Goal: Task Accomplishment & Management: Manage account settings

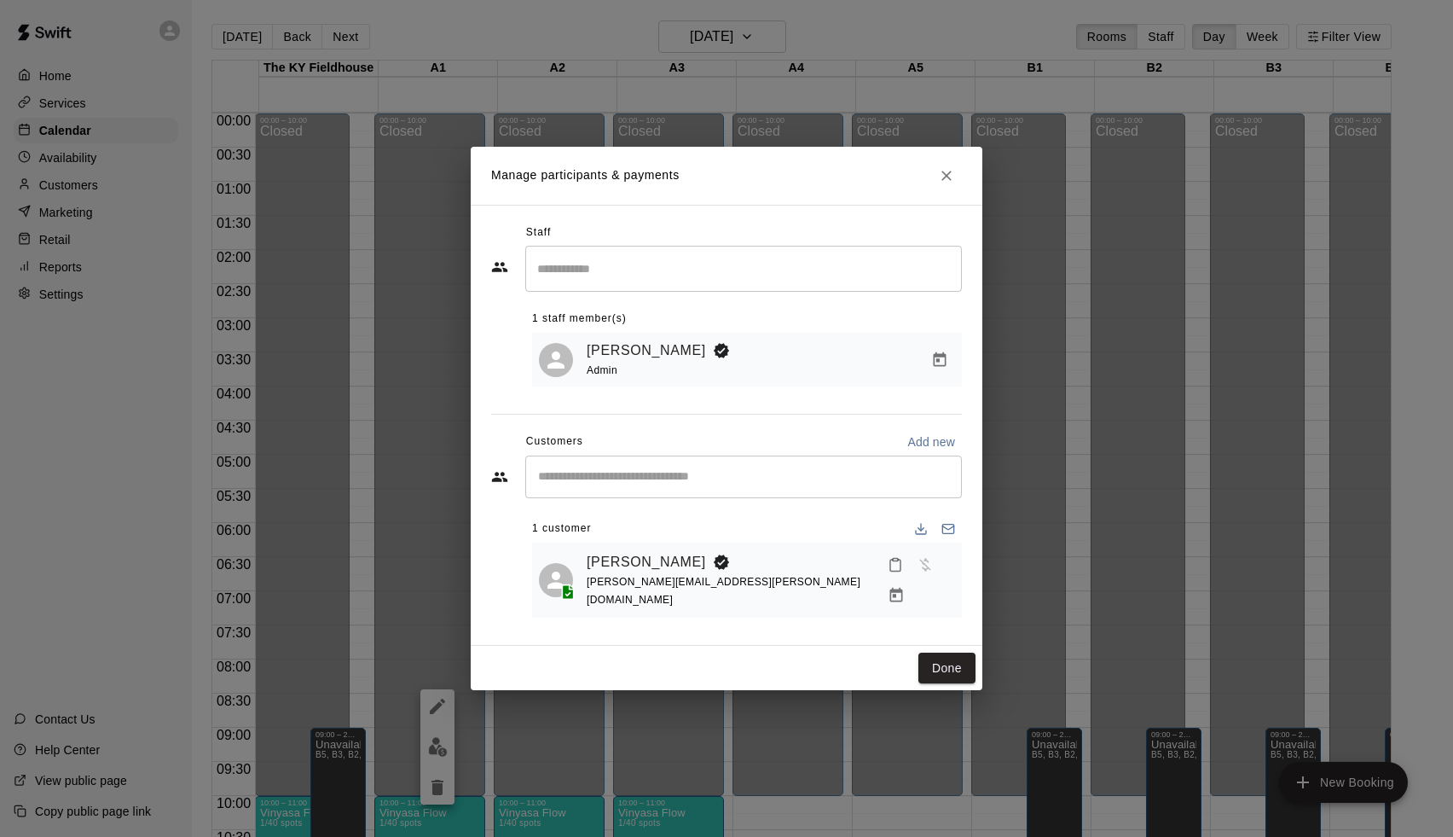
scroll to position [666, 0]
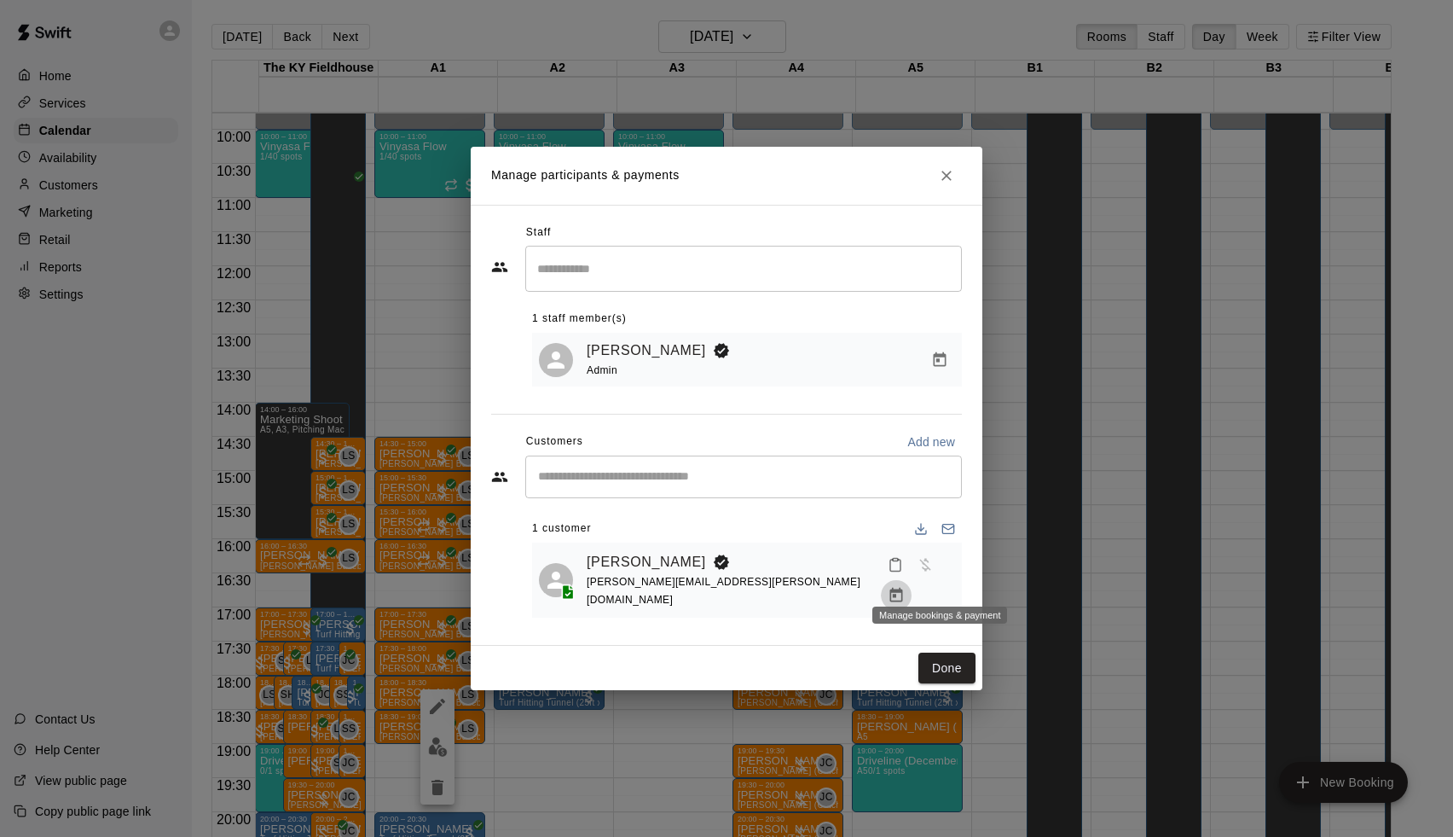
click at [903, 588] on icon "Manage bookings & payment" at bounding box center [896, 595] width 13 height 14
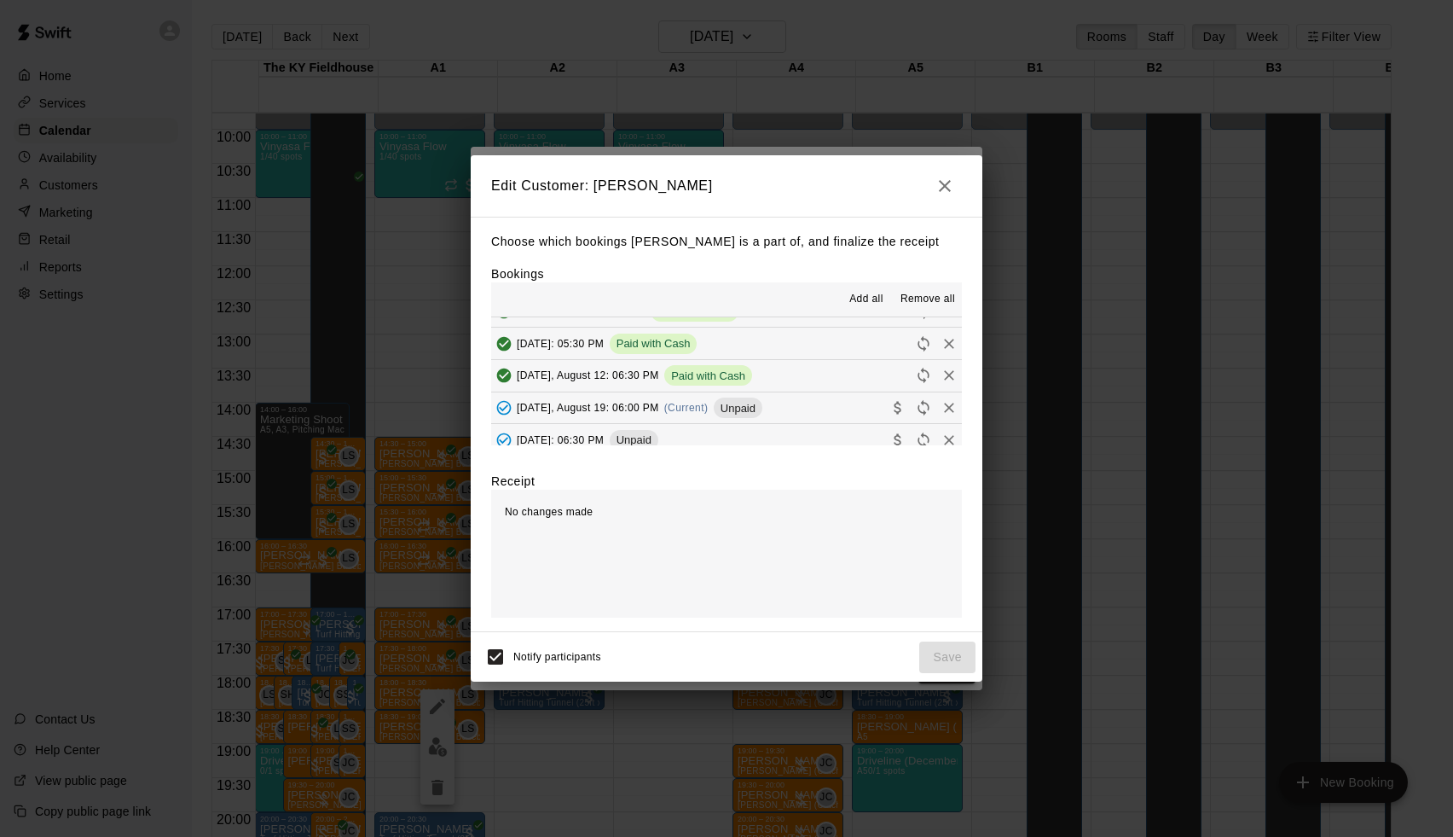
scroll to position [246, 0]
click at [707, 396] on div "[DATE], August 19: 06:00 PM (Current) Unpaid" at bounding box center [626, 409] width 271 height 26
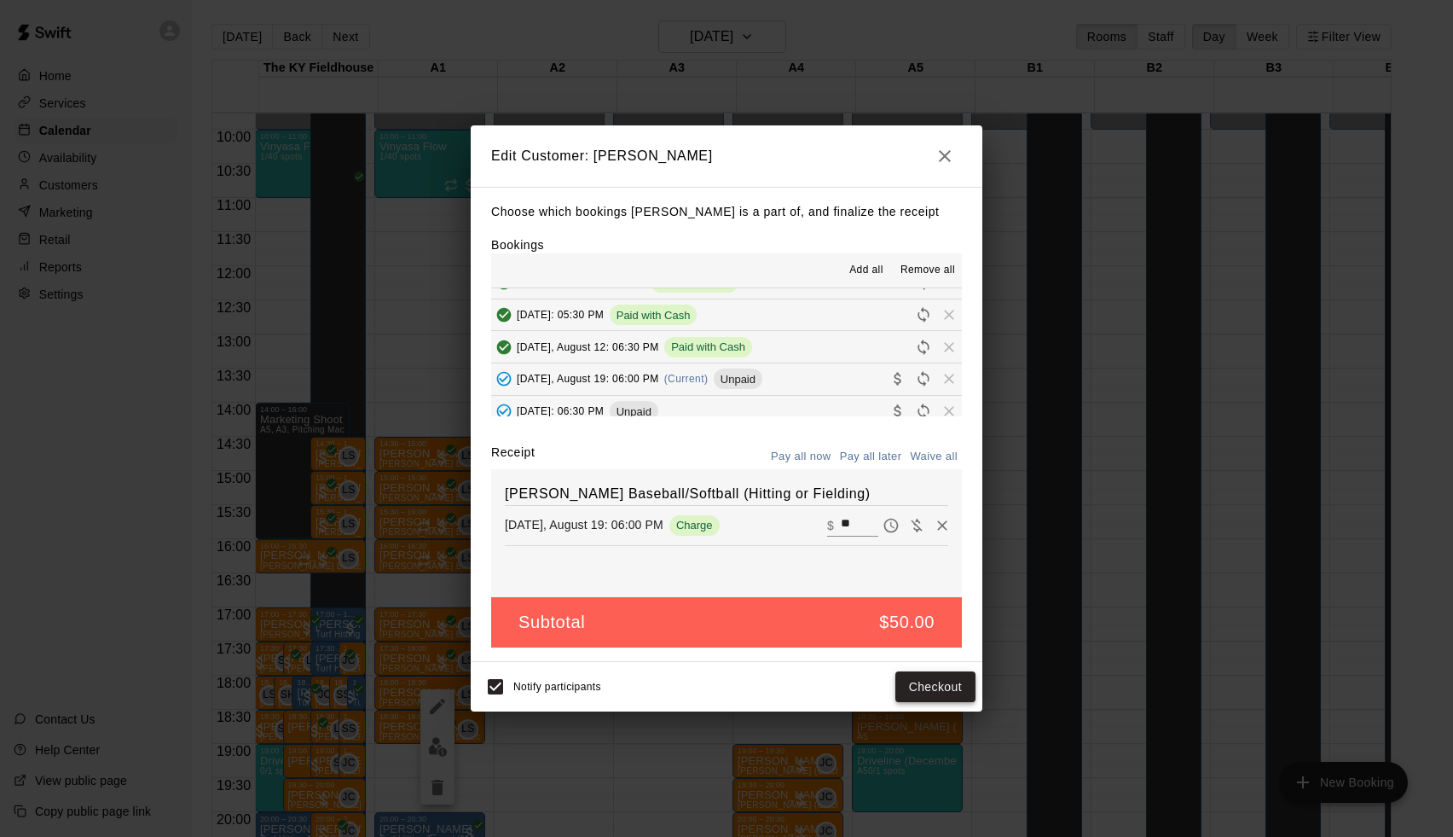
click at [940, 687] on button "Checkout" at bounding box center [935, 687] width 80 height 32
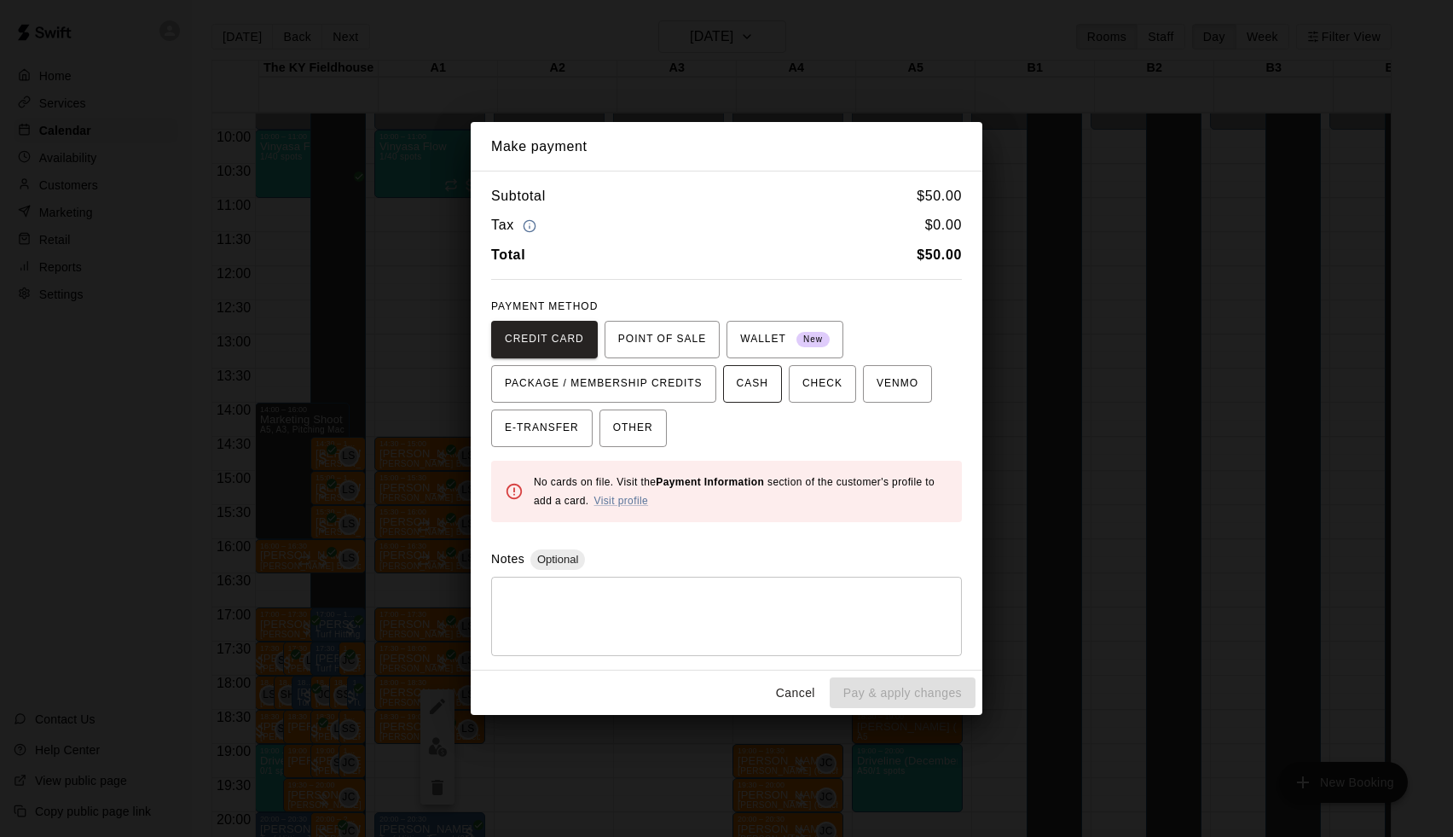
click at [755, 398] on button "CASH" at bounding box center [752, 384] width 59 height 38
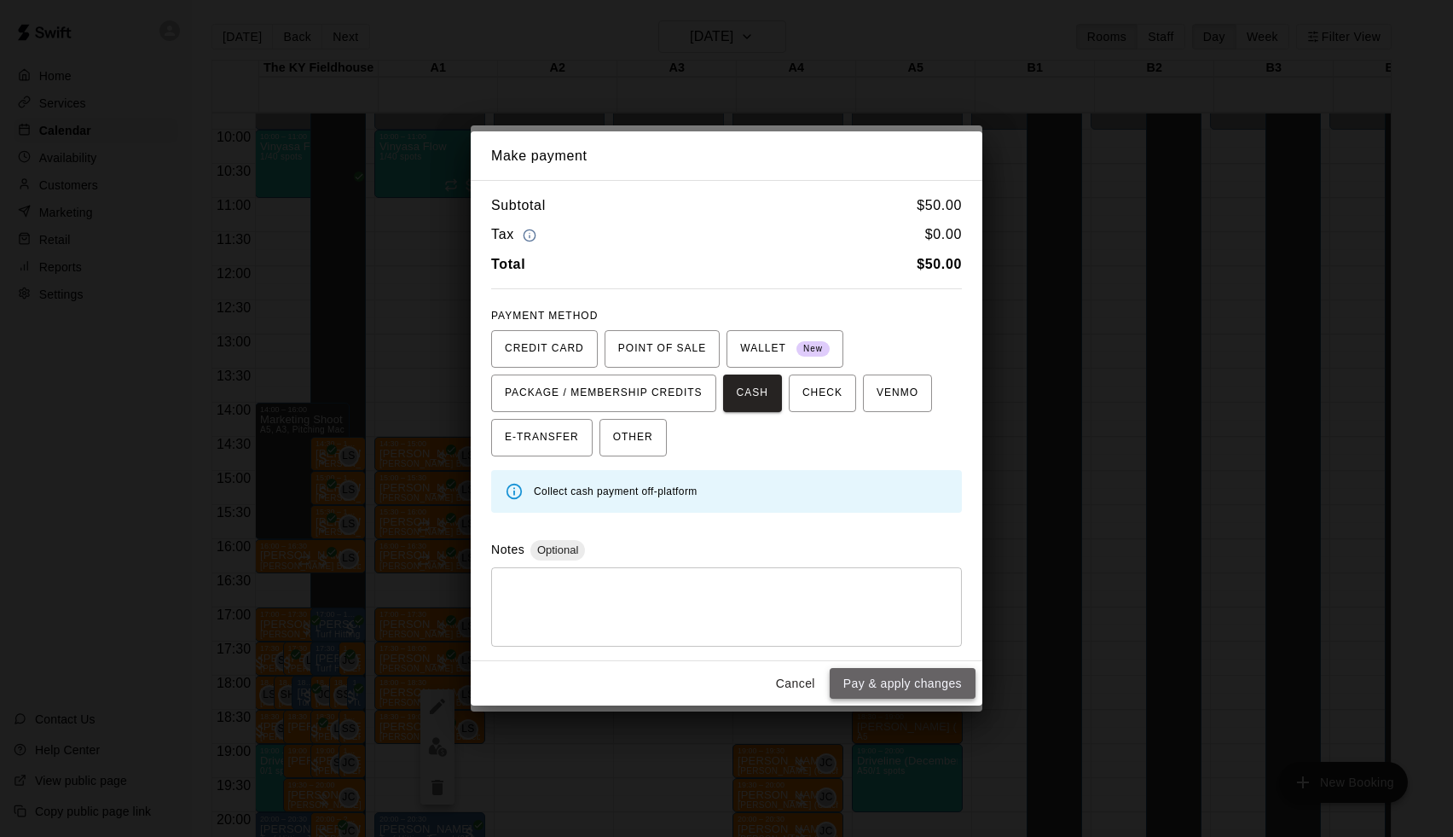
click at [862, 688] on button "Pay & apply changes" at bounding box center [903, 684] width 146 height 32
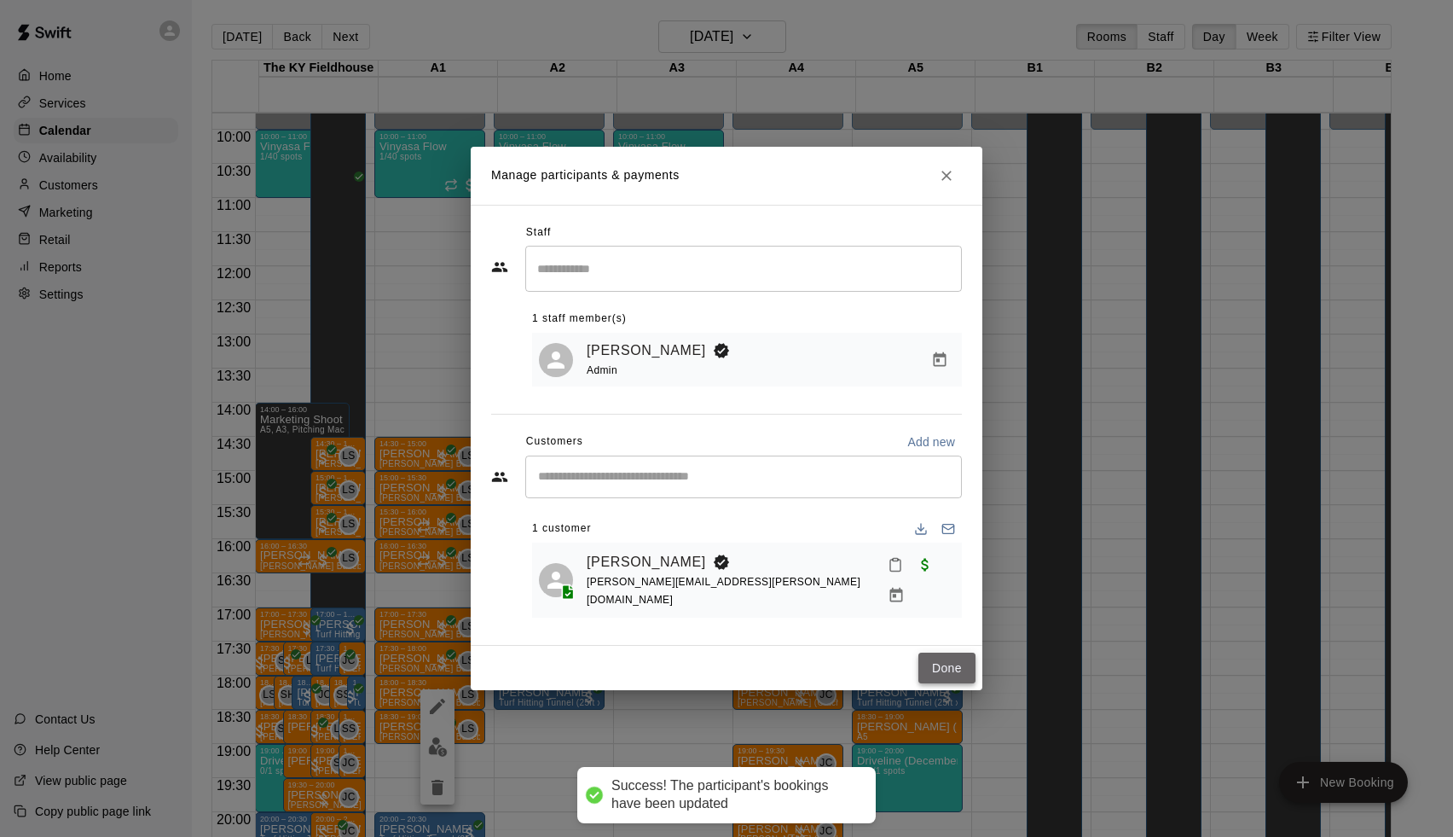
click at [939, 658] on button "Done" at bounding box center [946, 668] width 57 height 32
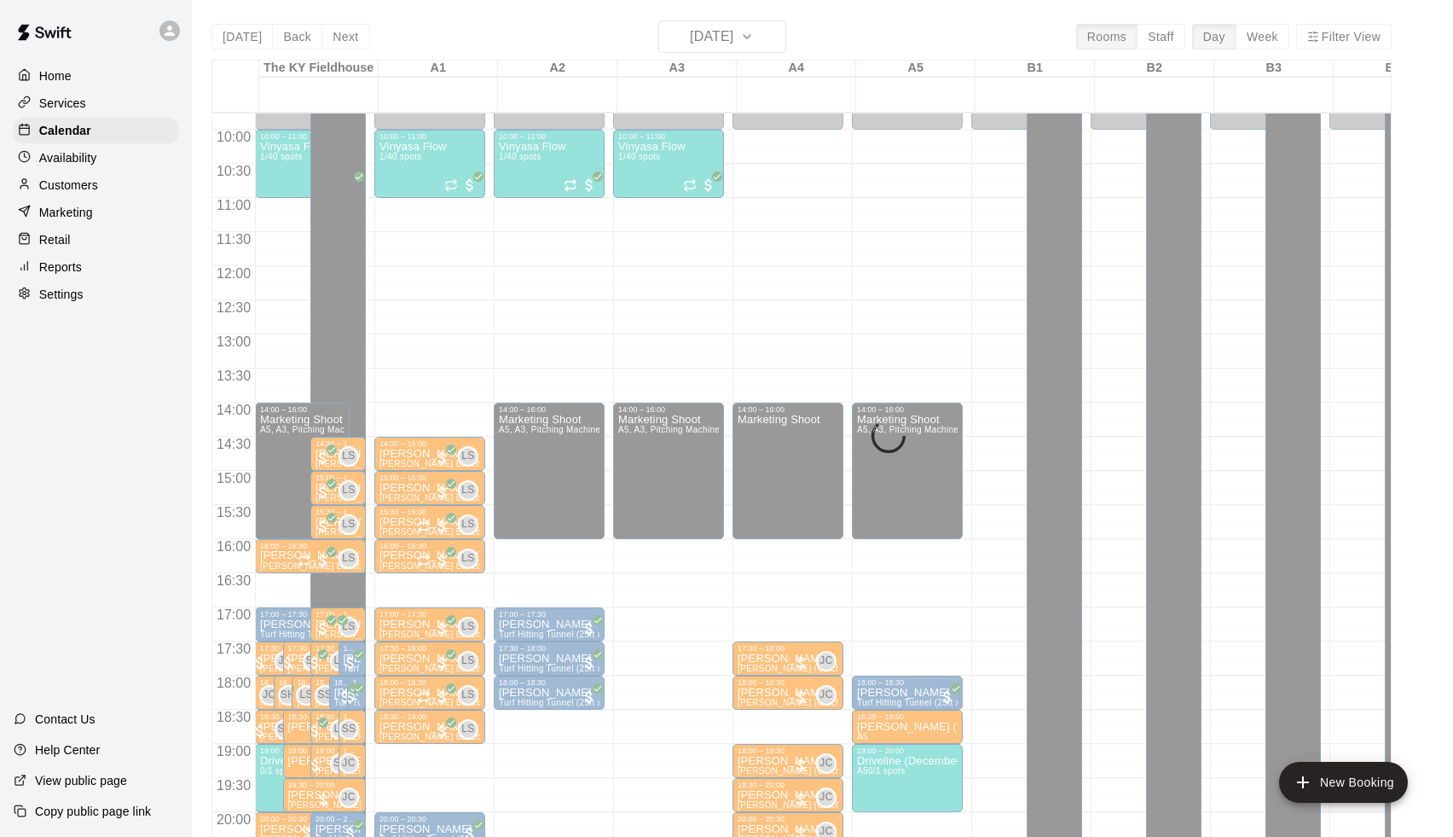
click at [690, 20] on div "[DATE] Back [DATE][DATE] Rooms Staff Day Week Filter View [GEOGRAPHIC_DATA] 19 …" at bounding box center [801, 438] width 1180 height 837
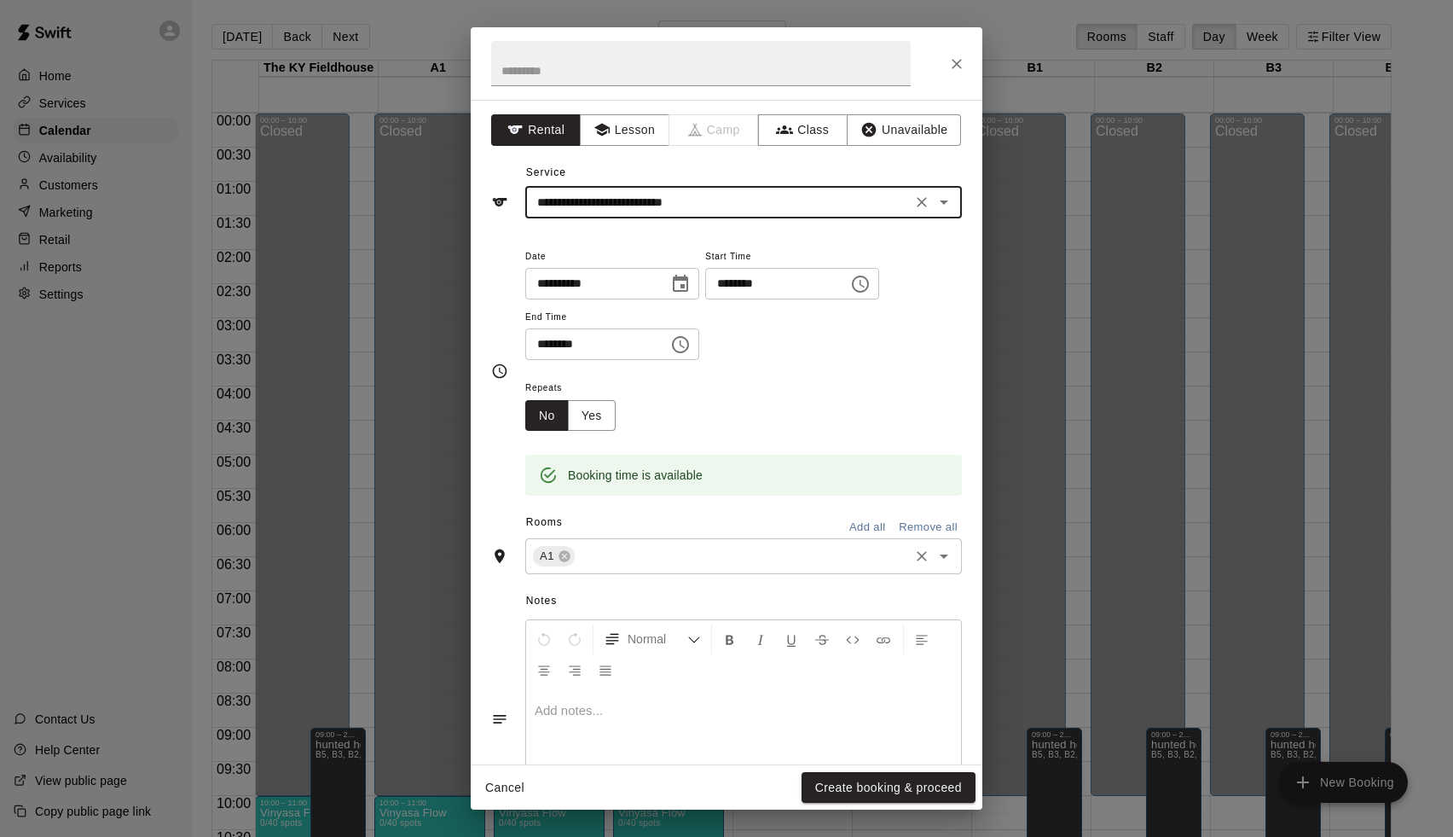
scroll to position [895, 0]
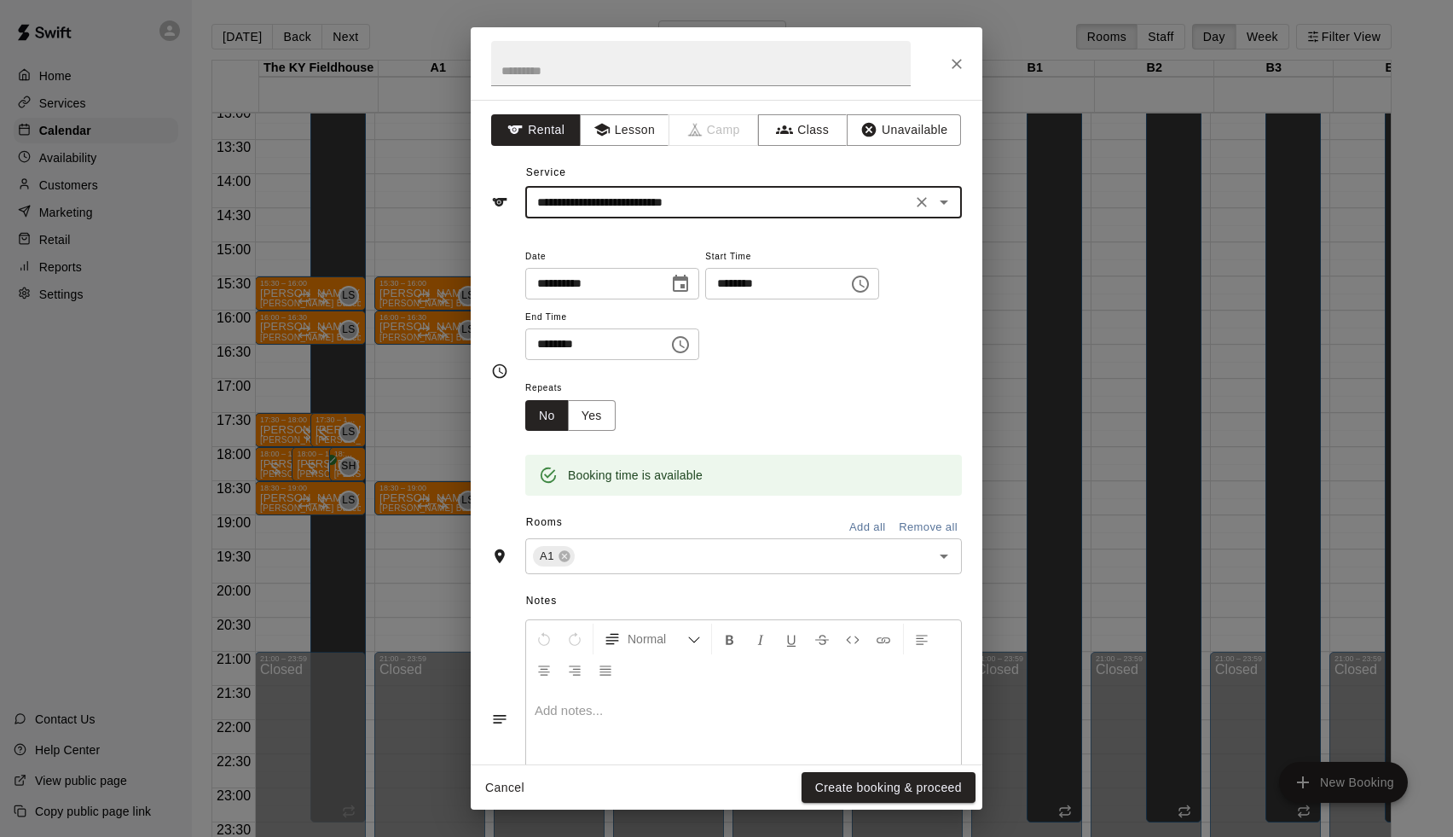
click at [849, 525] on button "Add all" at bounding box center [867, 527] width 55 height 26
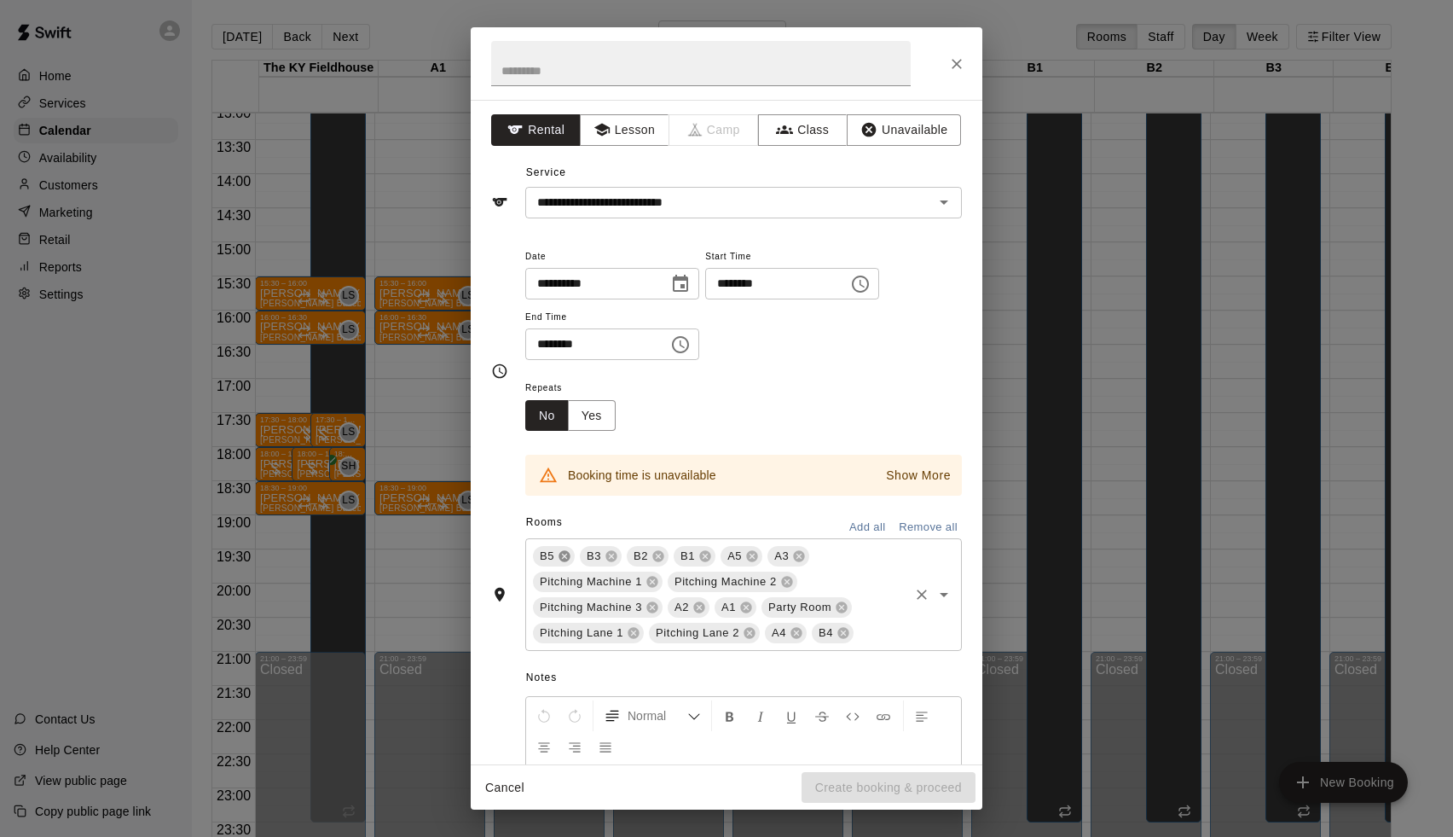
click at [564, 553] on icon at bounding box center [565, 556] width 14 height 14
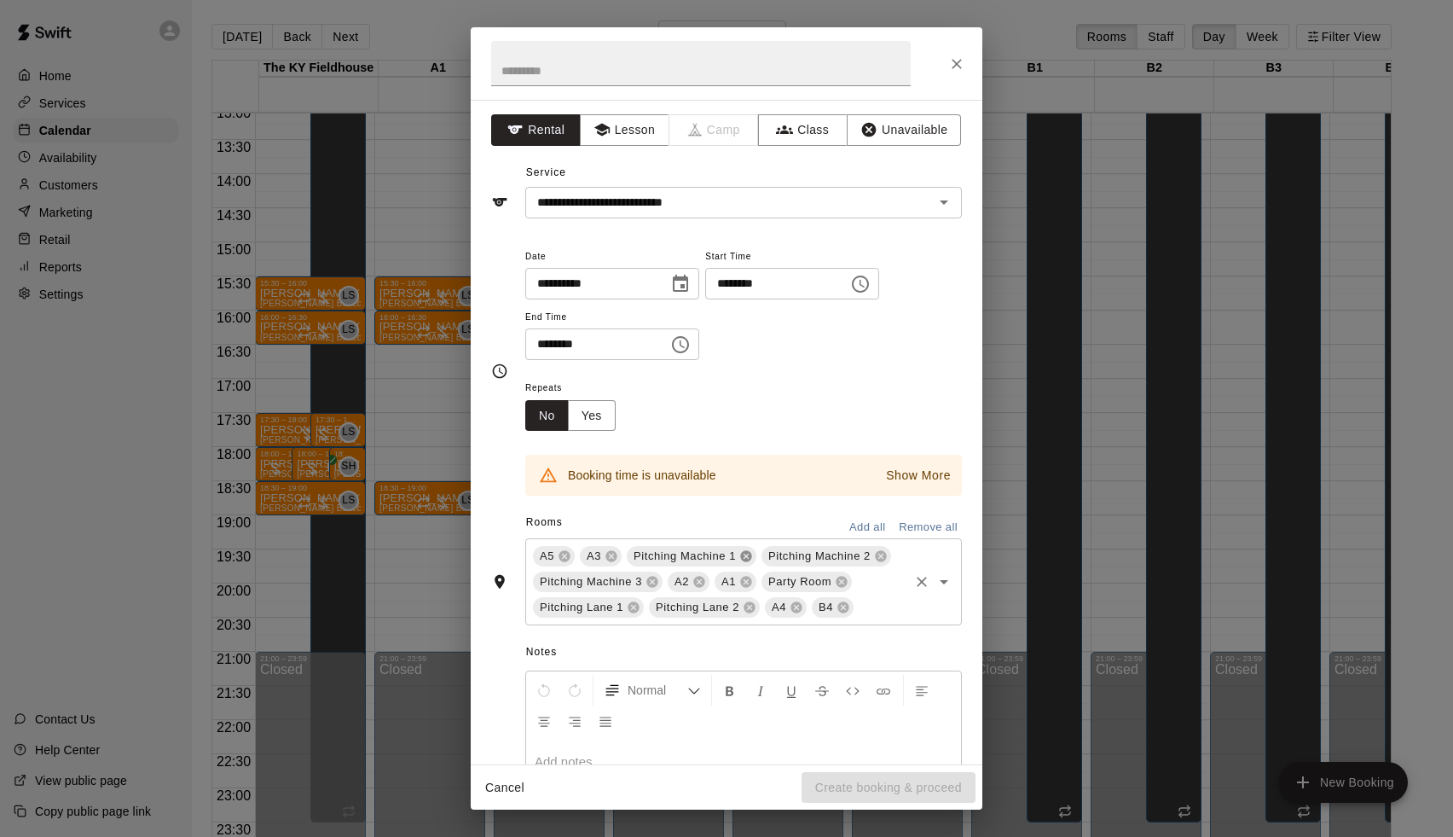
click at [744, 551] on icon at bounding box center [745, 556] width 11 height 11
click at [743, 551] on icon at bounding box center [745, 556] width 11 height 11
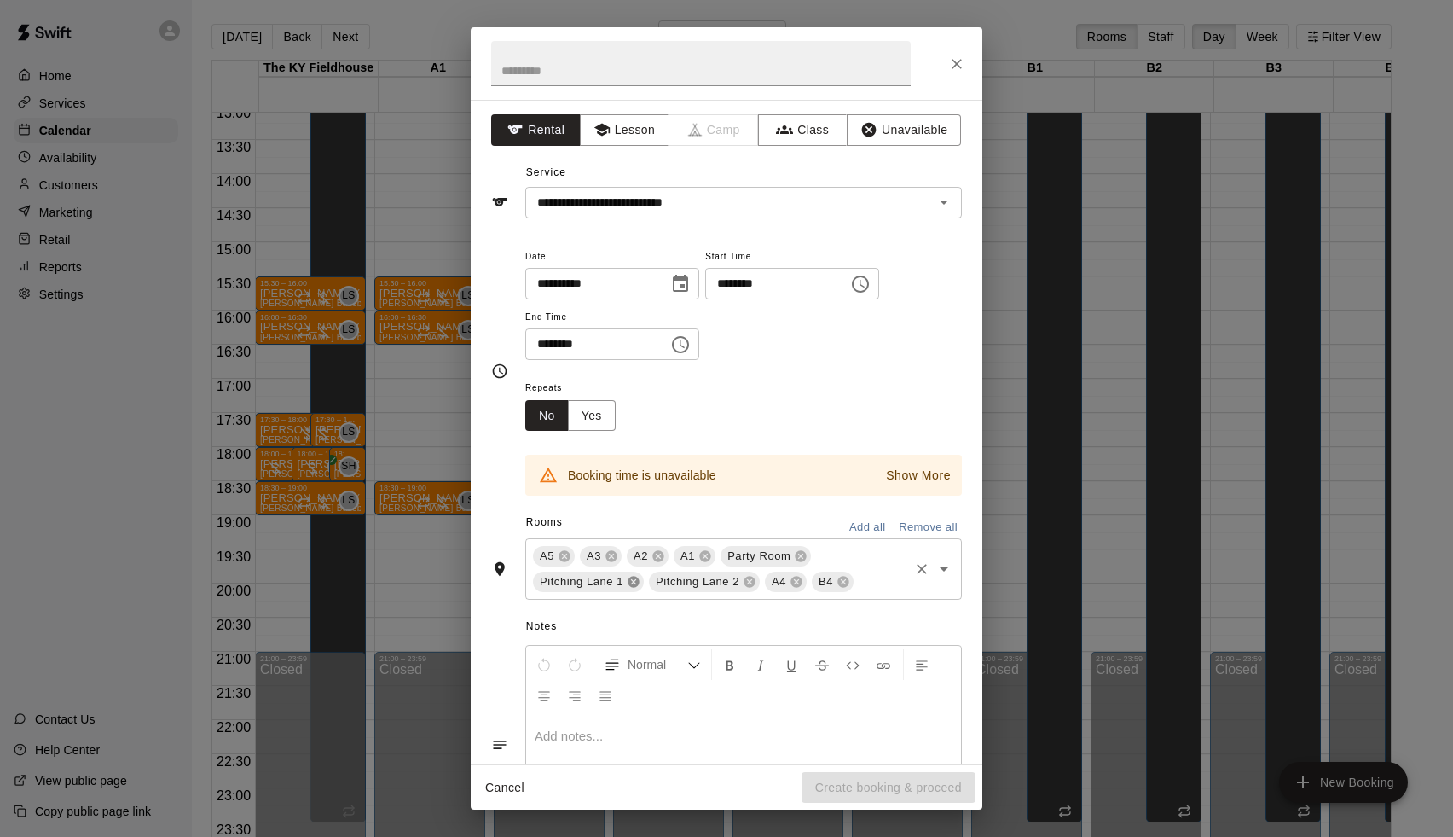
click at [633, 577] on icon at bounding box center [634, 582] width 14 height 14
click at [632, 578] on icon at bounding box center [633, 582] width 11 height 11
click at [567, 582] on icon at bounding box center [564, 582] width 11 height 11
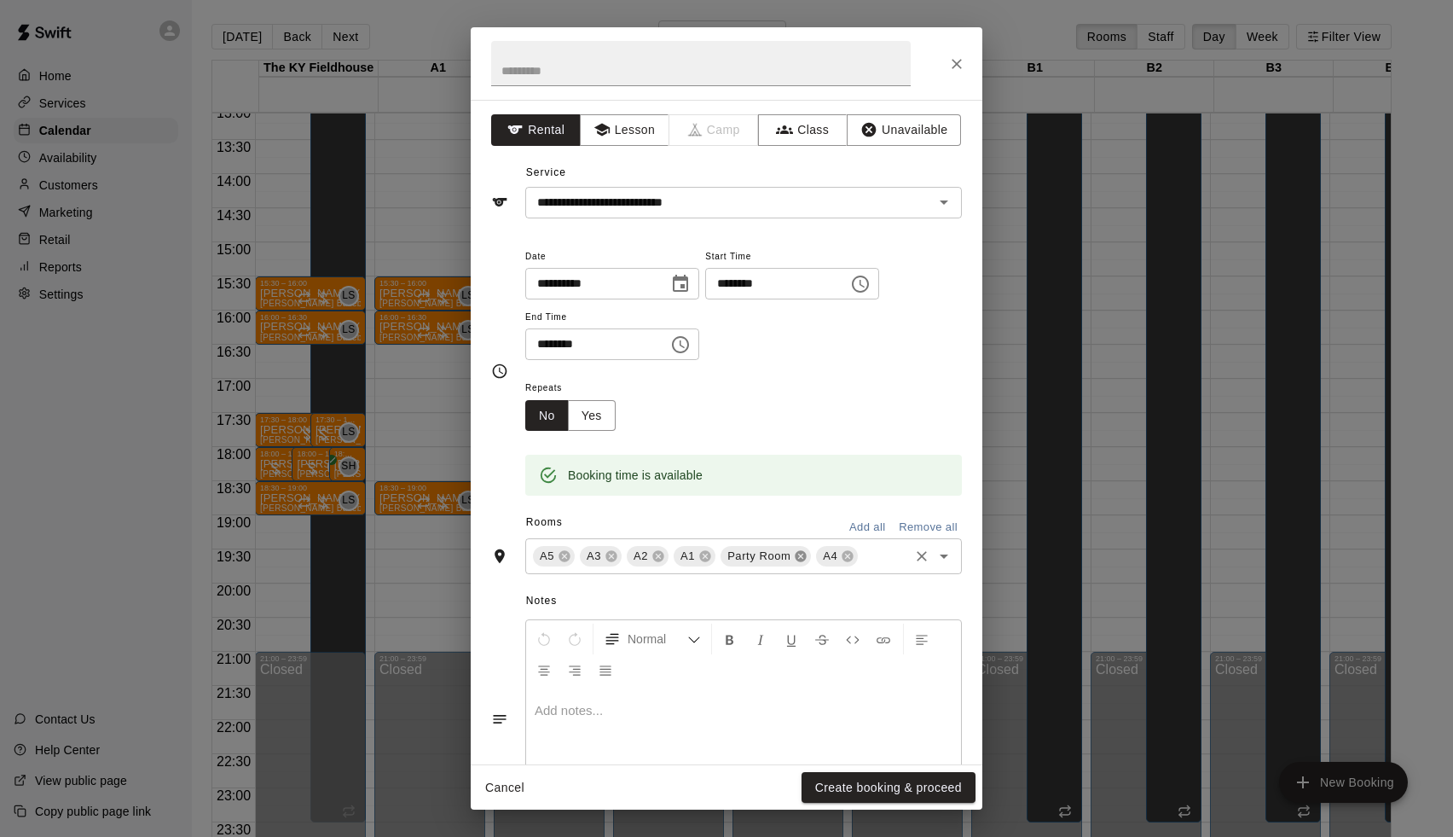
click at [802, 552] on icon at bounding box center [801, 556] width 11 height 11
click at [543, 339] on input "********" at bounding box center [590, 344] width 131 height 32
type input "********"
click at [846, 782] on button "Create booking & proceed" at bounding box center [889, 788] width 174 height 32
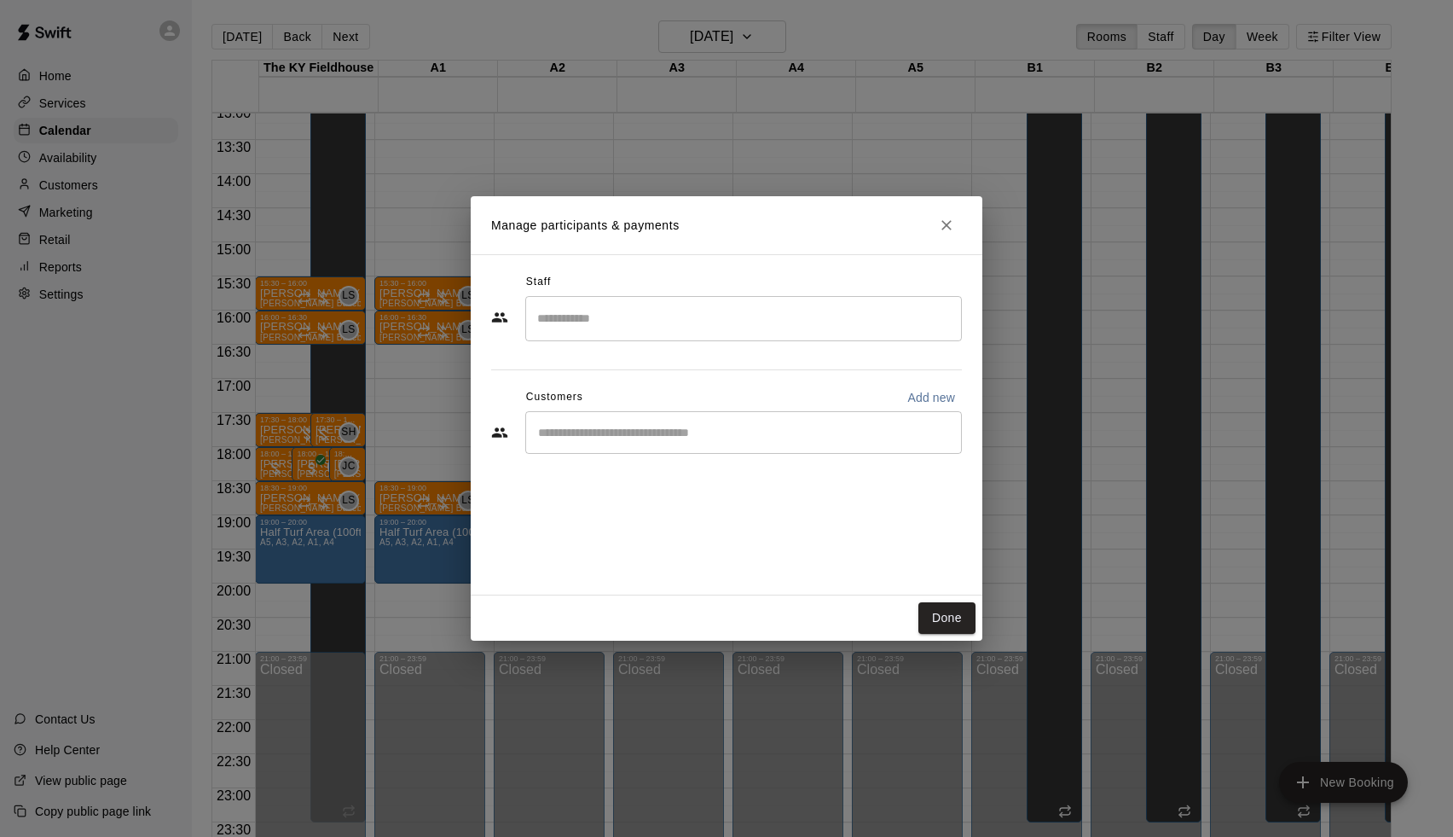
click at [648, 333] on div "​" at bounding box center [743, 318] width 437 height 45
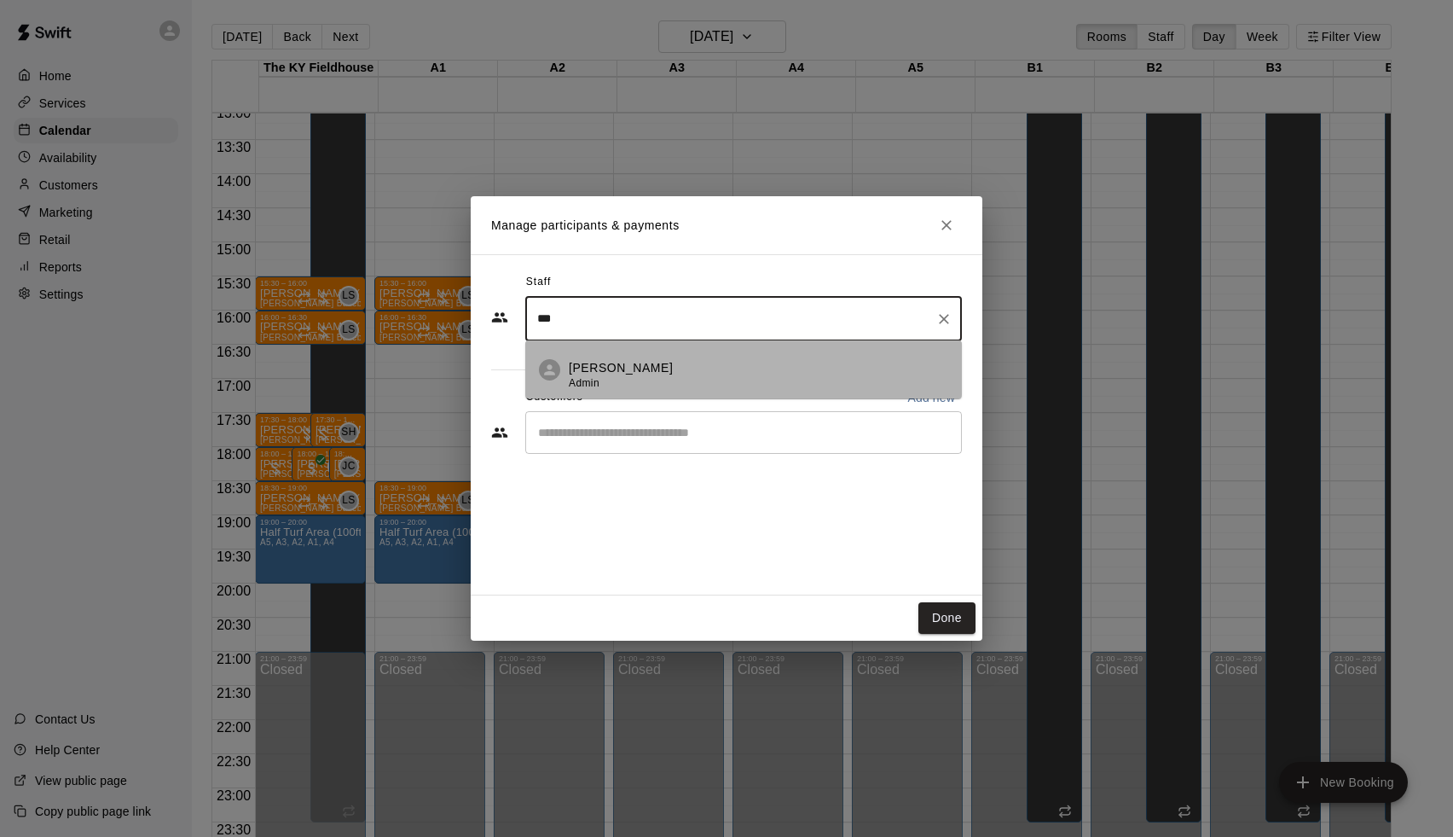
click at [644, 374] on p "[PERSON_NAME]" at bounding box center [621, 368] width 104 height 18
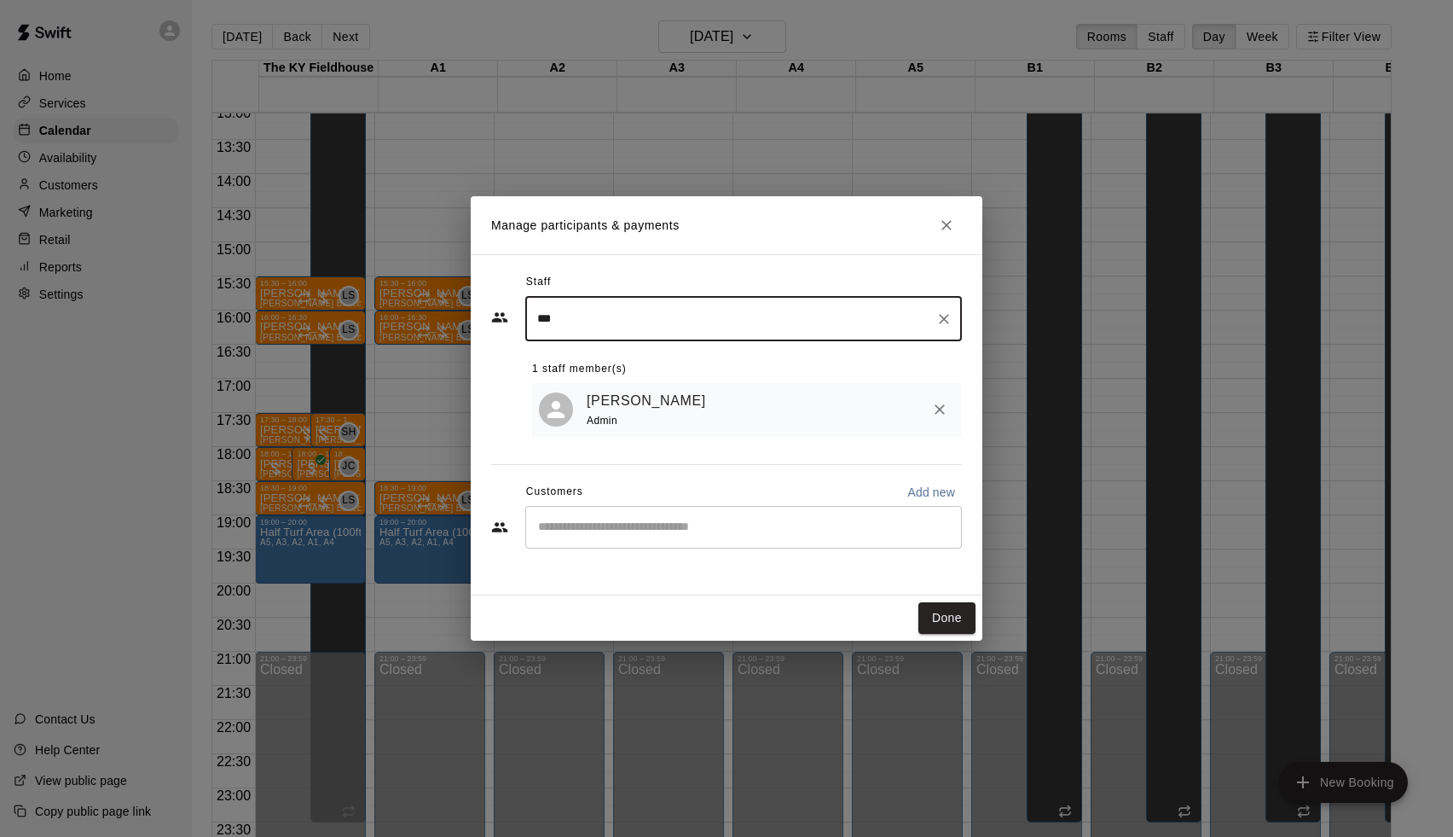
type input "***"
click at [566, 519] on input "Start typing to search customers..." at bounding box center [743, 527] width 421 height 17
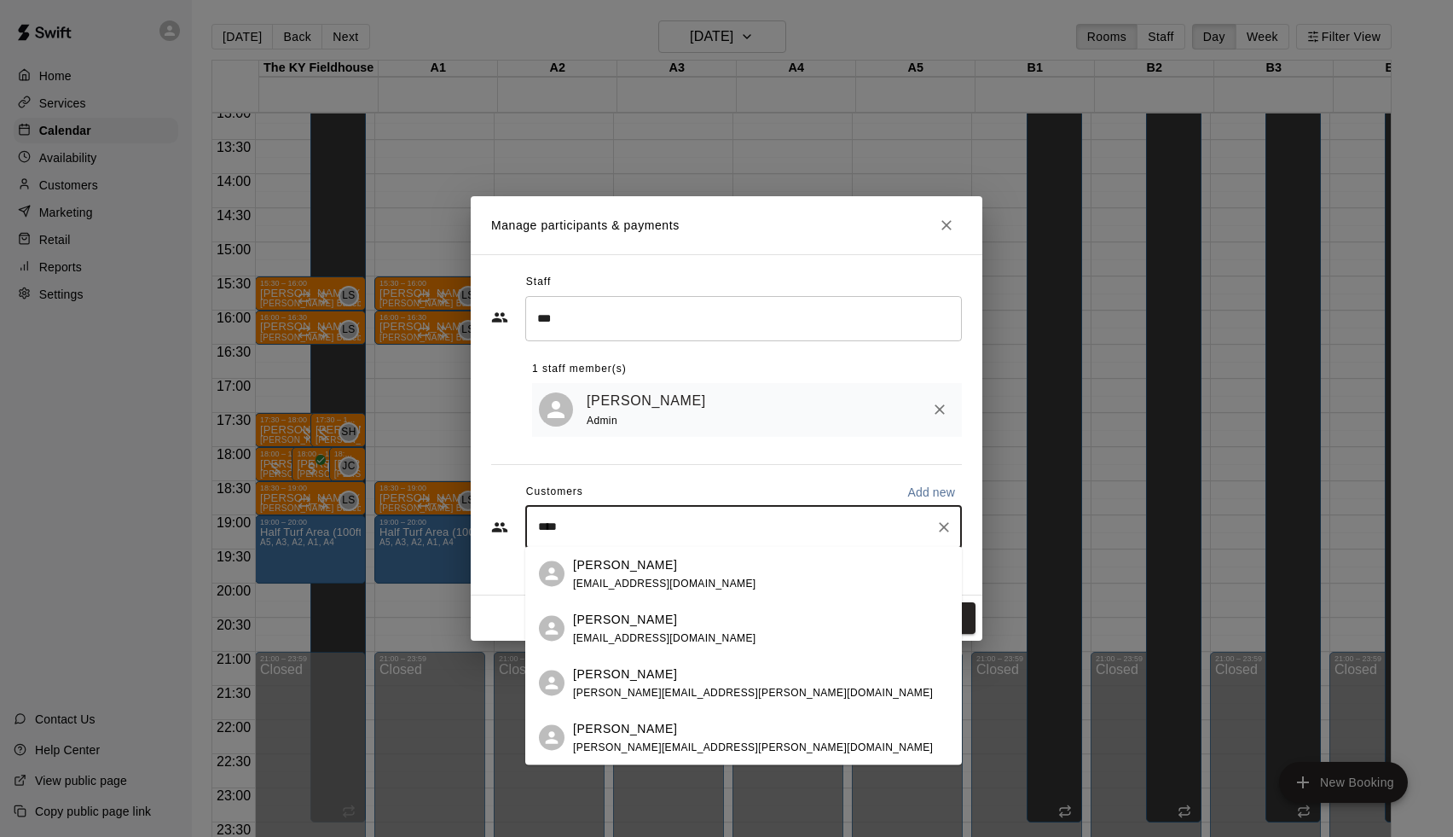
type input "*****"
click at [664, 683] on div "Shaun Lauderman shaun.lauderman@yahoo.com" at bounding box center [753, 682] width 360 height 37
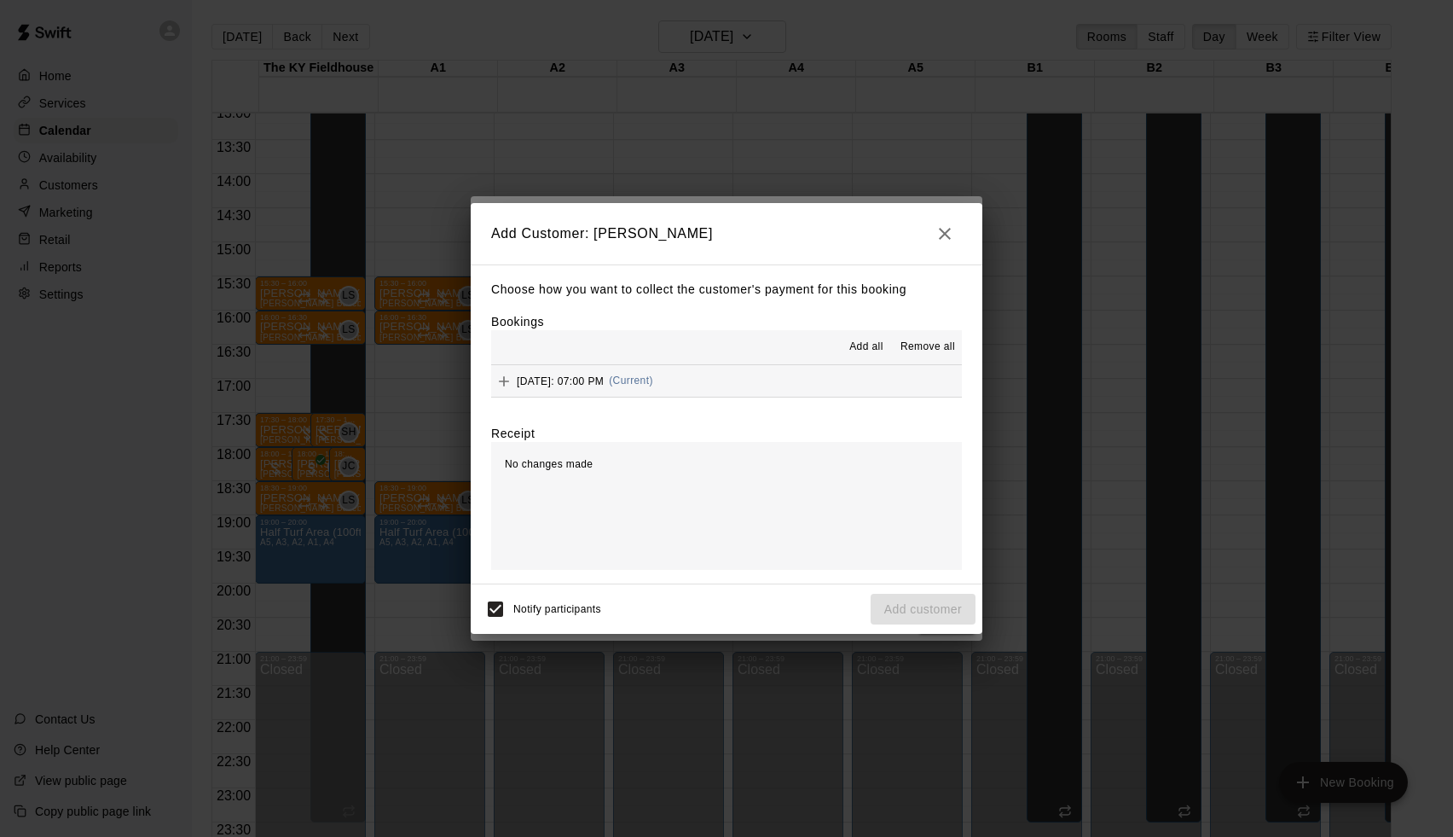
click at [584, 355] on div "Add all Remove all" at bounding box center [726, 347] width 471 height 34
click at [584, 374] on span "Tuesday, August 26: 07:00 PM" at bounding box center [560, 380] width 87 height 12
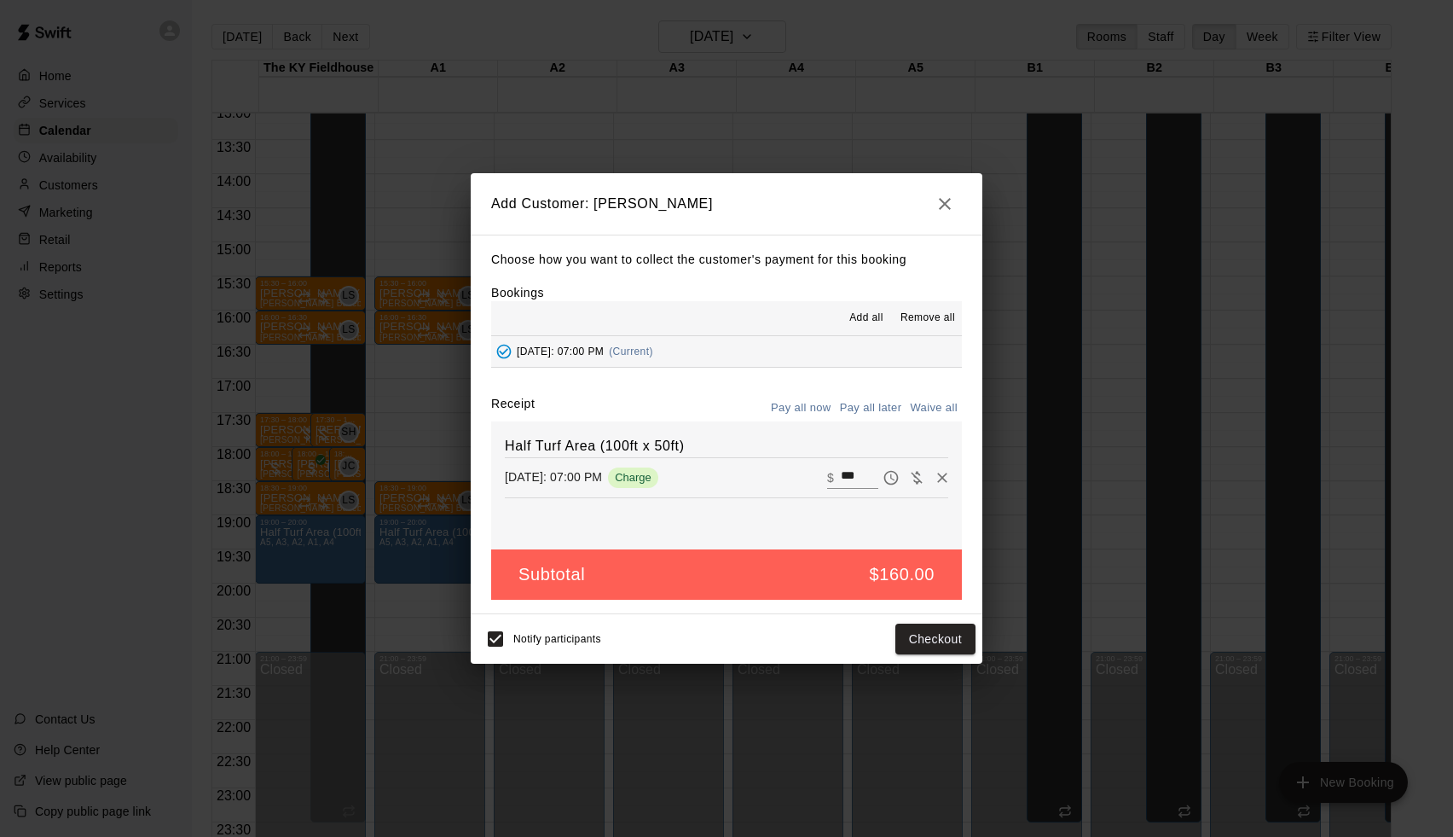
click at [851, 406] on button "Pay all later" at bounding box center [871, 408] width 71 height 26
click at [947, 635] on button "Add customer" at bounding box center [923, 639] width 105 height 32
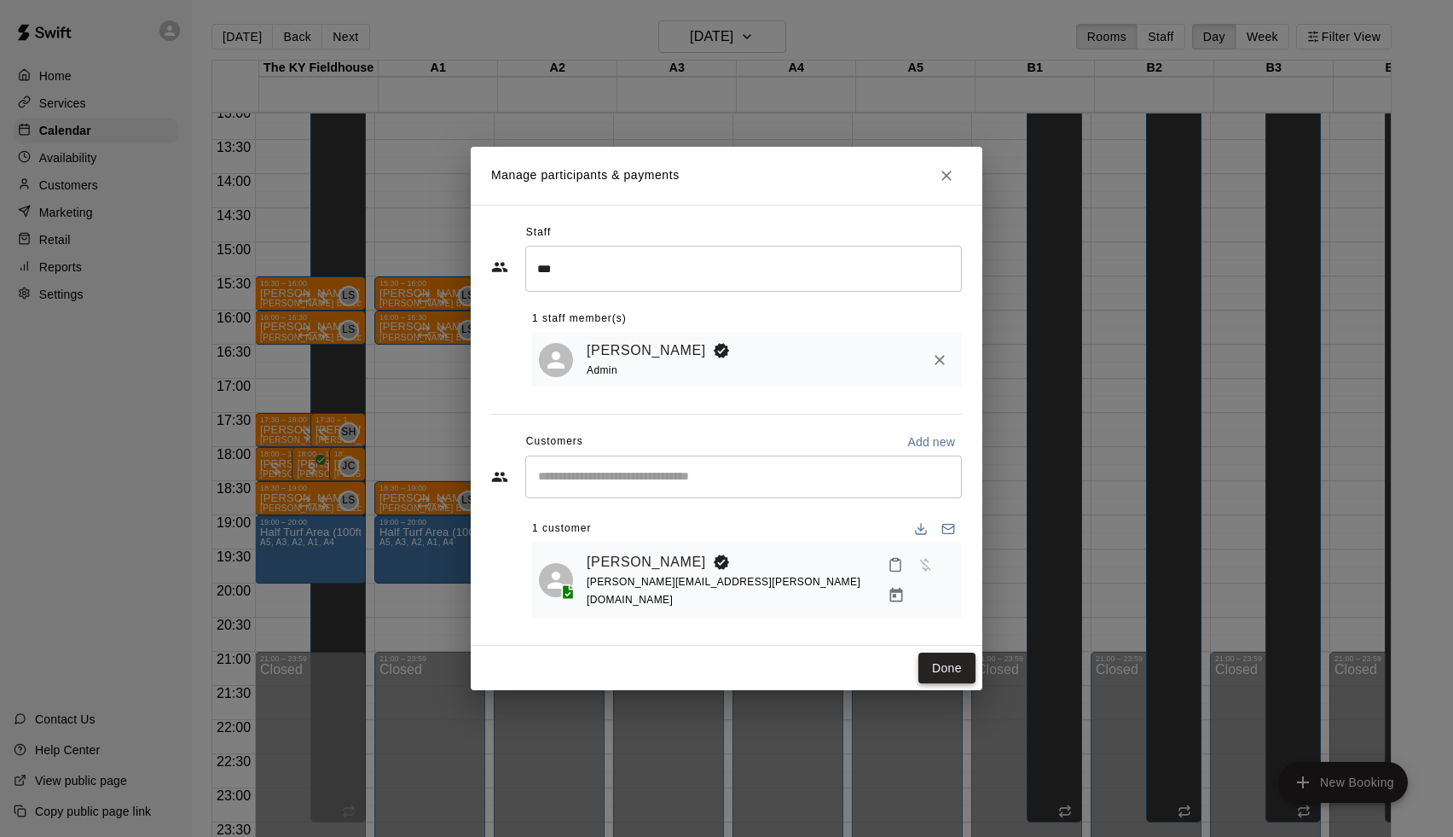
click at [950, 663] on button "Done" at bounding box center [946, 668] width 57 height 32
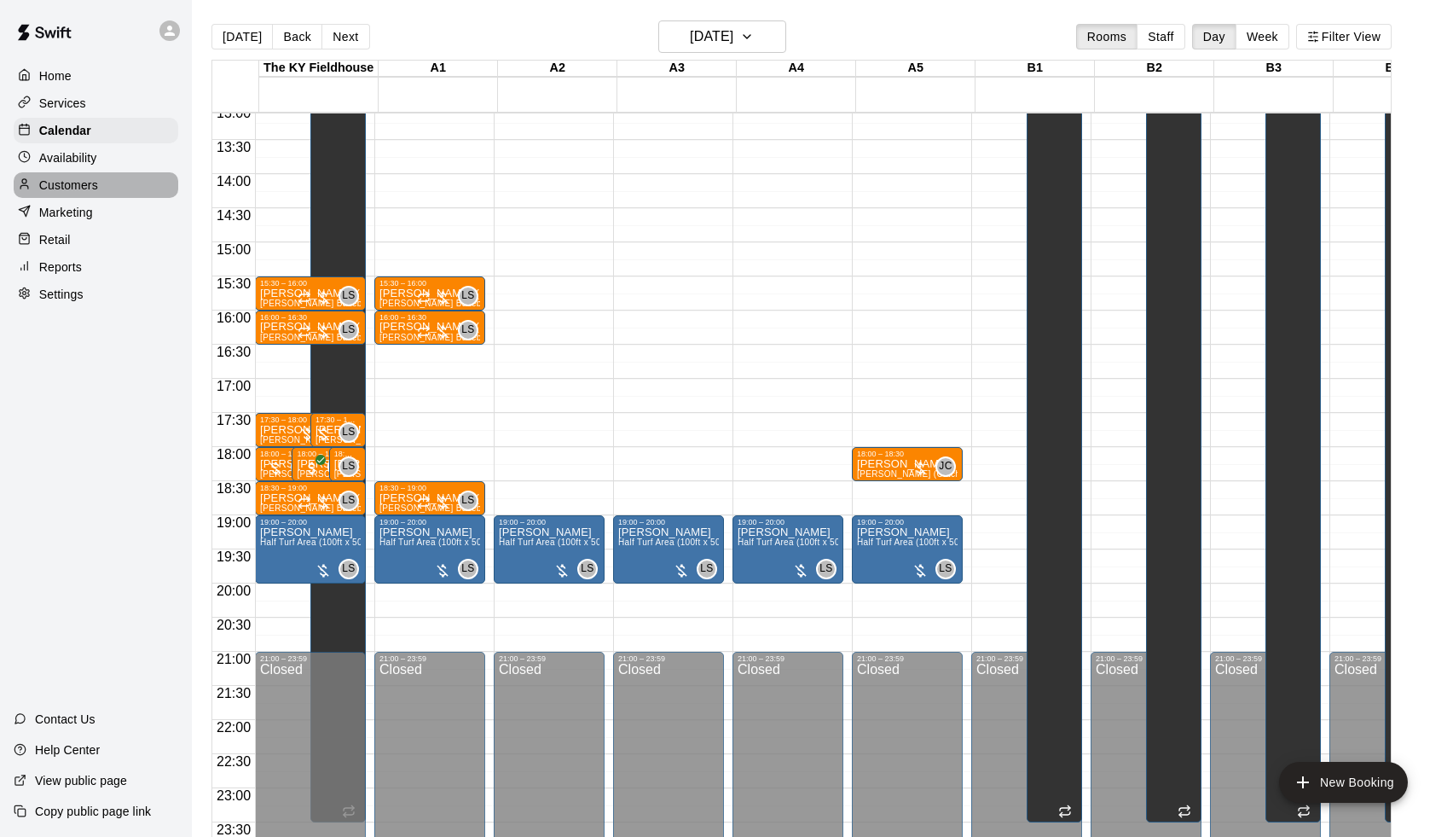
click at [113, 188] on div "Customers" at bounding box center [96, 185] width 165 height 26
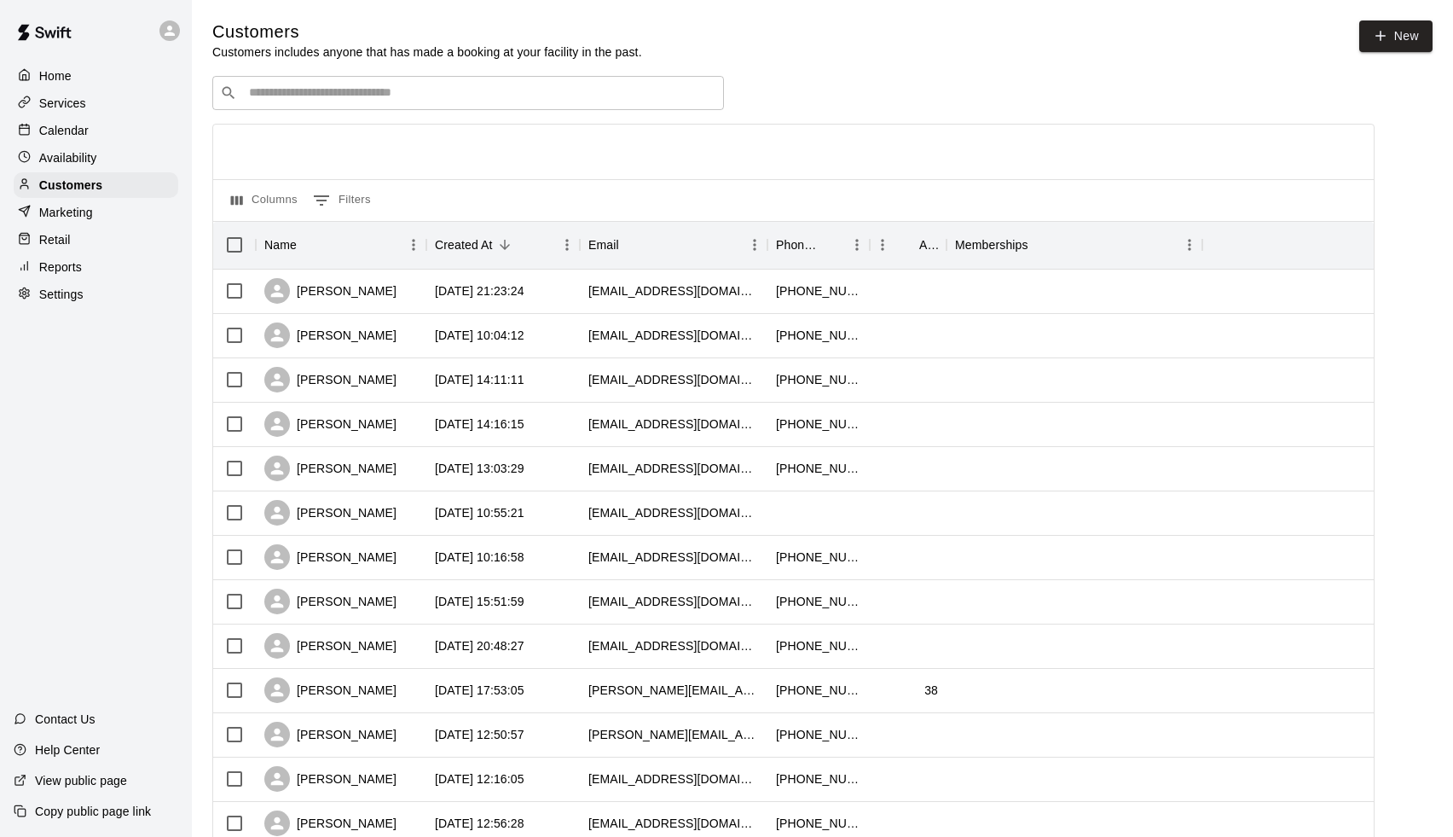
click at [466, 86] on input "Search customers by name or email" at bounding box center [480, 92] width 472 height 17
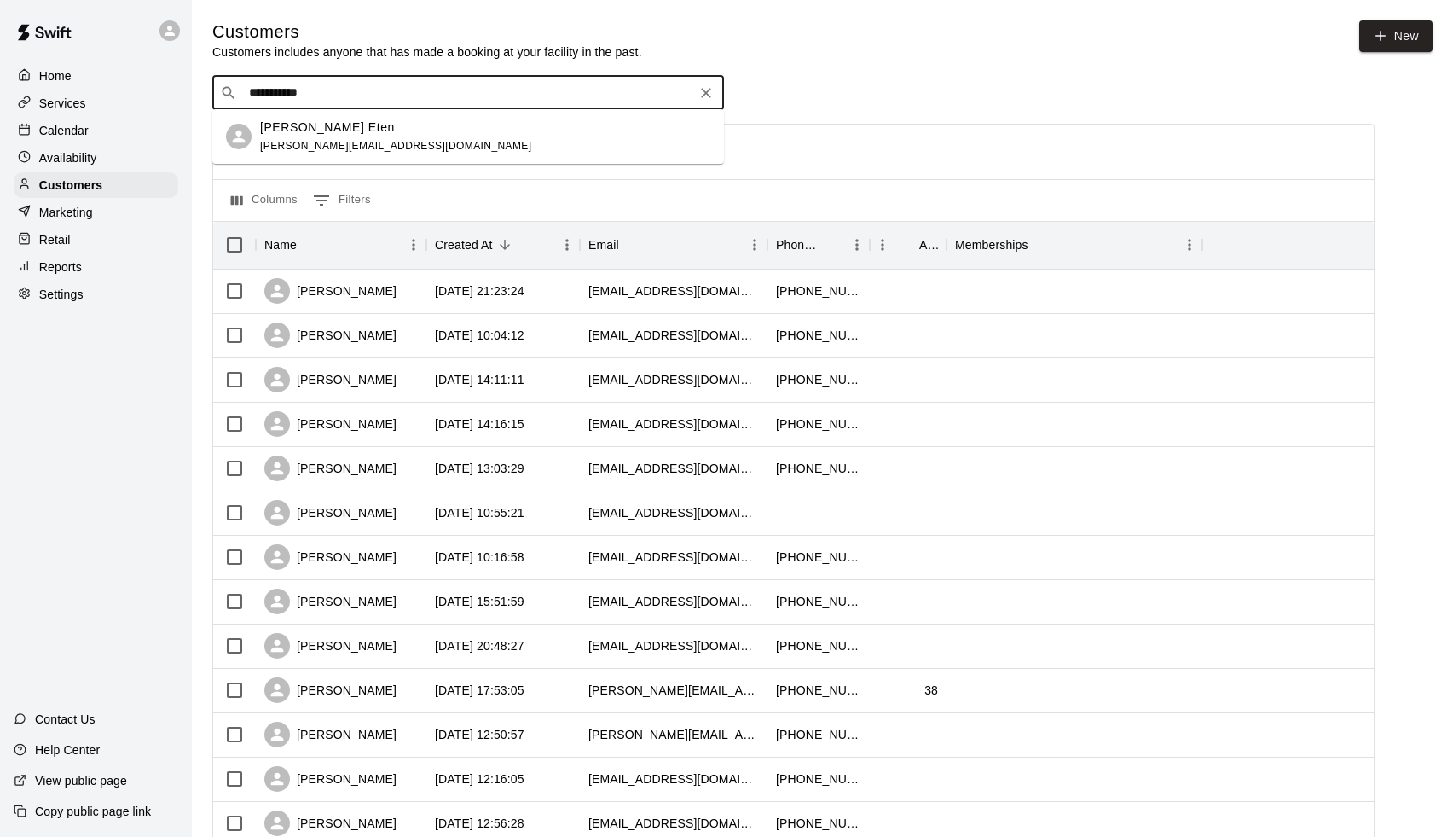
type input "**********"
drag, startPoint x: 433, startPoint y: 110, endPoint x: 408, endPoint y: 125, distance: 29.1
click at [408, 125] on div "Anderson Eten craig_eten@yahoo.com" at bounding box center [485, 137] width 450 height 37
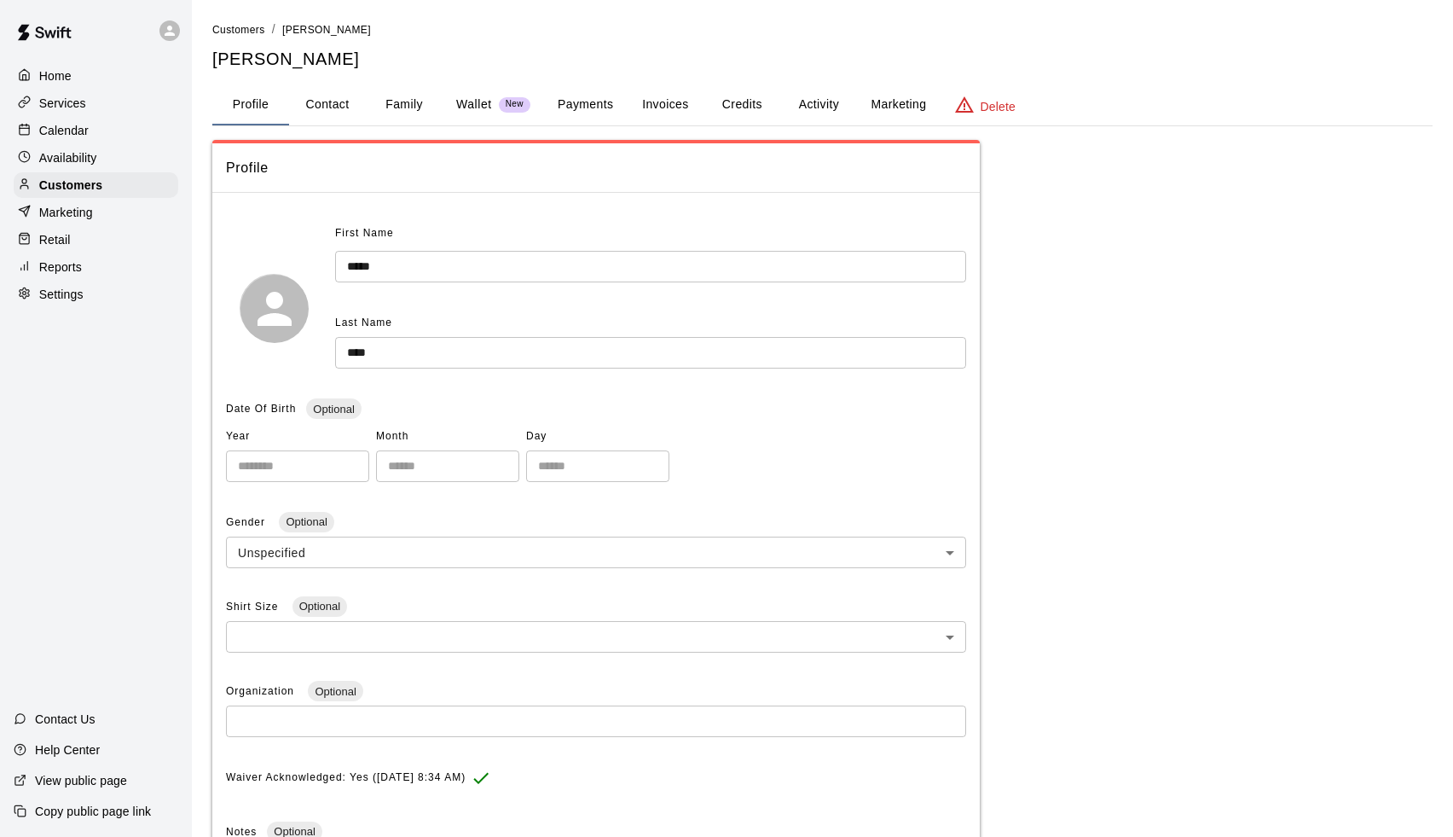
click at [825, 105] on button "Activity" at bounding box center [818, 104] width 77 height 41
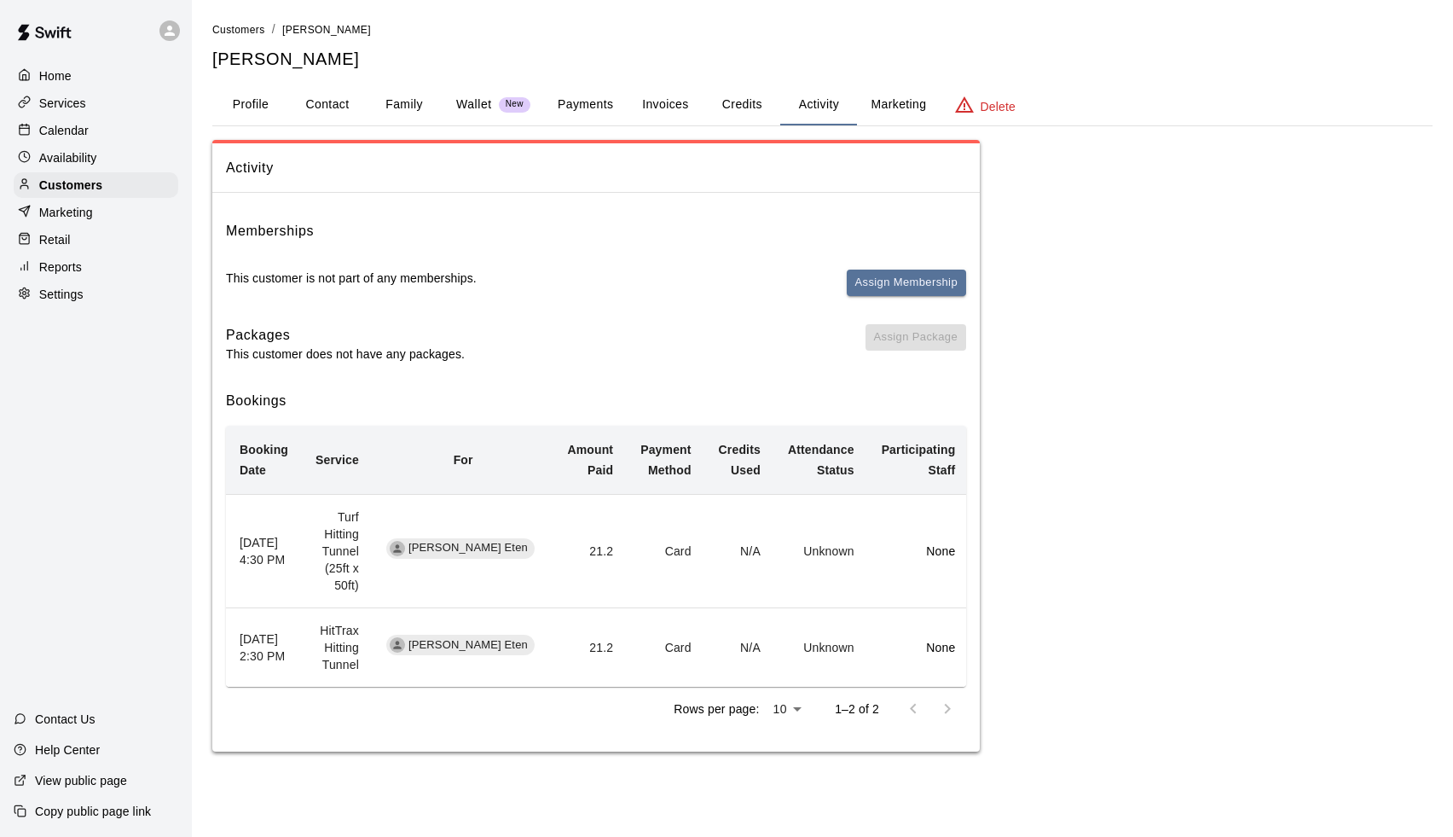
click at [83, 120] on div "Calendar" at bounding box center [96, 131] width 165 height 26
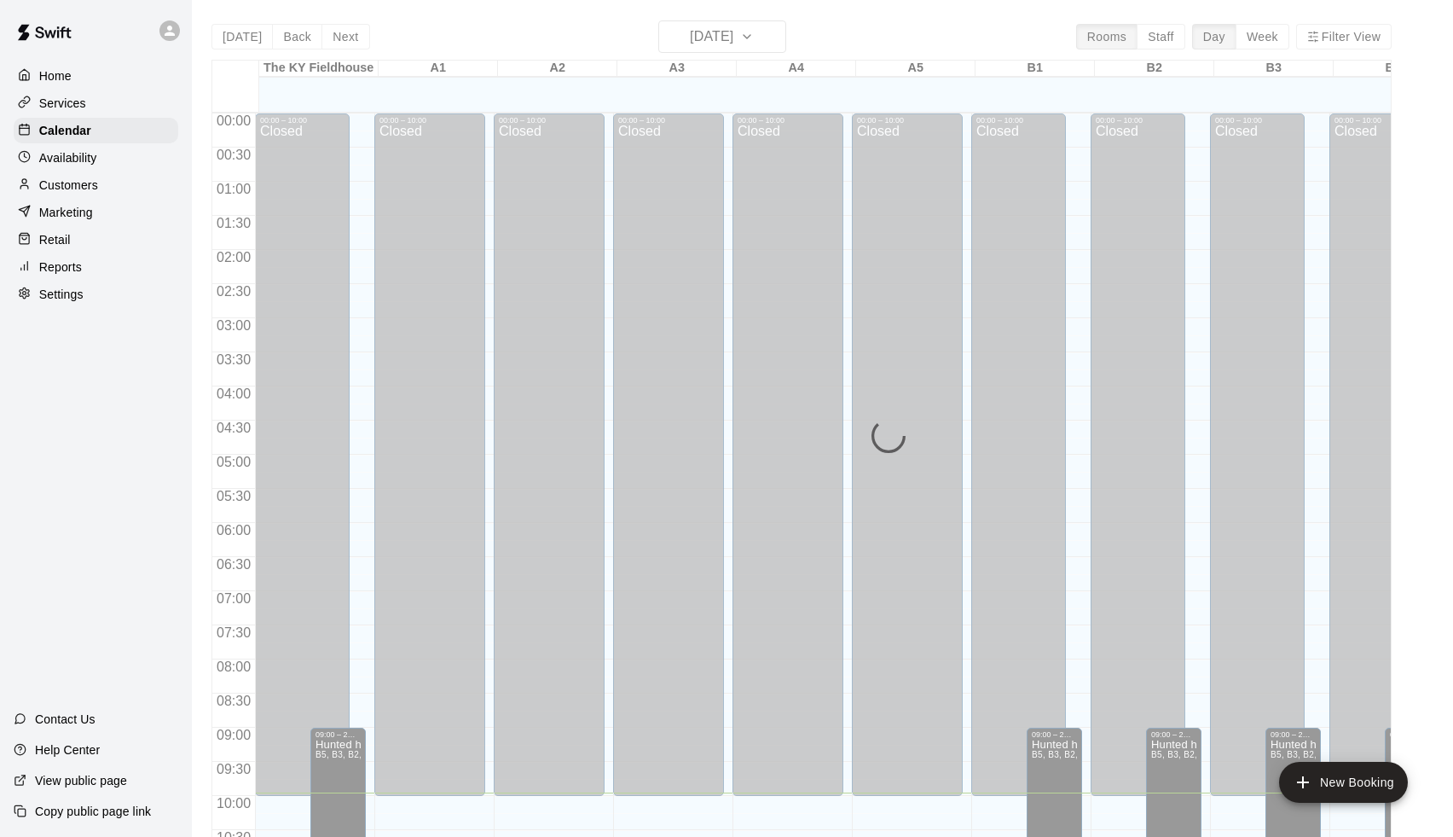
scroll to position [679, 0]
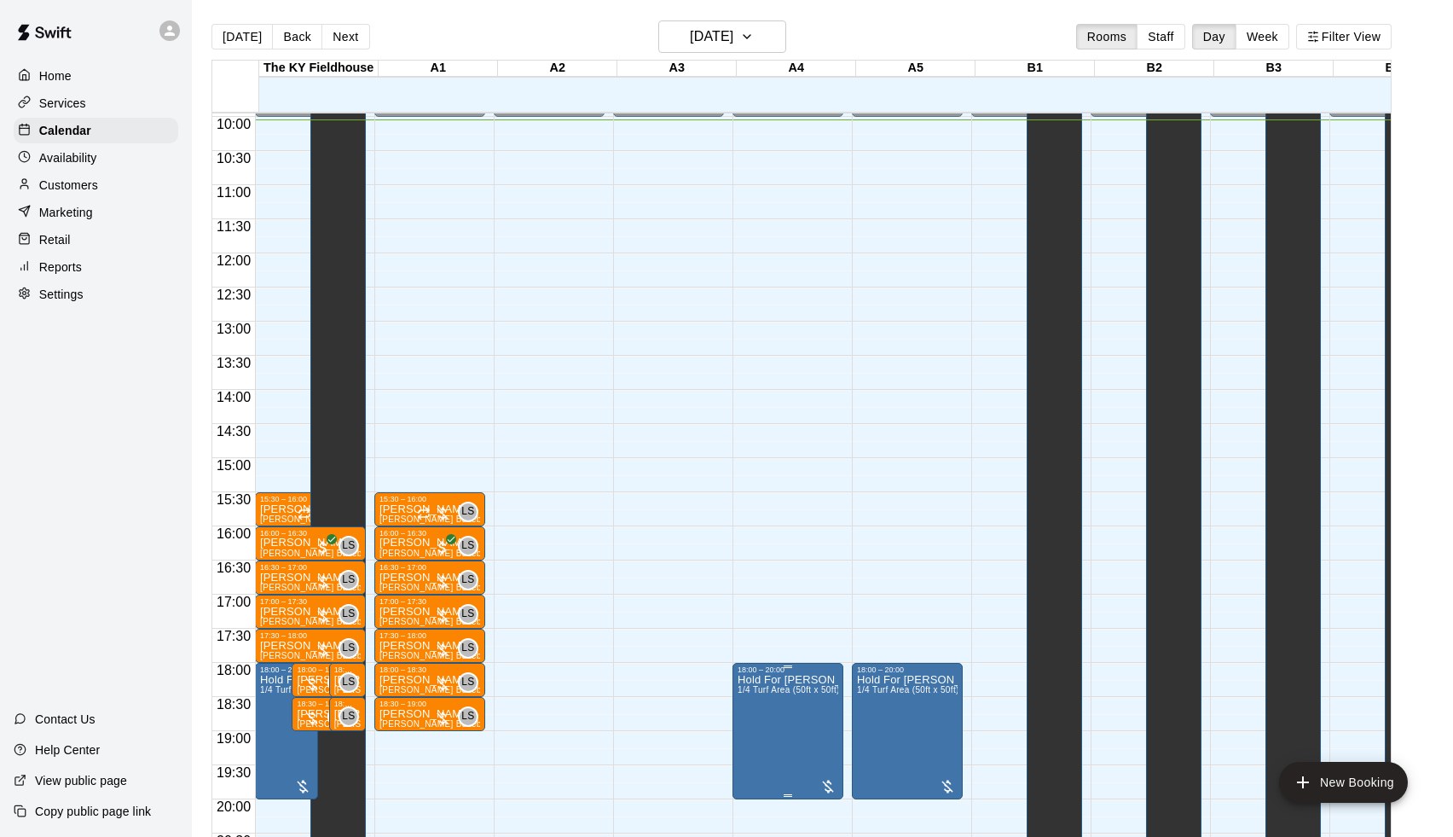
click at [744, 694] on button "edit" at bounding box center [758, 692] width 34 height 34
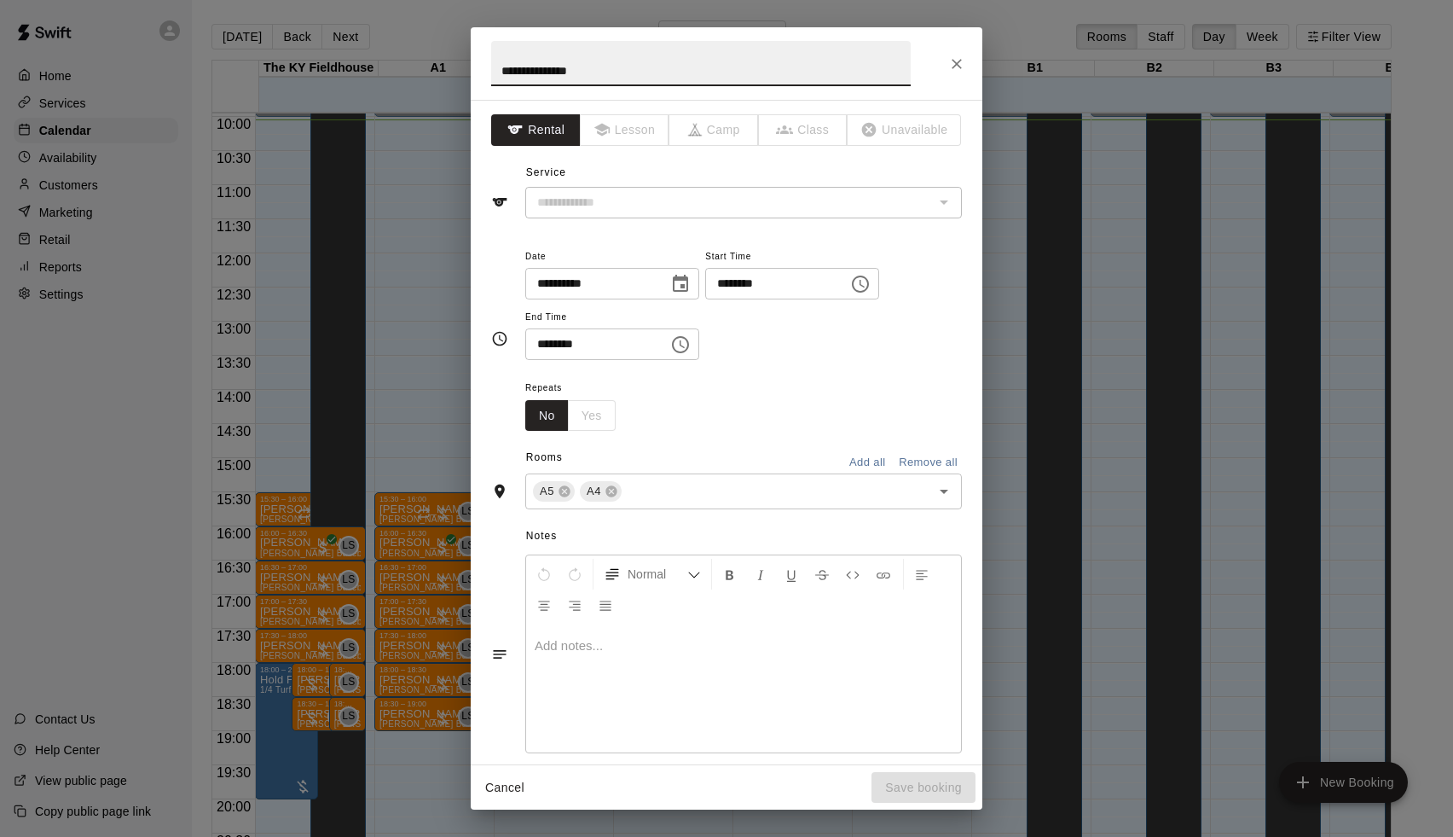
type input "**********"
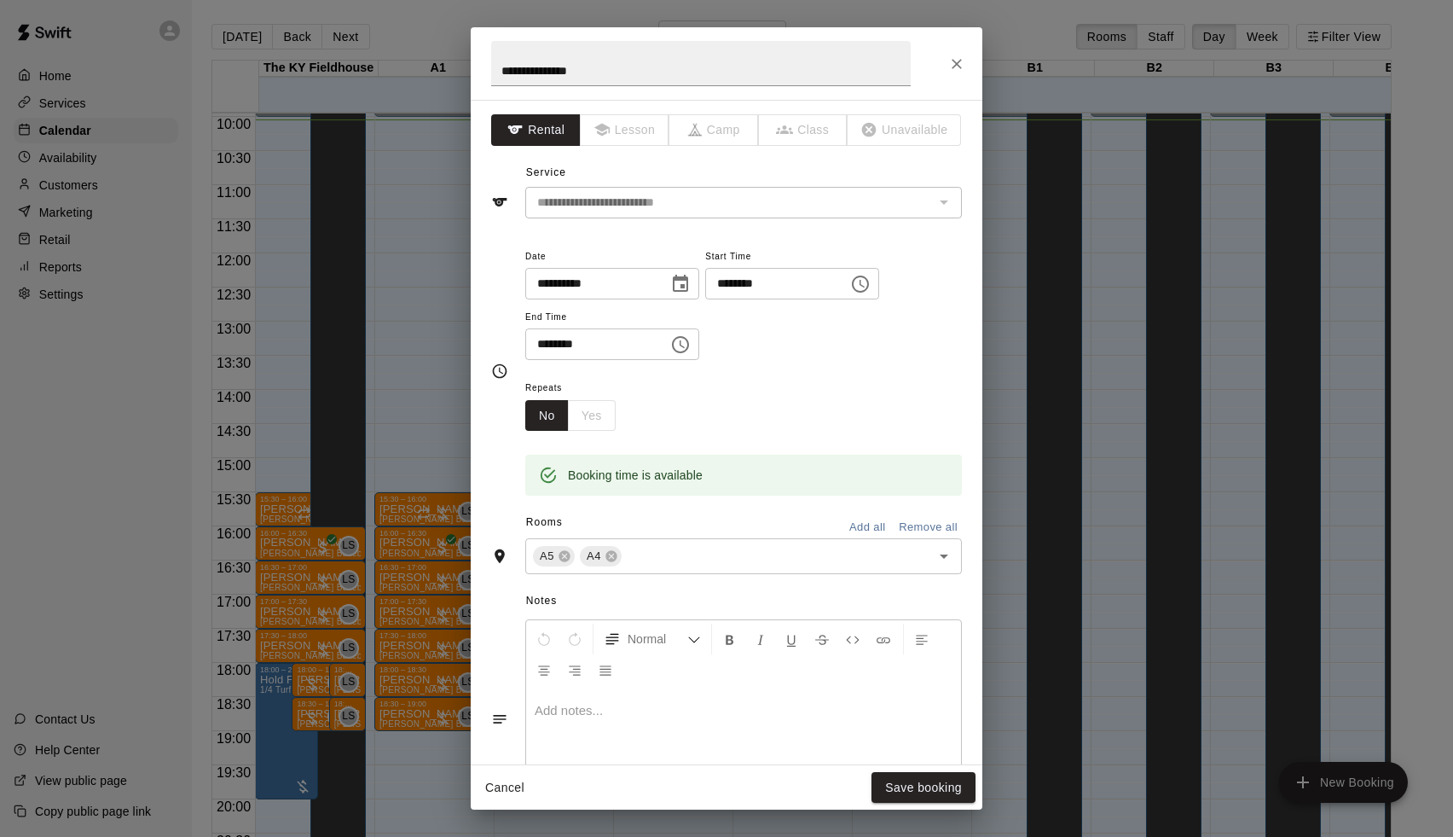
click at [1062, 217] on div "**********" at bounding box center [726, 418] width 1453 height 837
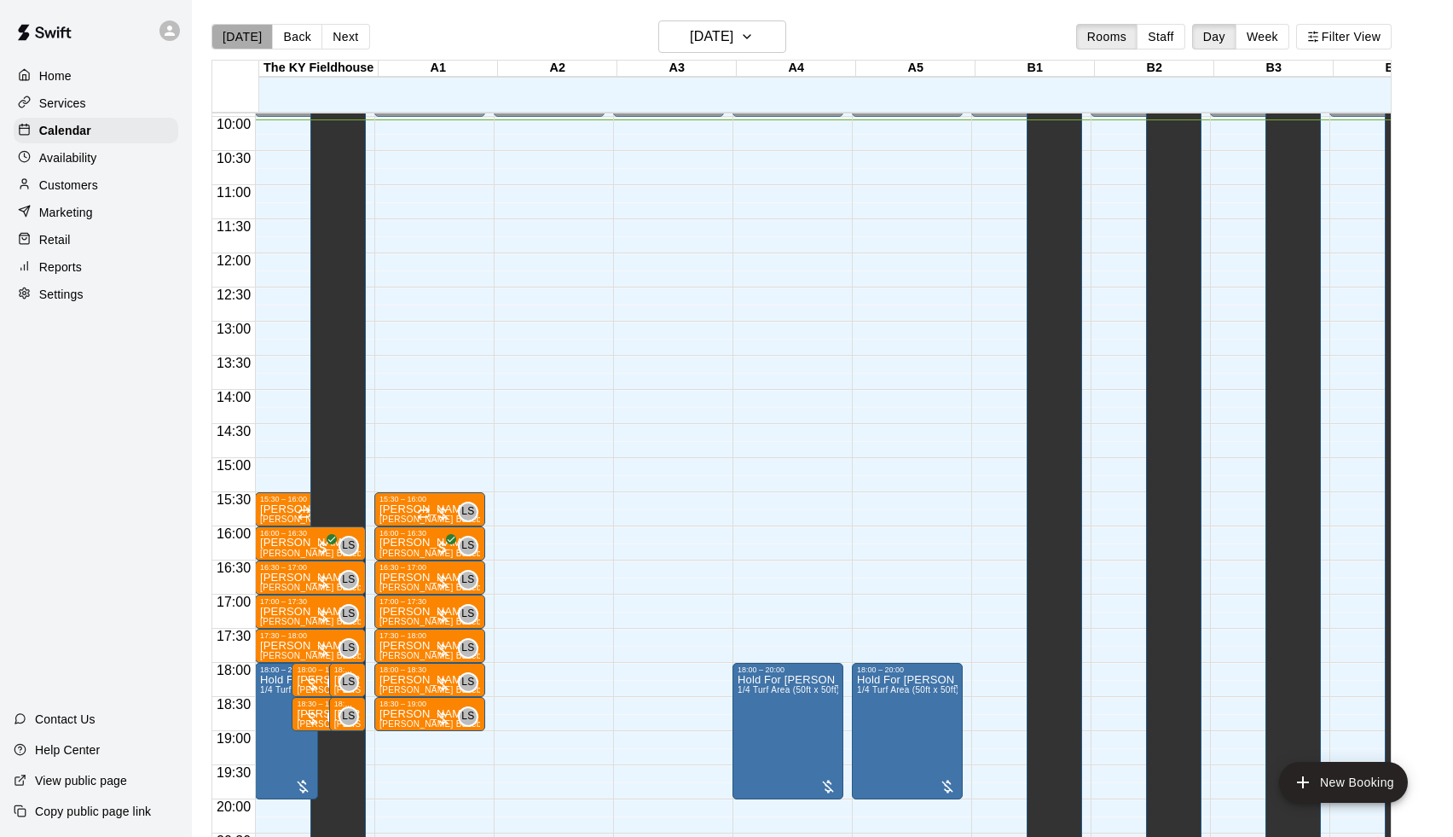
click at [258, 32] on button "[DATE]" at bounding box center [241, 37] width 61 height 26
click at [338, 49] on button "Next" at bounding box center [346, 37] width 48 height 26
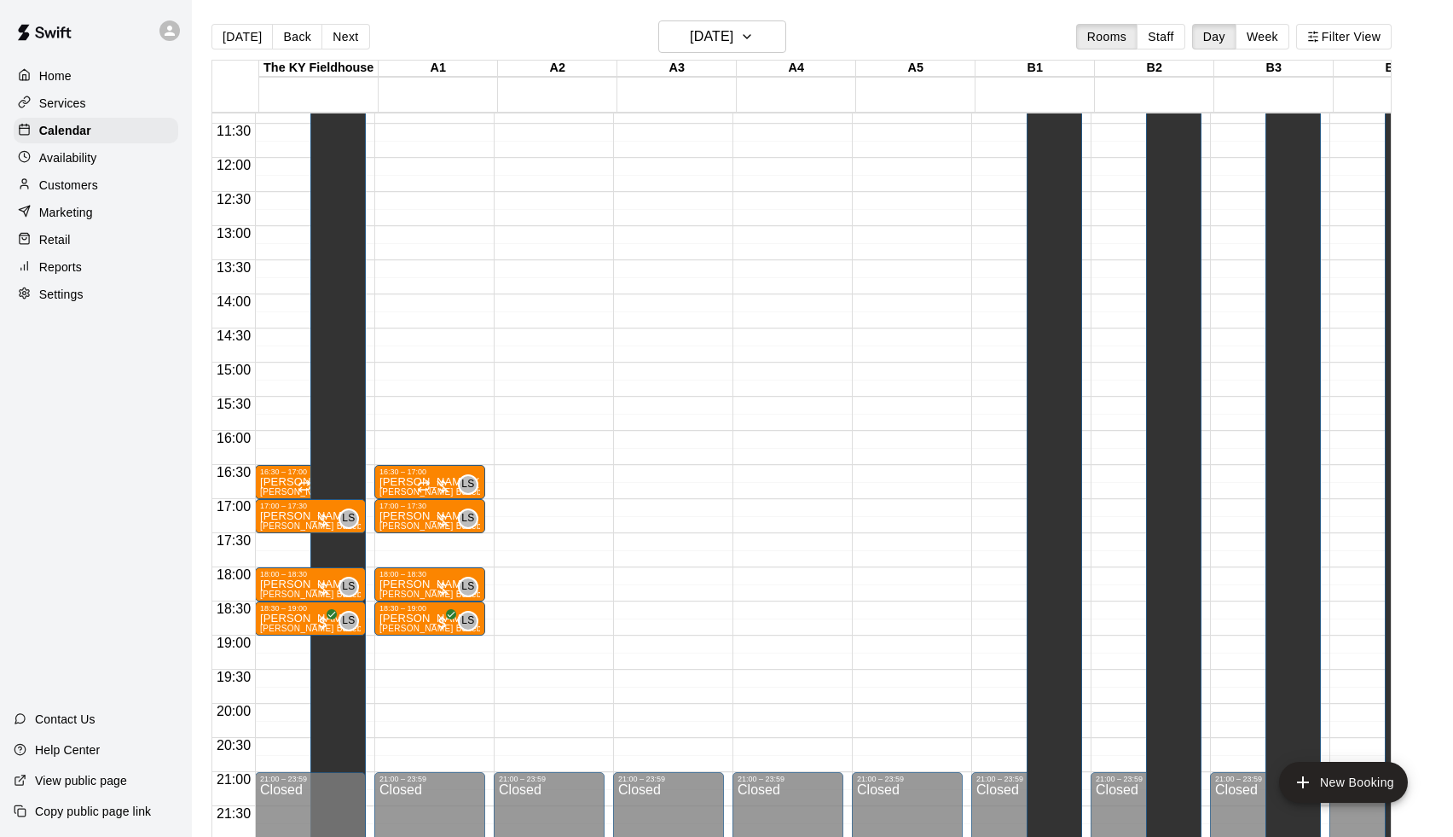
scroll to position [777, 0]
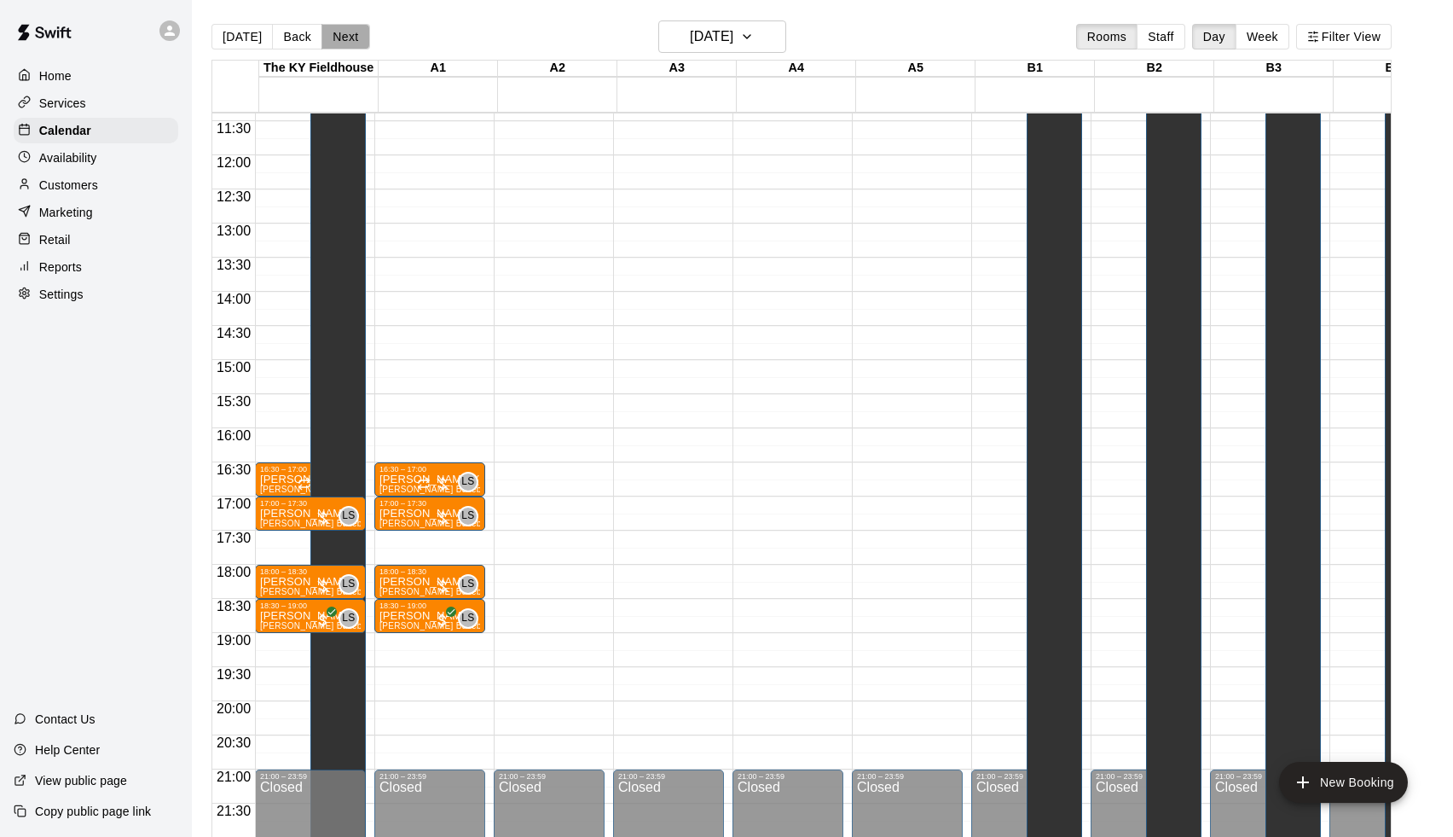
click at [351, 43] on button "Next" at bounding box center [346, 37] width 48 height 26
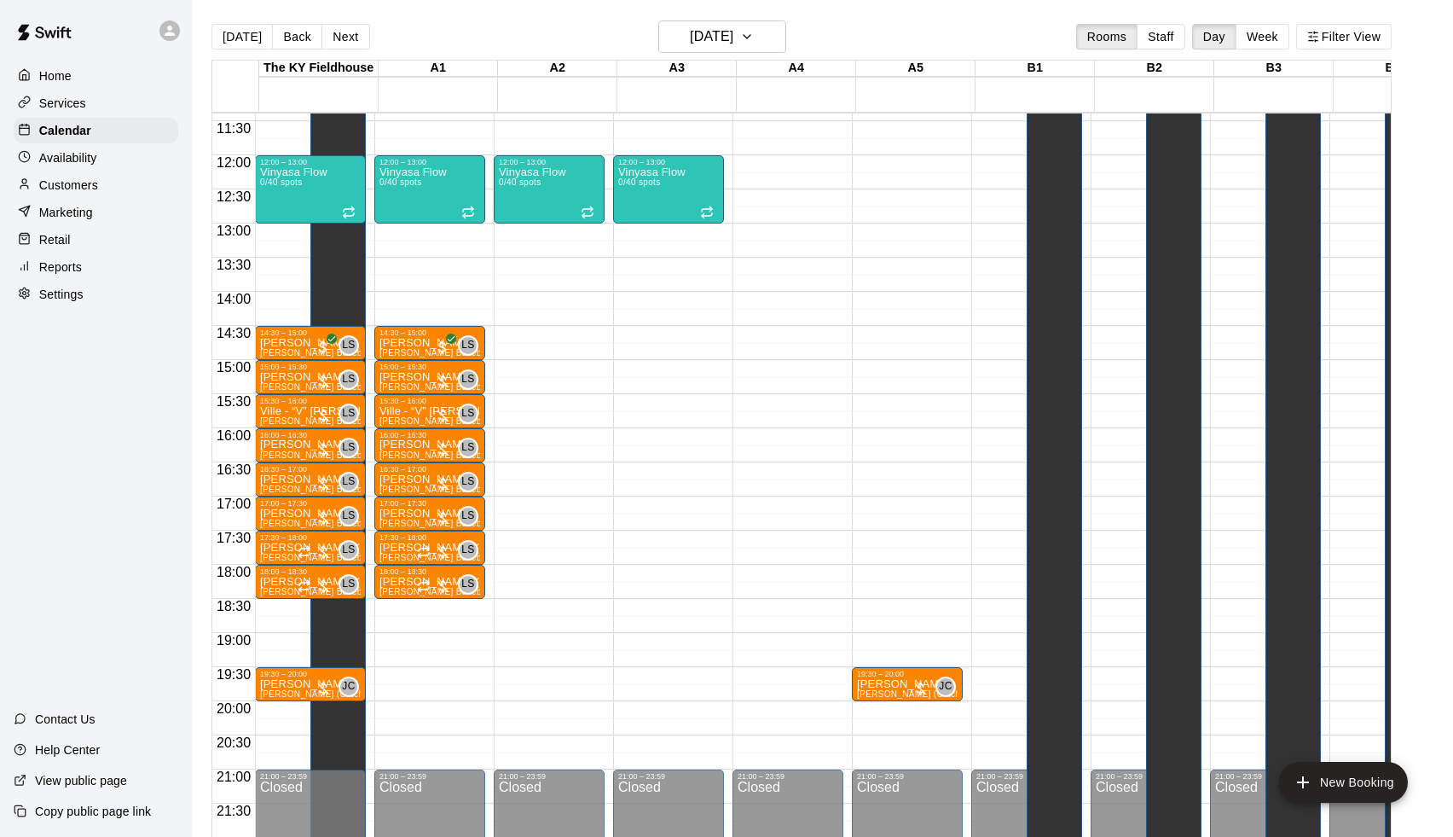
click at [58, 155] on p "Availability" at bounding box center [68, 157] width 58 height 17
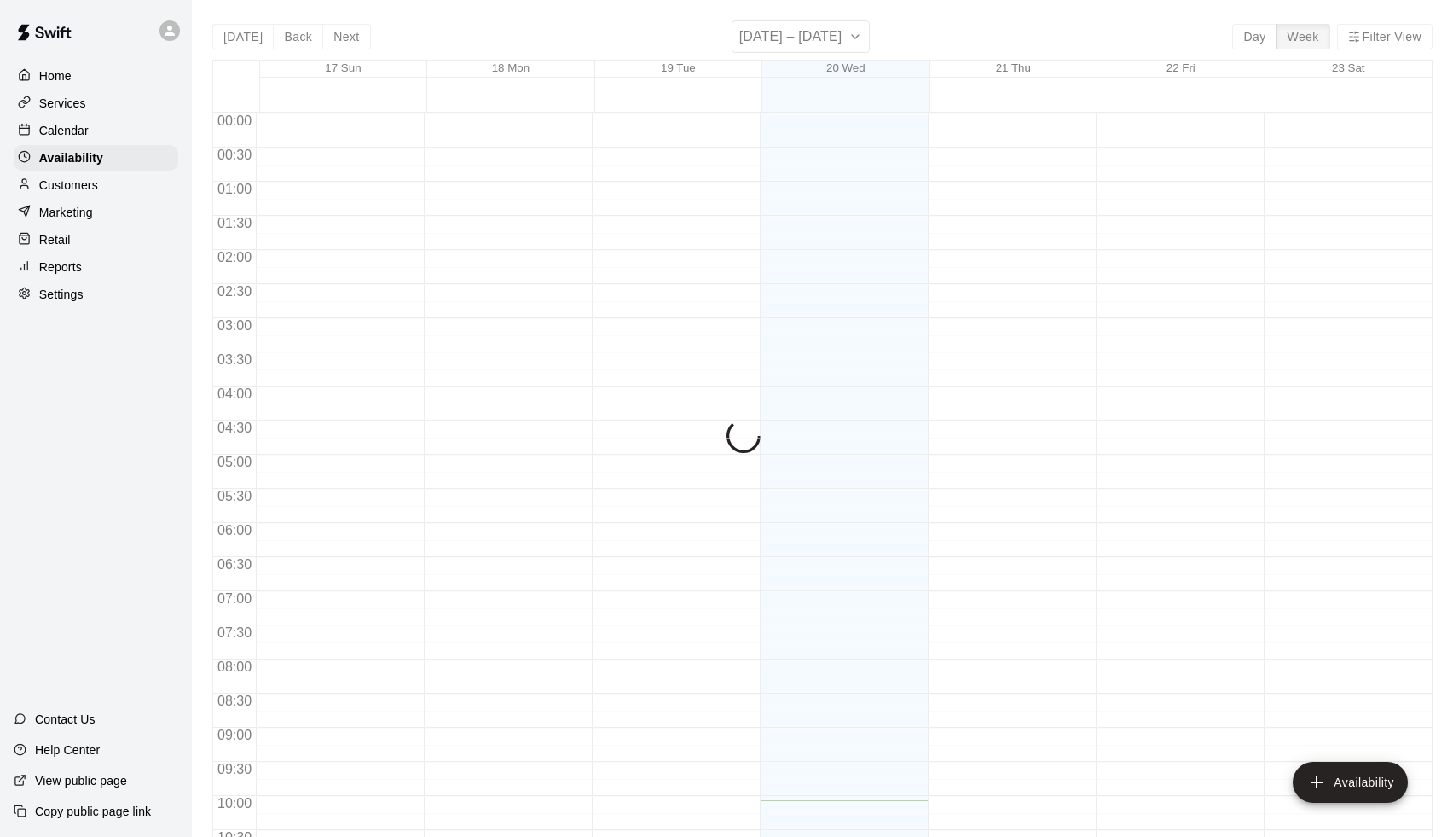
scroll to position [687, 0]
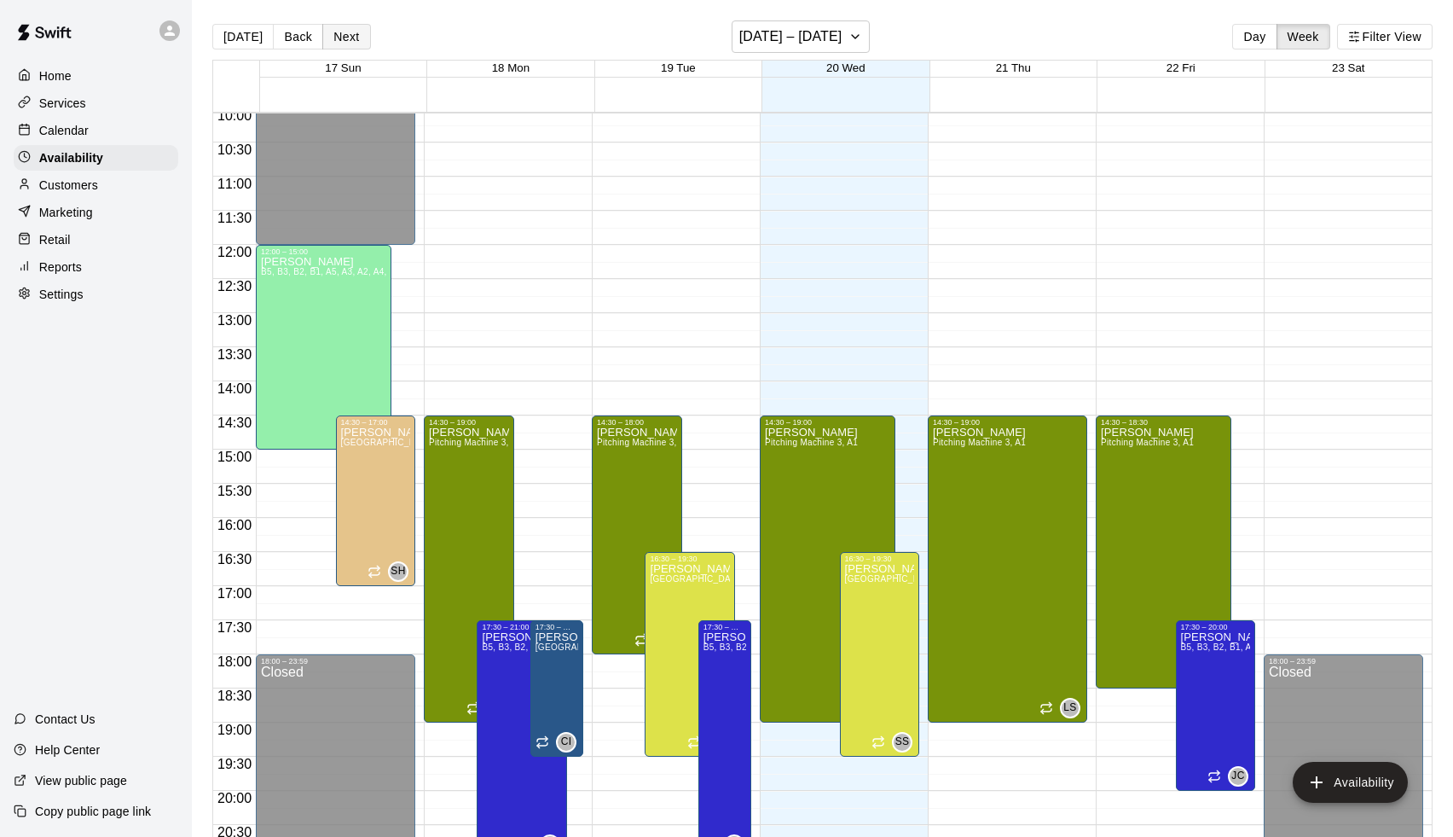
click at [349, 38] on button "Next" at bounding box center [346, 37] width 48 height 26
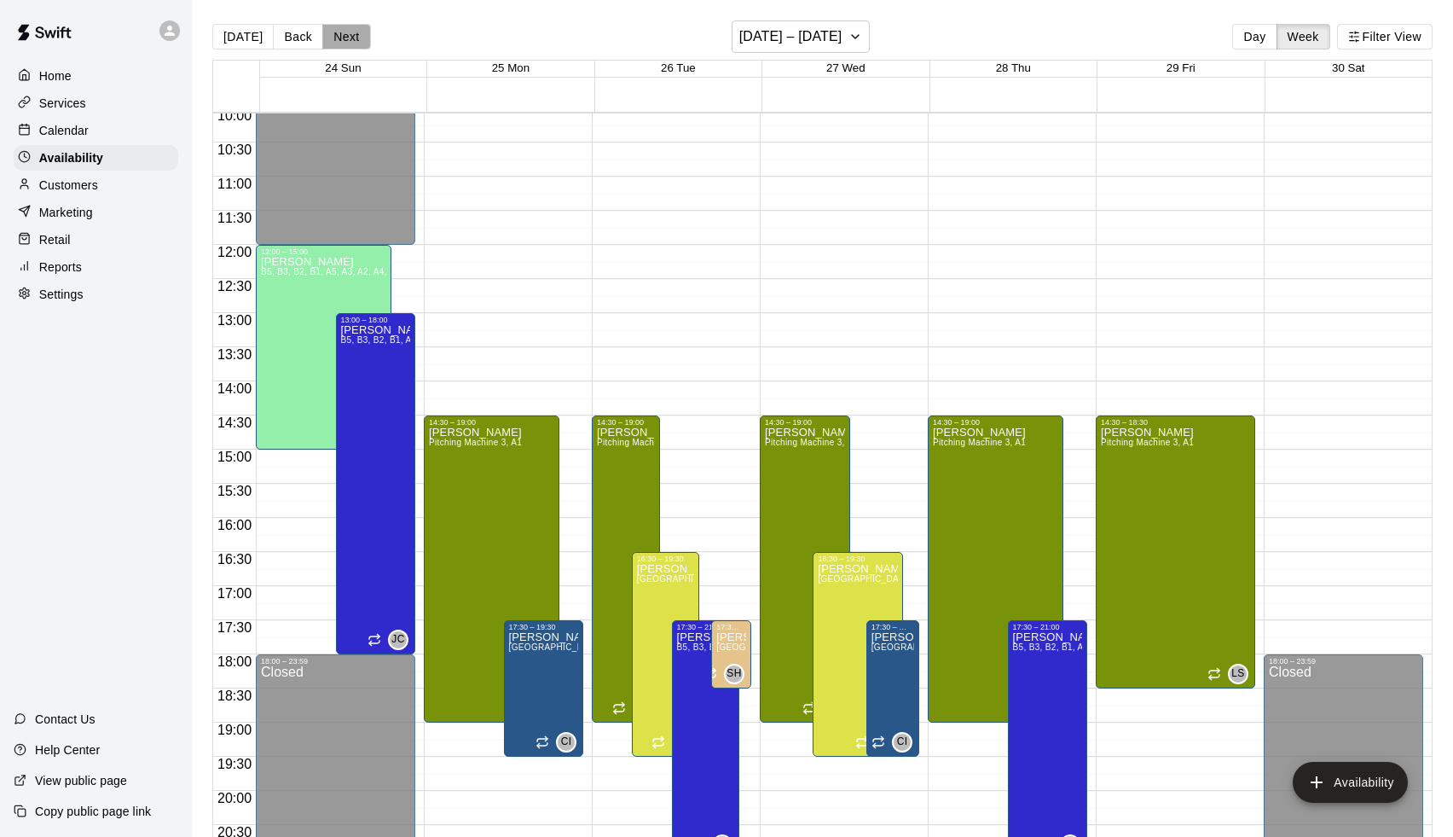
click at [348, 38] on button "Next" at bounding box center [346, 37] width 48 height 26
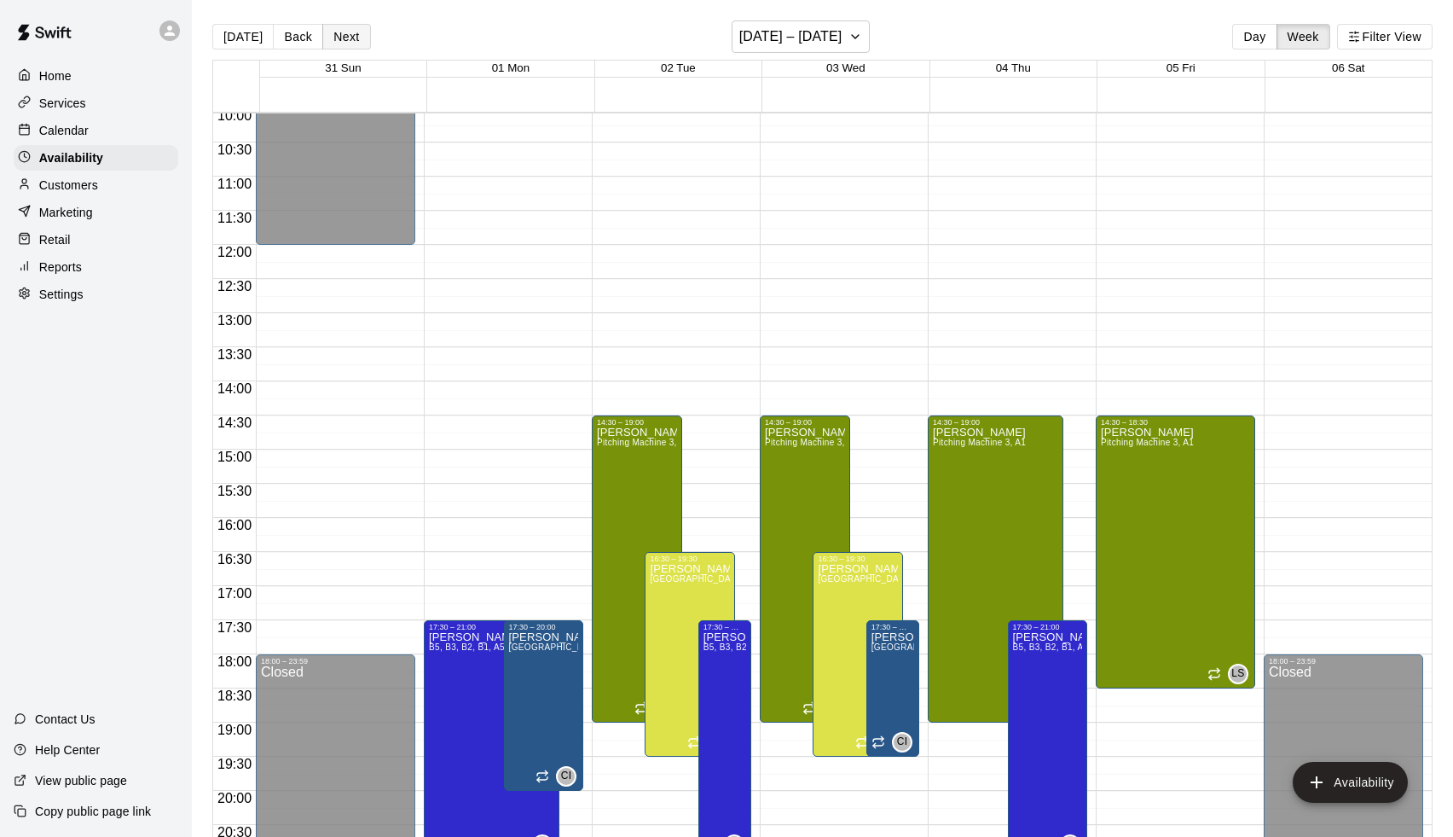
click at [348, 38] on button "Next" at bounding box center [346, 37] width 48 height 26
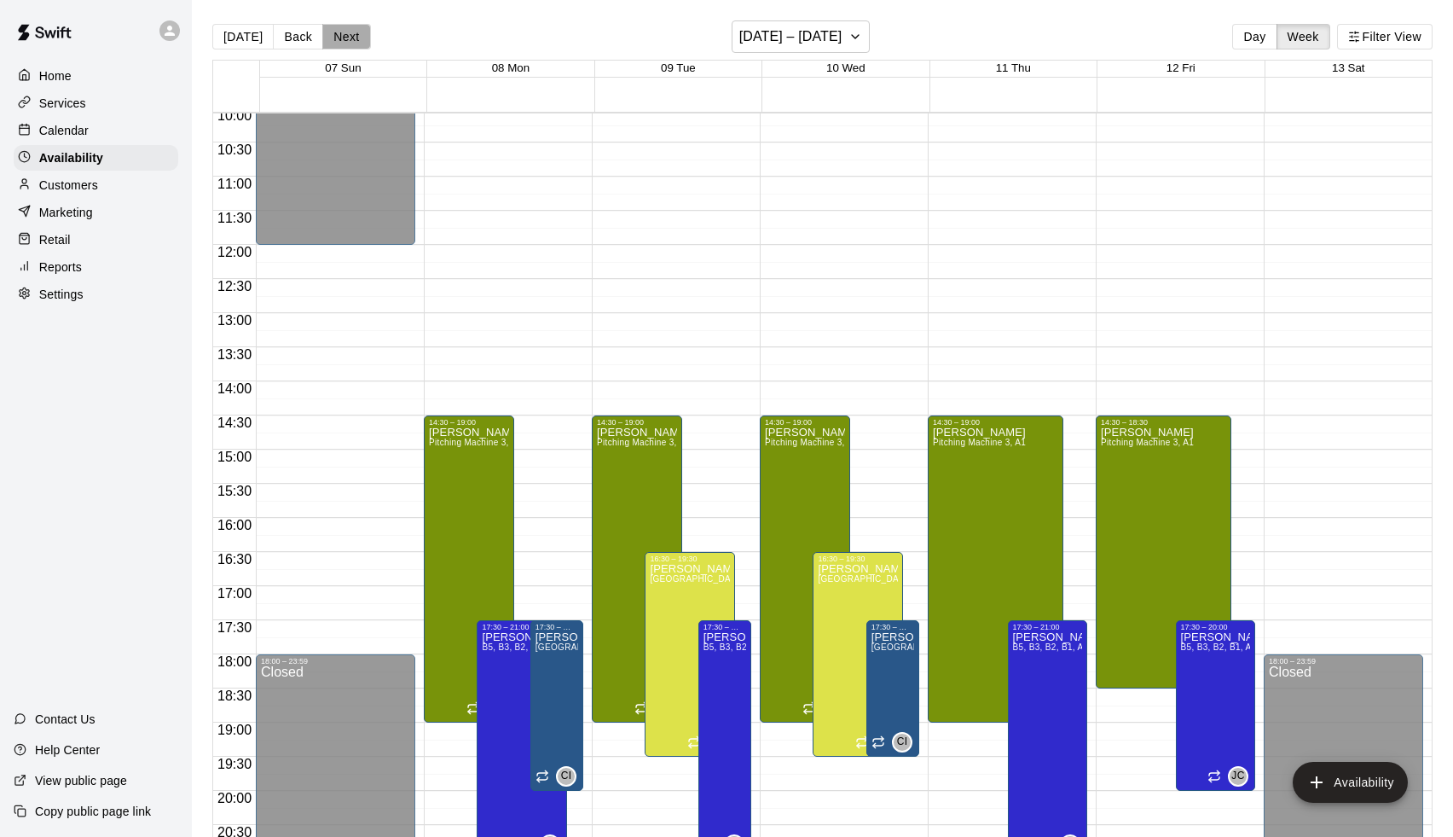
click at [348, 38] on button "Next" at bounding box center [346, 37] width 48 height 26
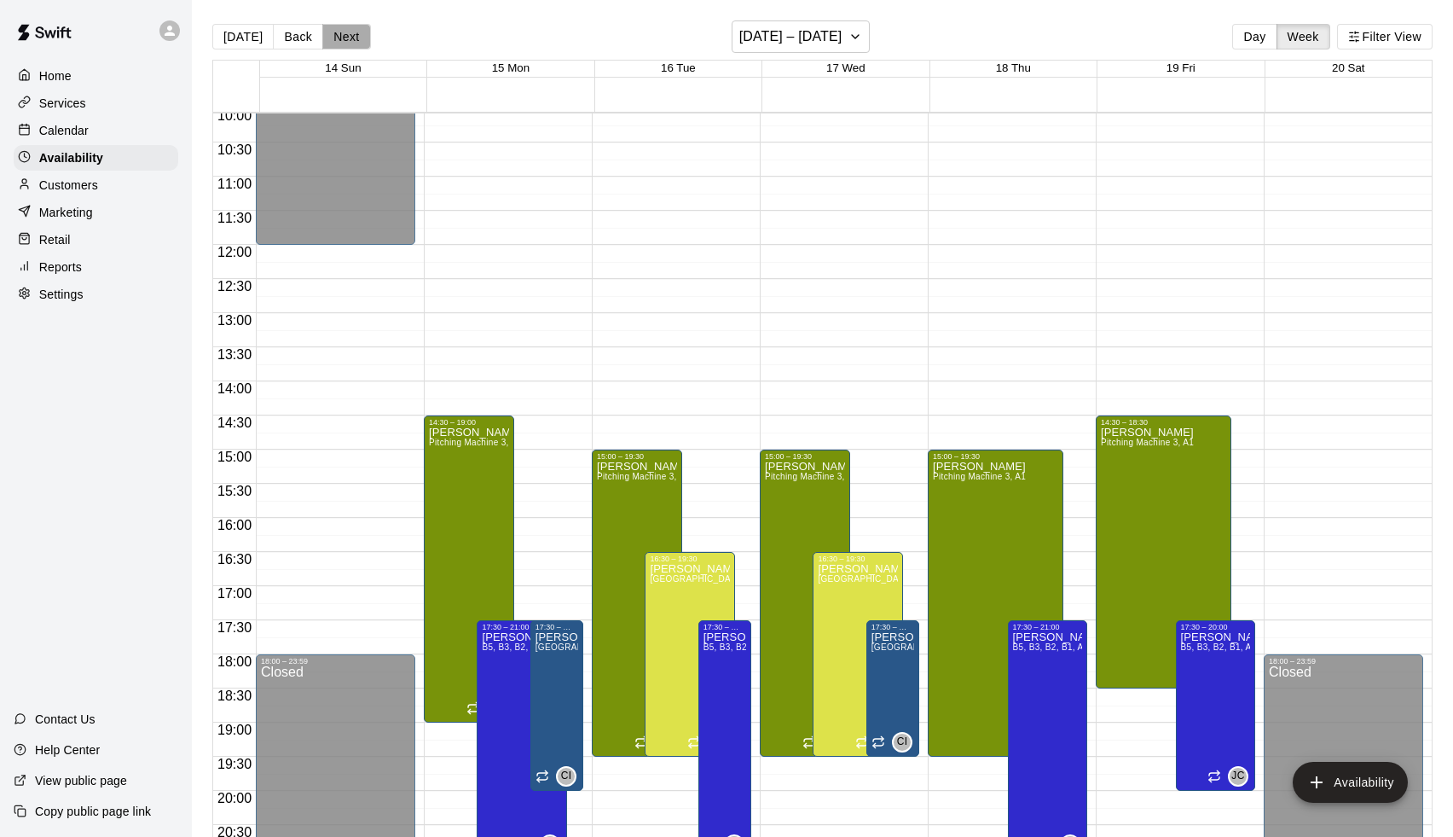
click at [349, 24] on button "Next" at bounding box center [346, 37] width 48 height 26
click at [334, 35] on button "Next" at bounding box center [346, 37] width 48 height 26
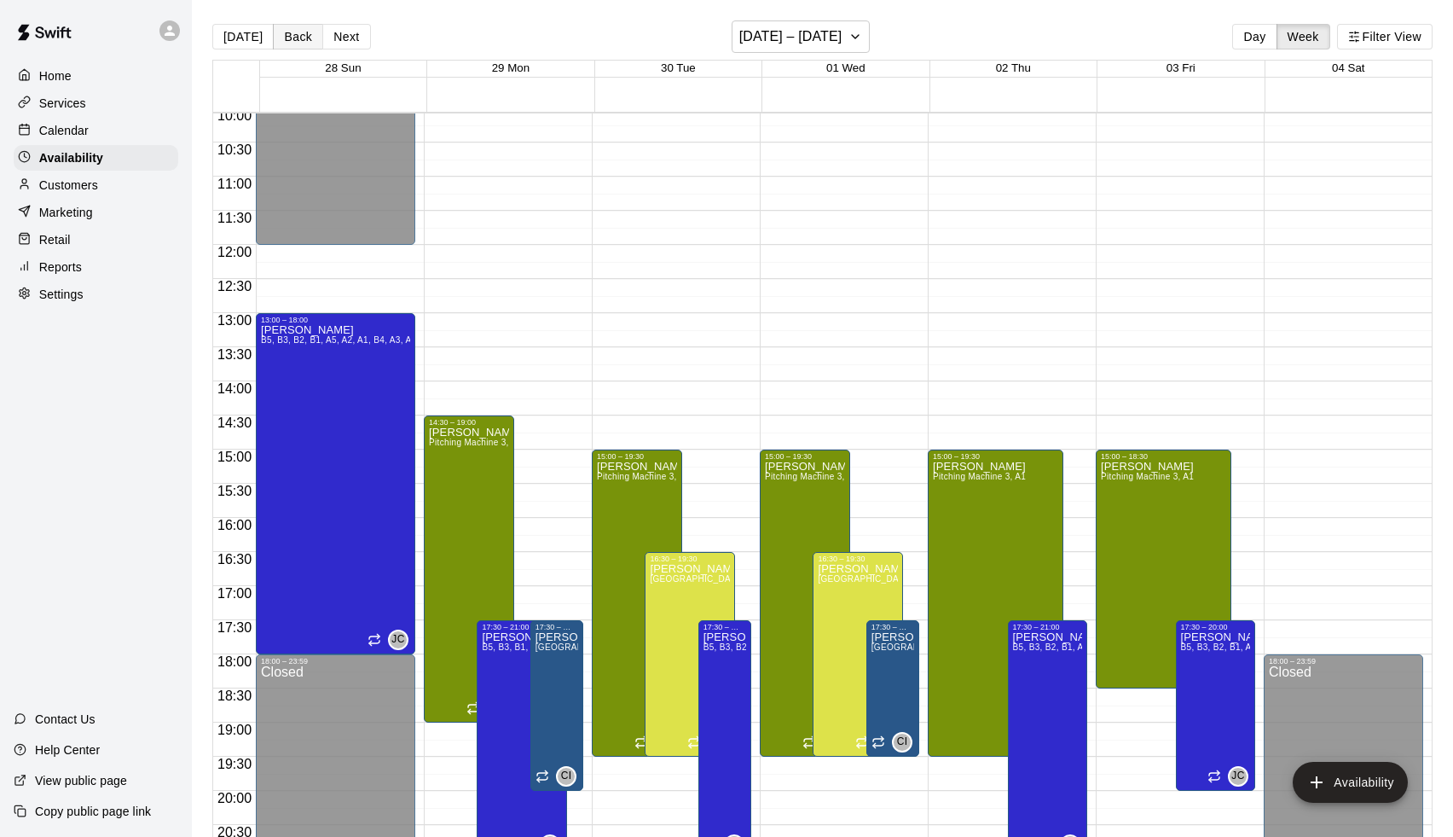
click at [302, 36] on button "Back" at bounding box center [298, 37] width 50 height 26
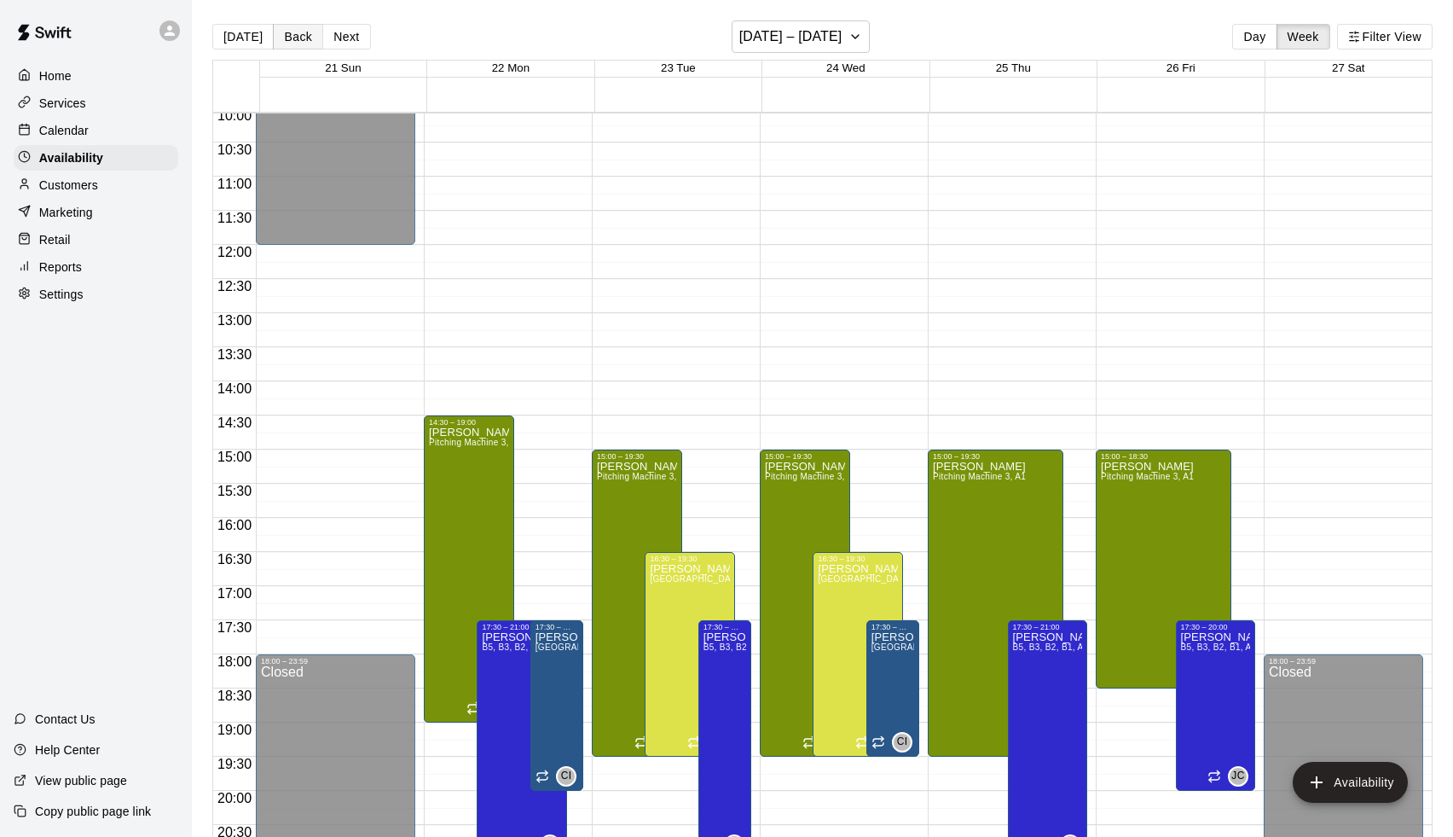
click at [301, 45] on button "Back" at bounding box center [298, 37] width 50 height 26
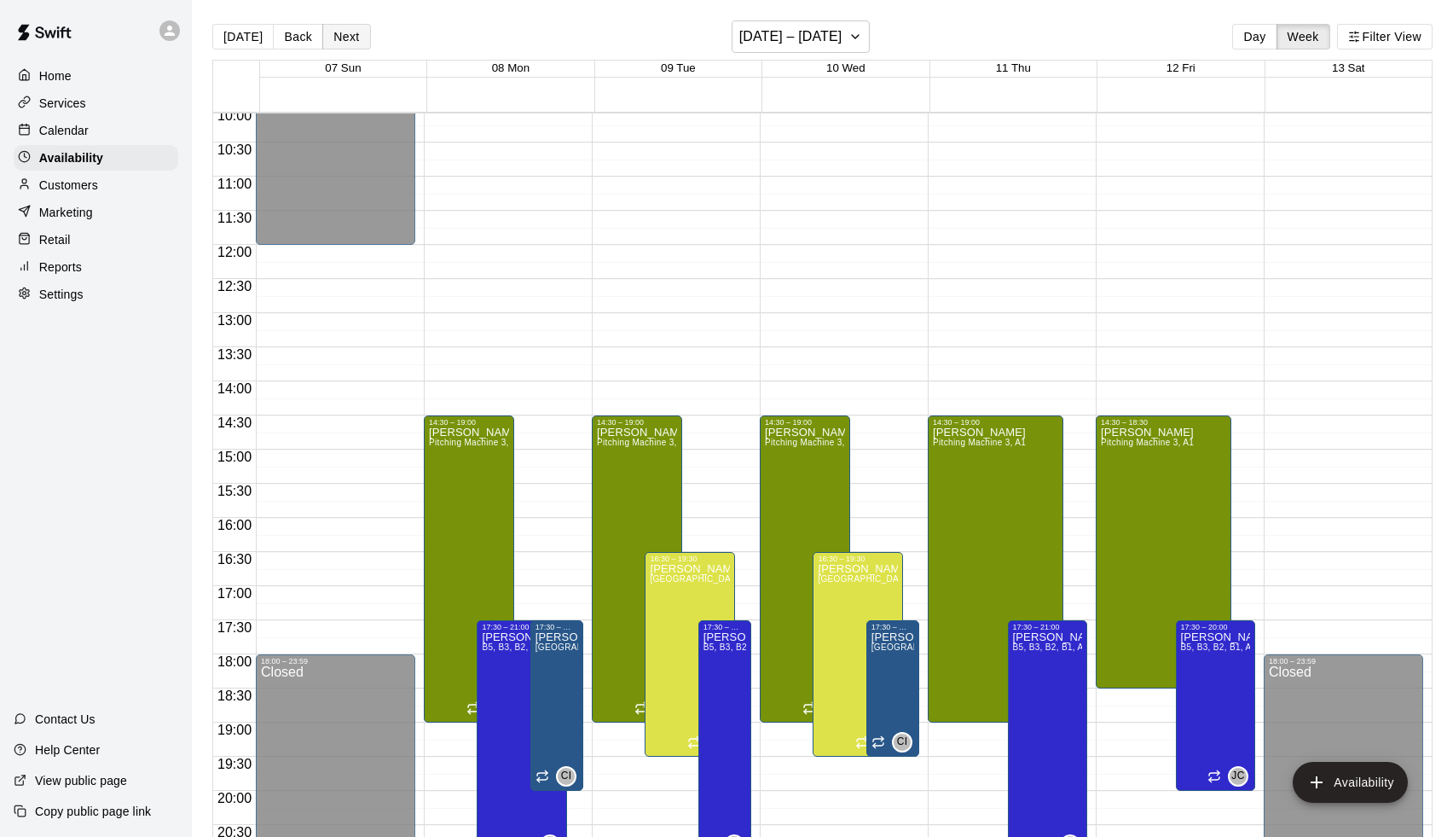
click at [347, 38] on button "Next" at bounding box center [346, 37] width 48 height 26
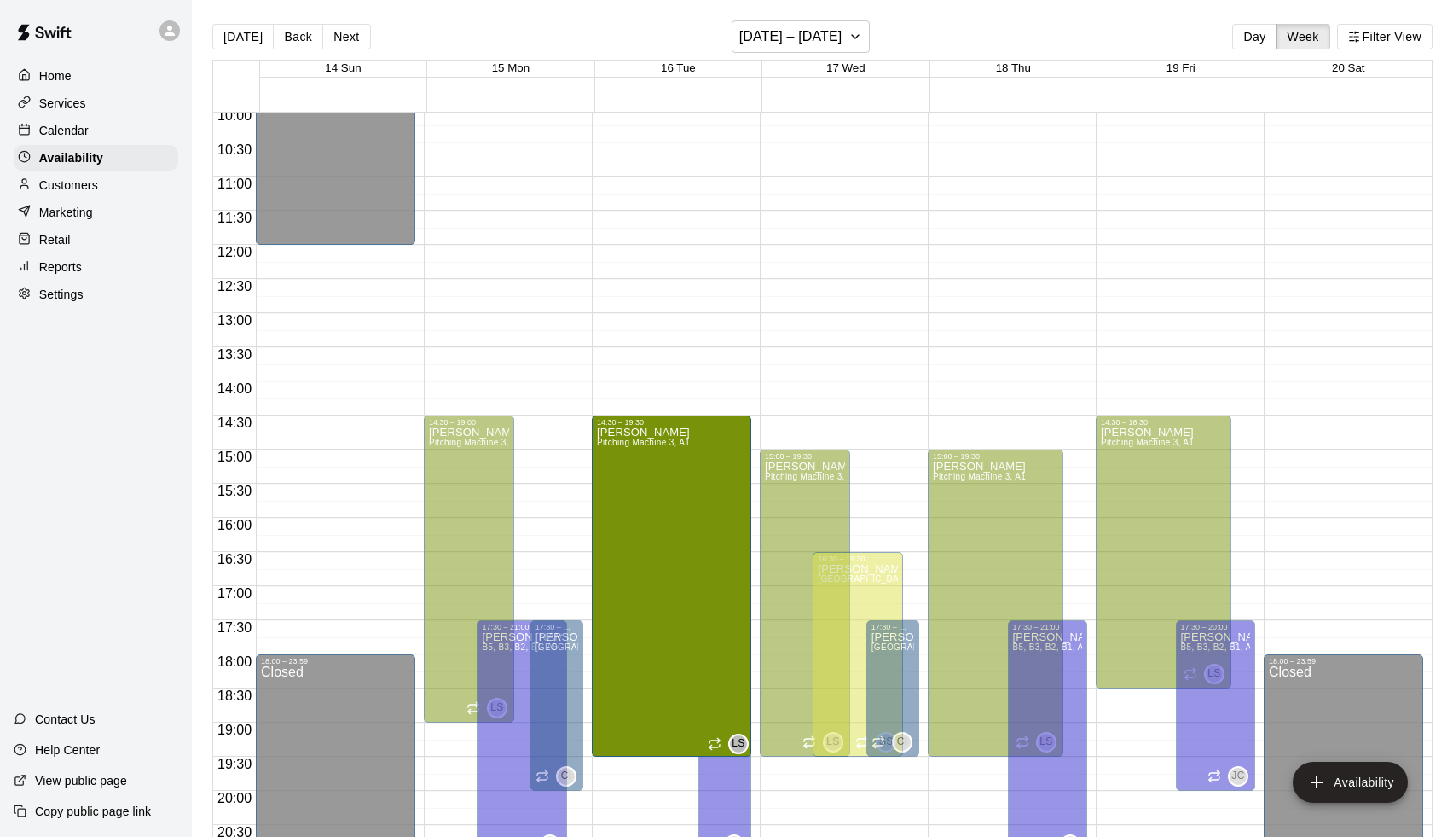
drag, startPoint x: 638, startPoint y: 453, endPoint x: 637, endPoint y: 428, distance: 24.7
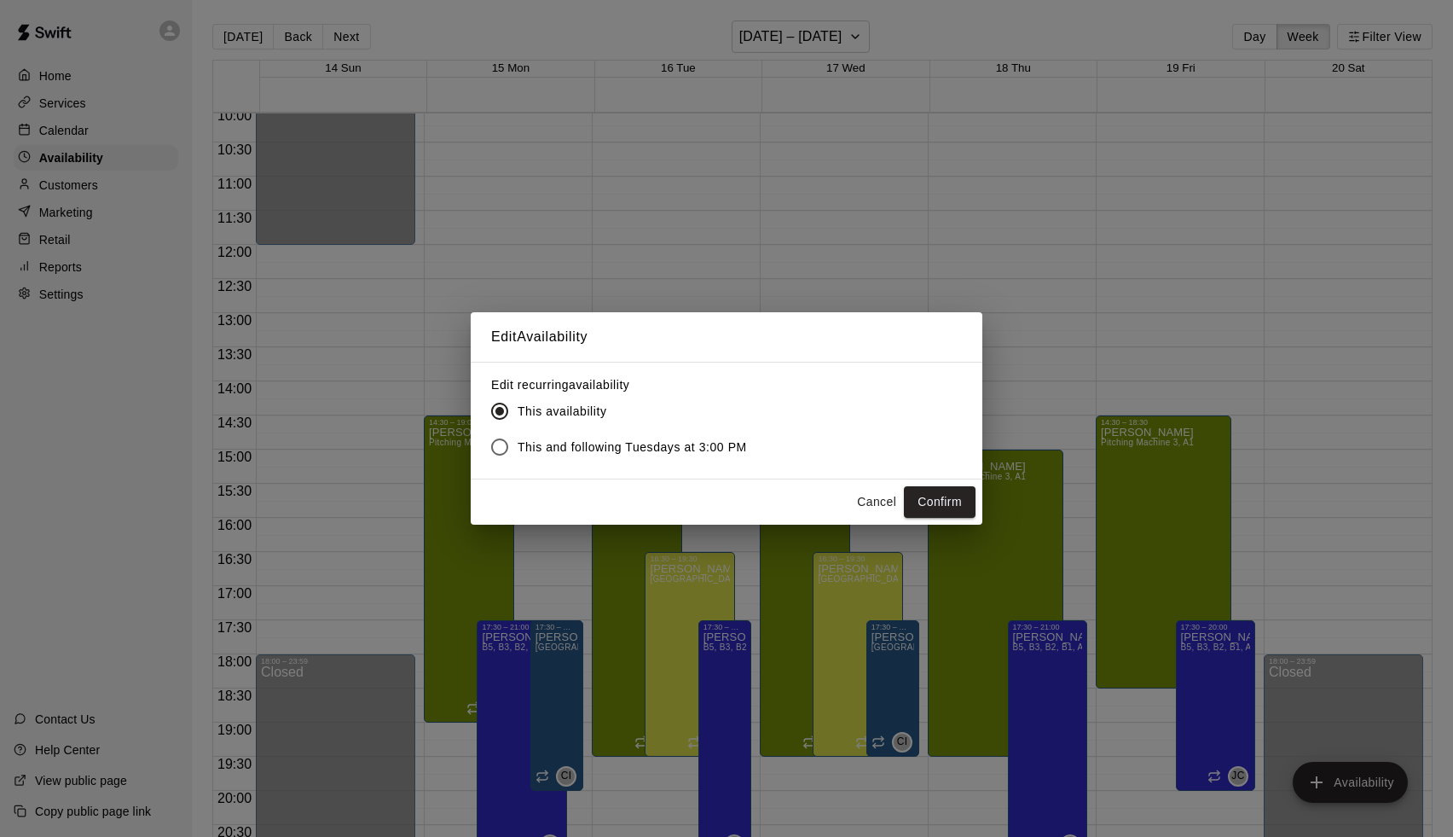
click at [700, 454] on span "This and following Tuesdays at 3:00 PM" at bounding box center [632, 447] width 229 height 18
click at [908, 493] on button "Confirm" at bounding box center [940, 502] width 72 height 32
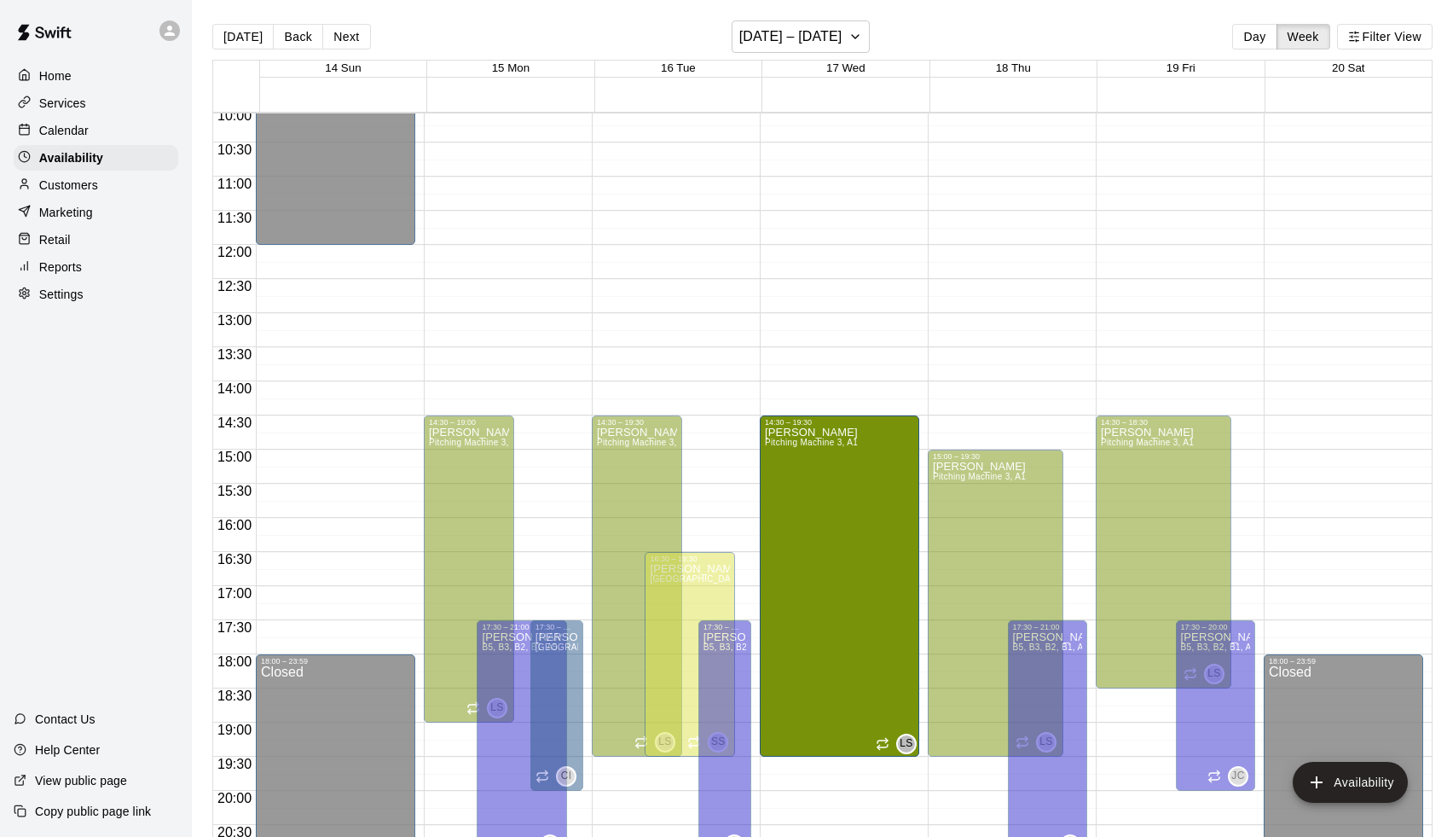
drag, startPoint x: 807, startPoint y: 453, endPoint x: 807, endPoint y: 425, distance: 28.1
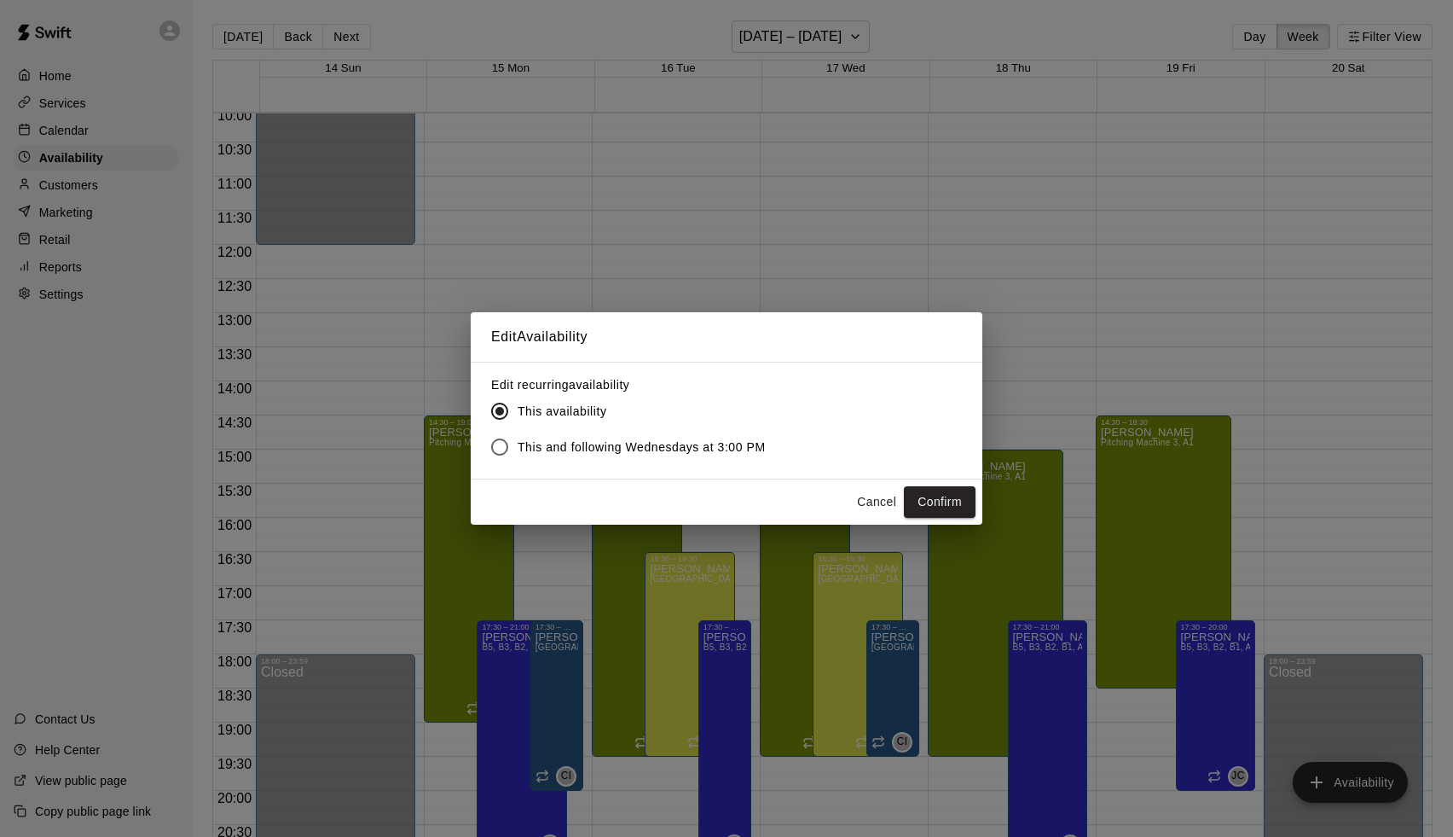
click at [685, 443] on span "This and following Wednesdays at 3:00 PM" at bounding box center [642, 447] width 248 height 18
click at [934, 490] on button "Confirm" at bounding box center [940, 502] width 72 height 32
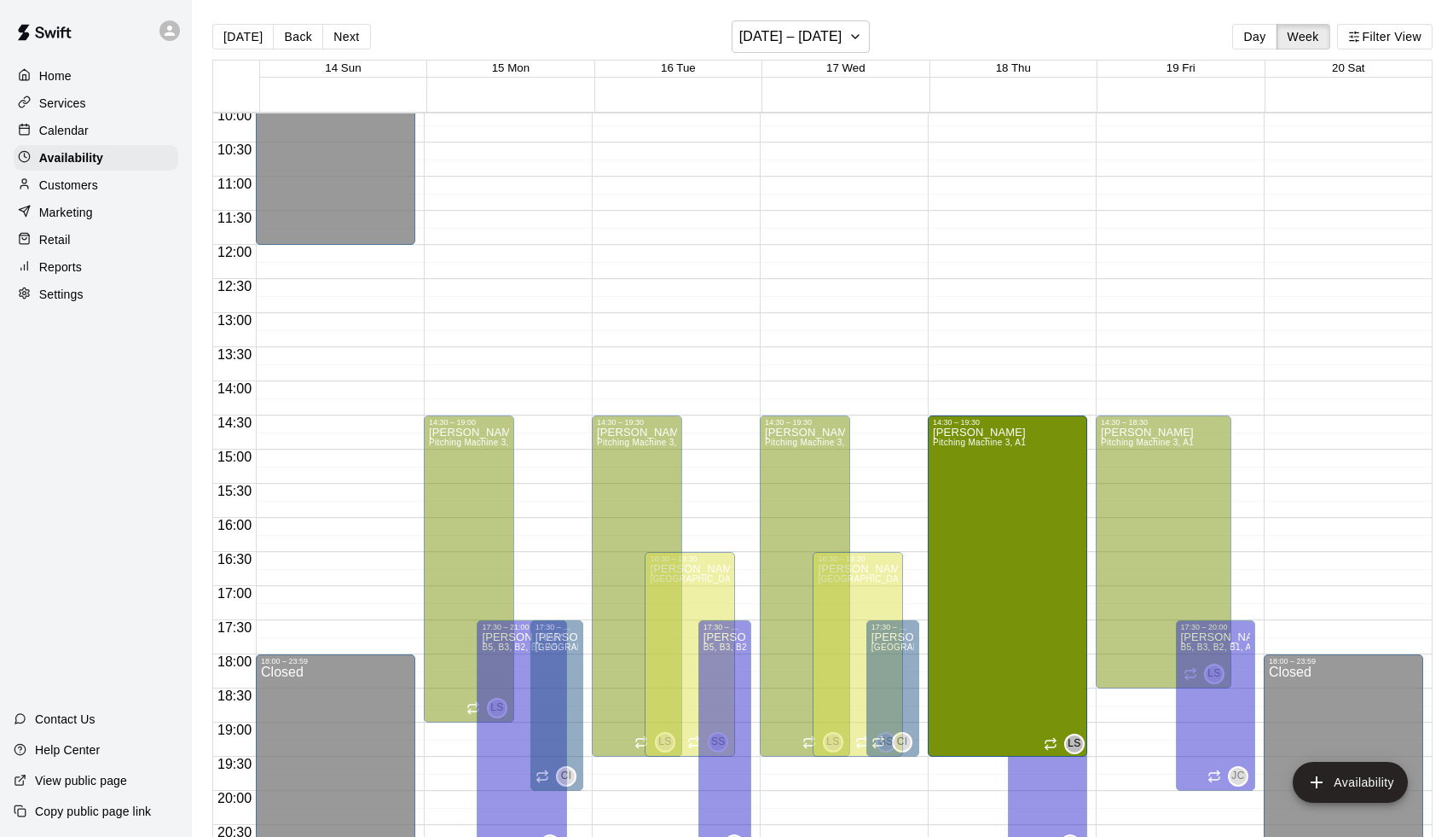
drag, startPoint x: 995, startPoint y: 454, endPoint x: 993, endPoint y: 428, distance: 25.7
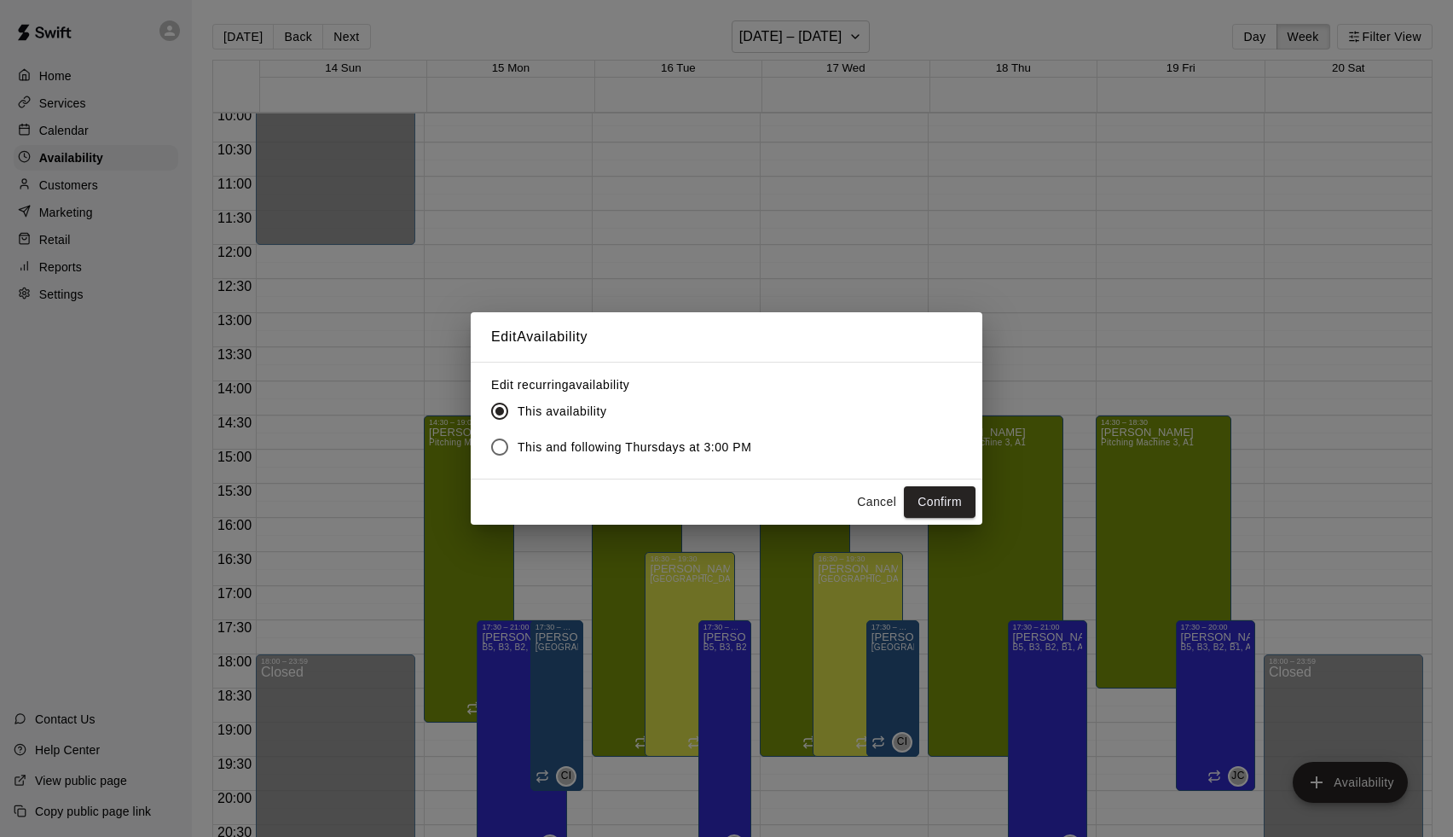
click at [718, 448] on span "This and following Thursdays at 3:00 PM" at bounding box center [635, 447] width 235 height 18
click at [942, 509] on button "Confirm" at bounding box center [940, 502] width 72 height 32
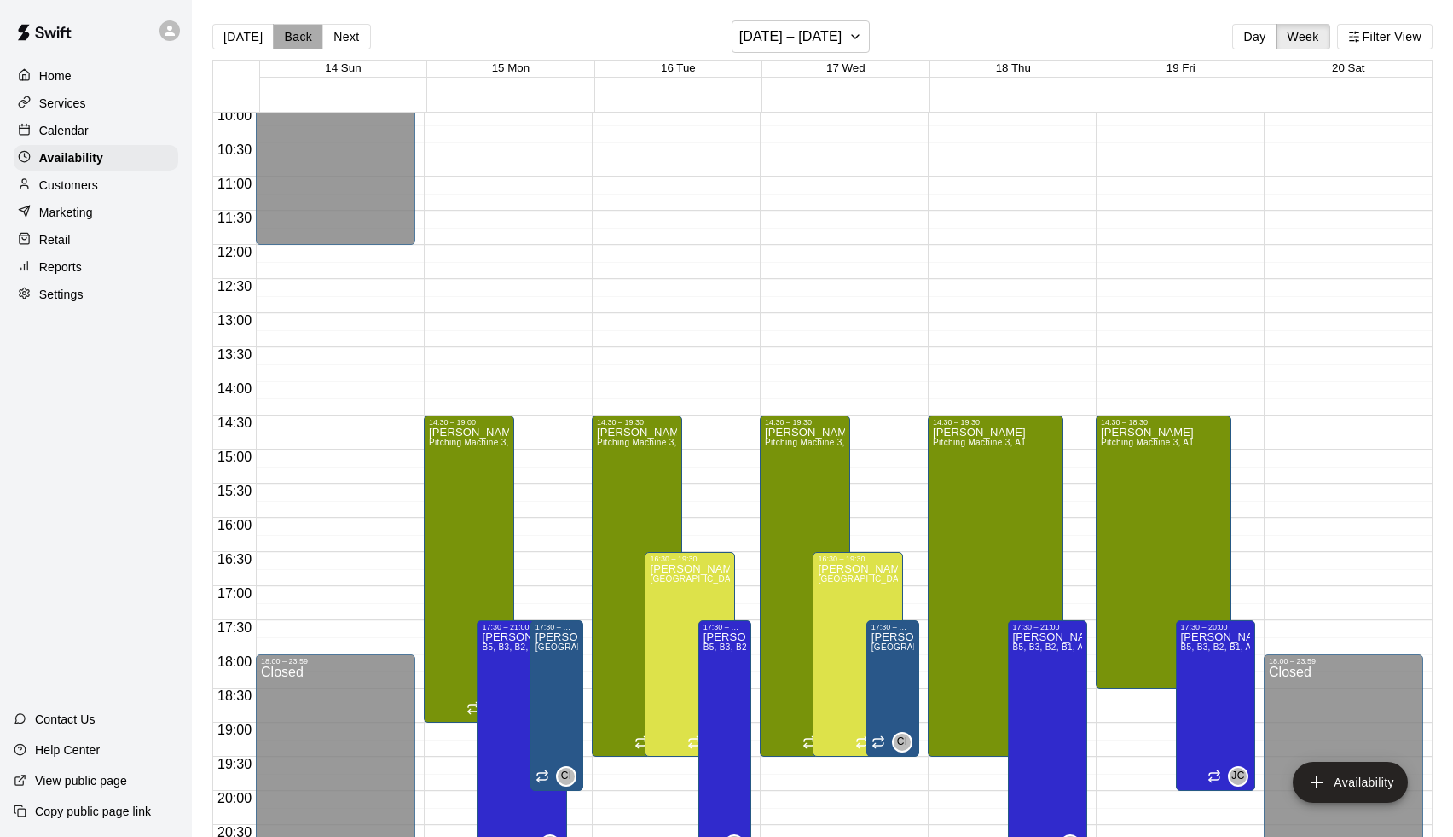
click at [287, 35] on button "Back" at bounding box center [298, 37] width 50 height 26
click at [295, 38] on button "Back" at bounding box center [298, 37] width 50 height 26
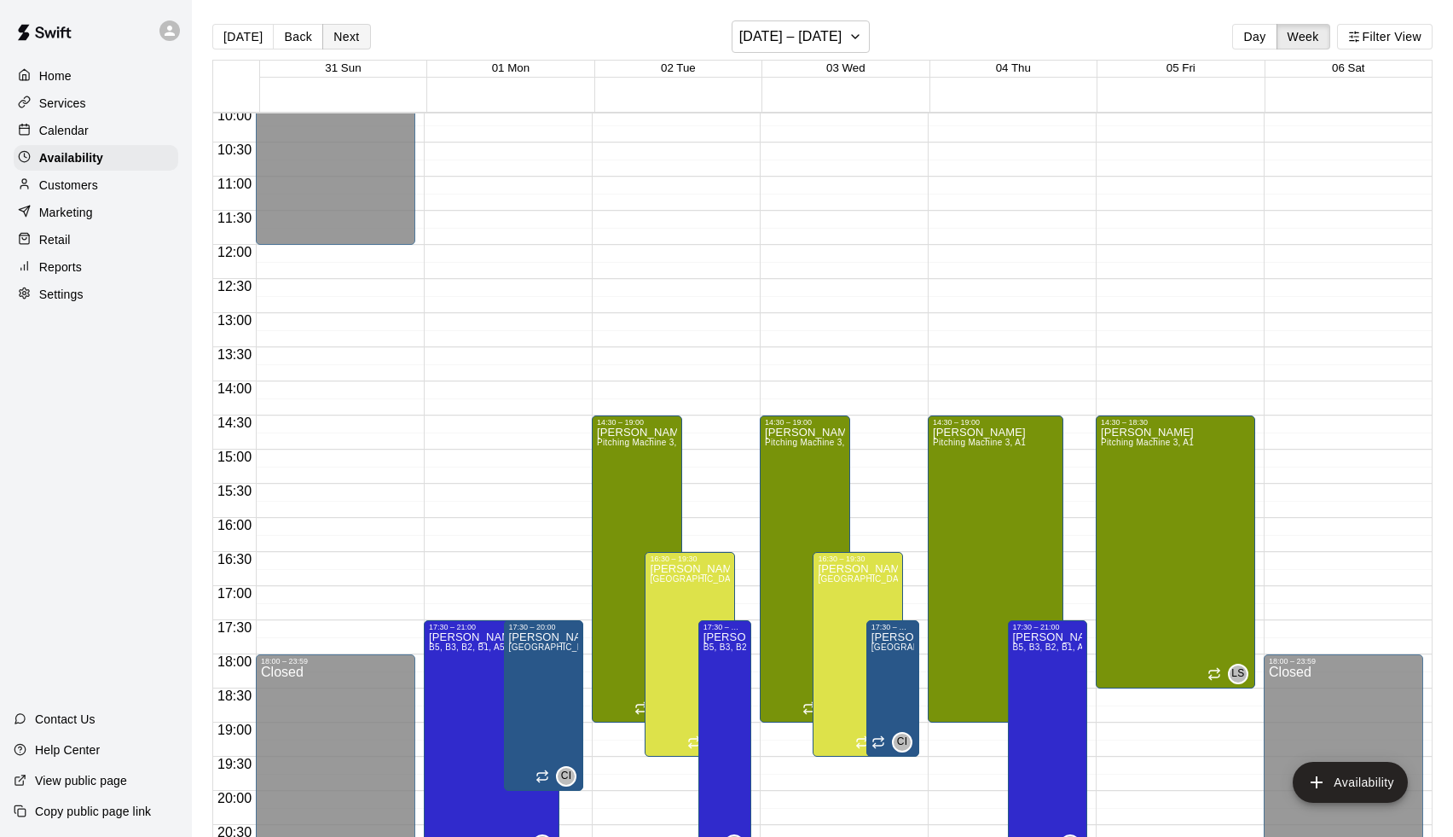
click at [339, 40] on button "Next" at bounding box center [346, 37] width 48 height 26
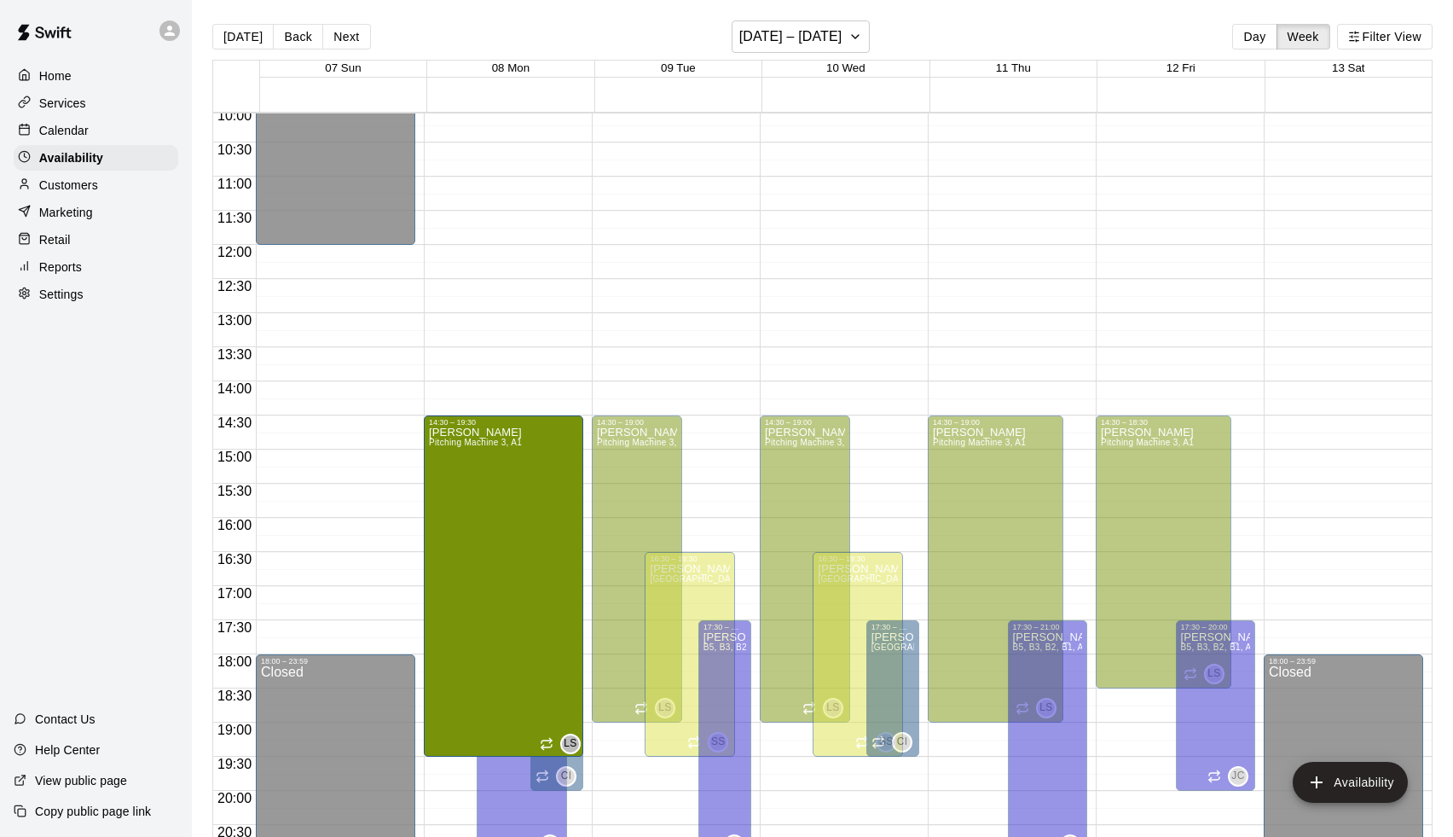
drag, startPoint x: 471, startPoint y: 719, endPoint x: 466, endPoint y: 760, distance: 41.2
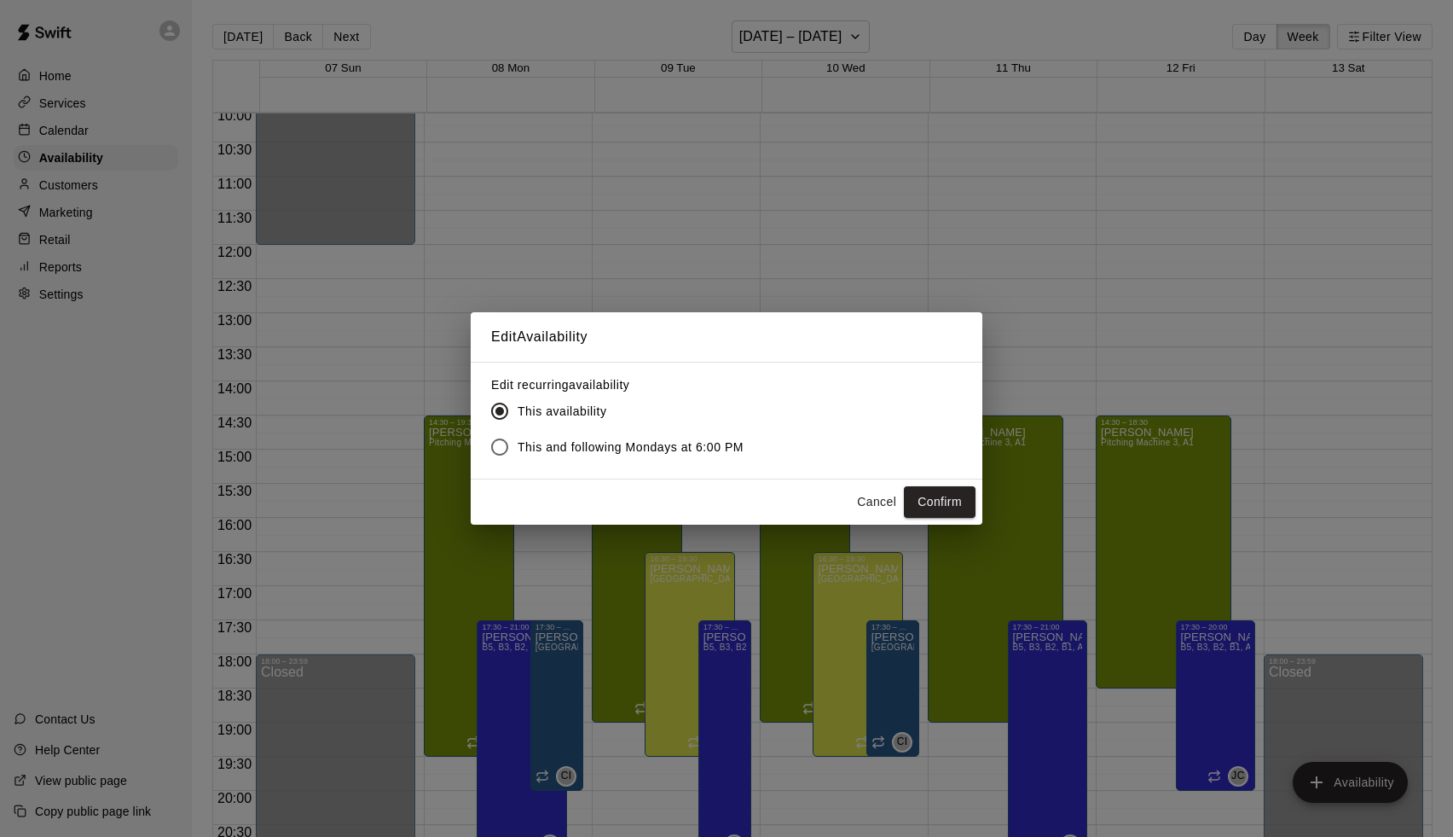
click at [887, 516] on button "Cancel" at bounding box center [876, 502] width 55 height 32
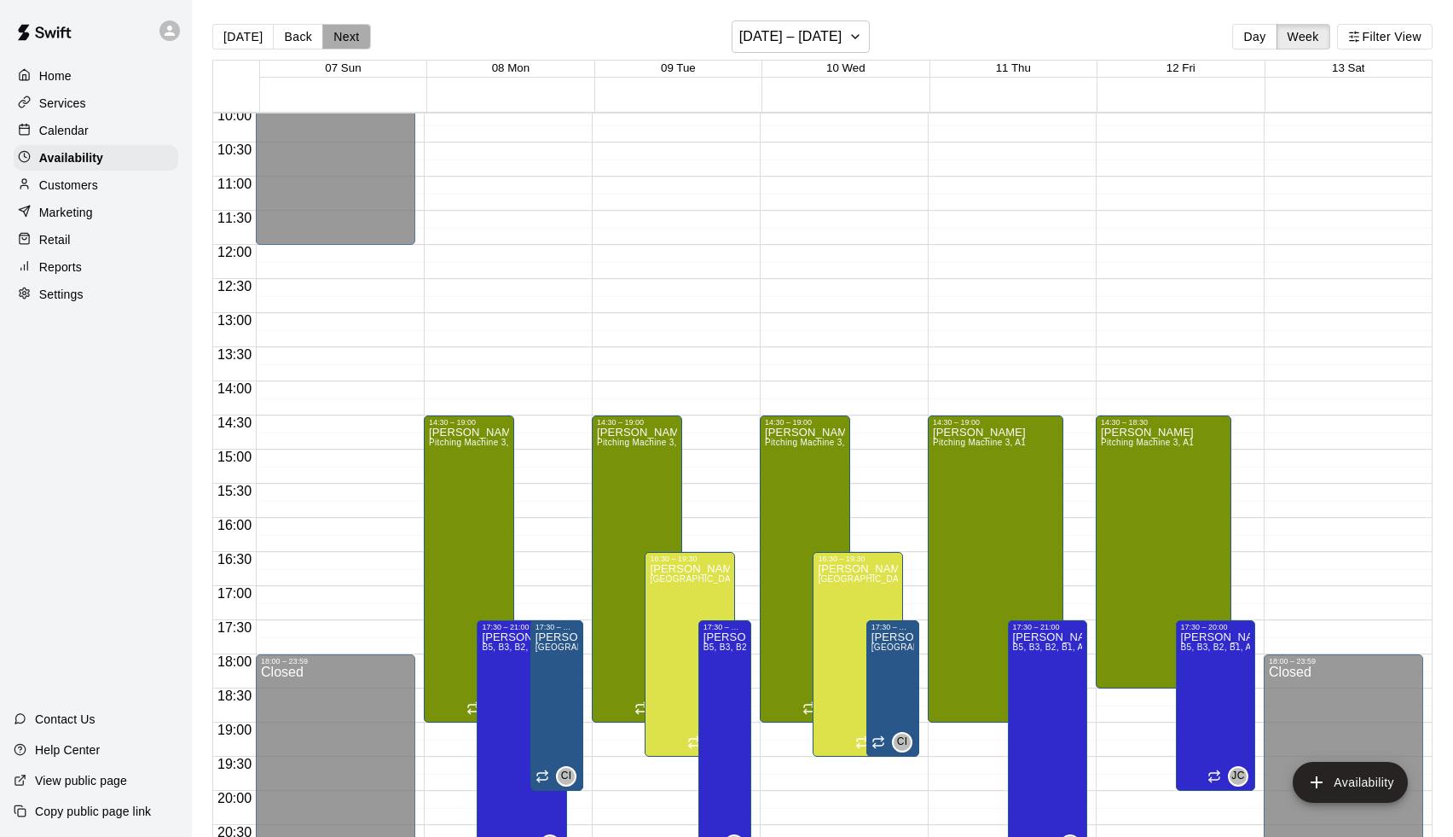
click at [340, 32] on button "Next" at bounding box center [346, 37] width 48 height 26
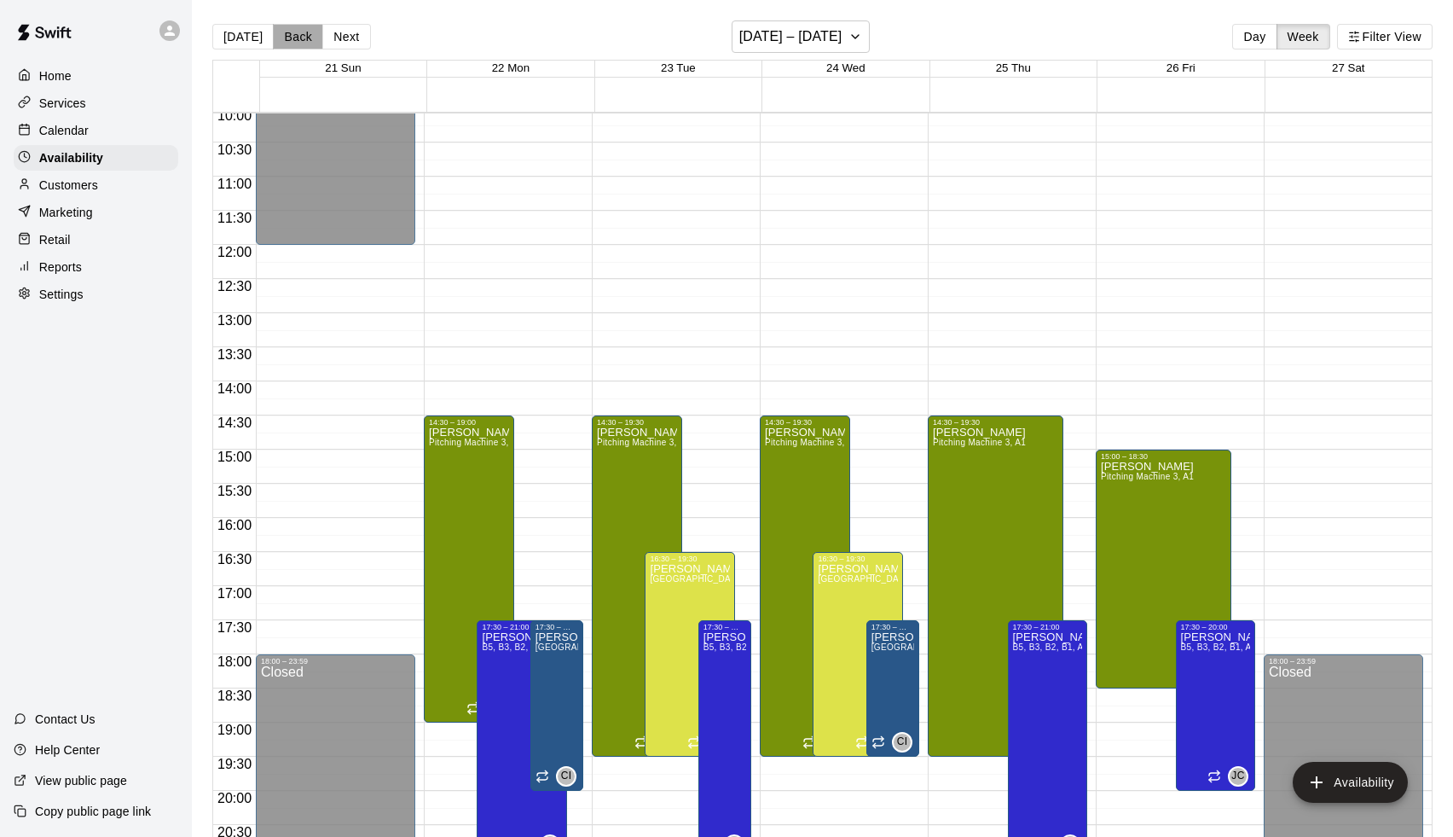
click at [292, 38] on button "Back" at bounding box center [298, 37] width 50 height 26
click at [350, 44] on button "Next" at bounding box center [346, 37] width 48 height 26
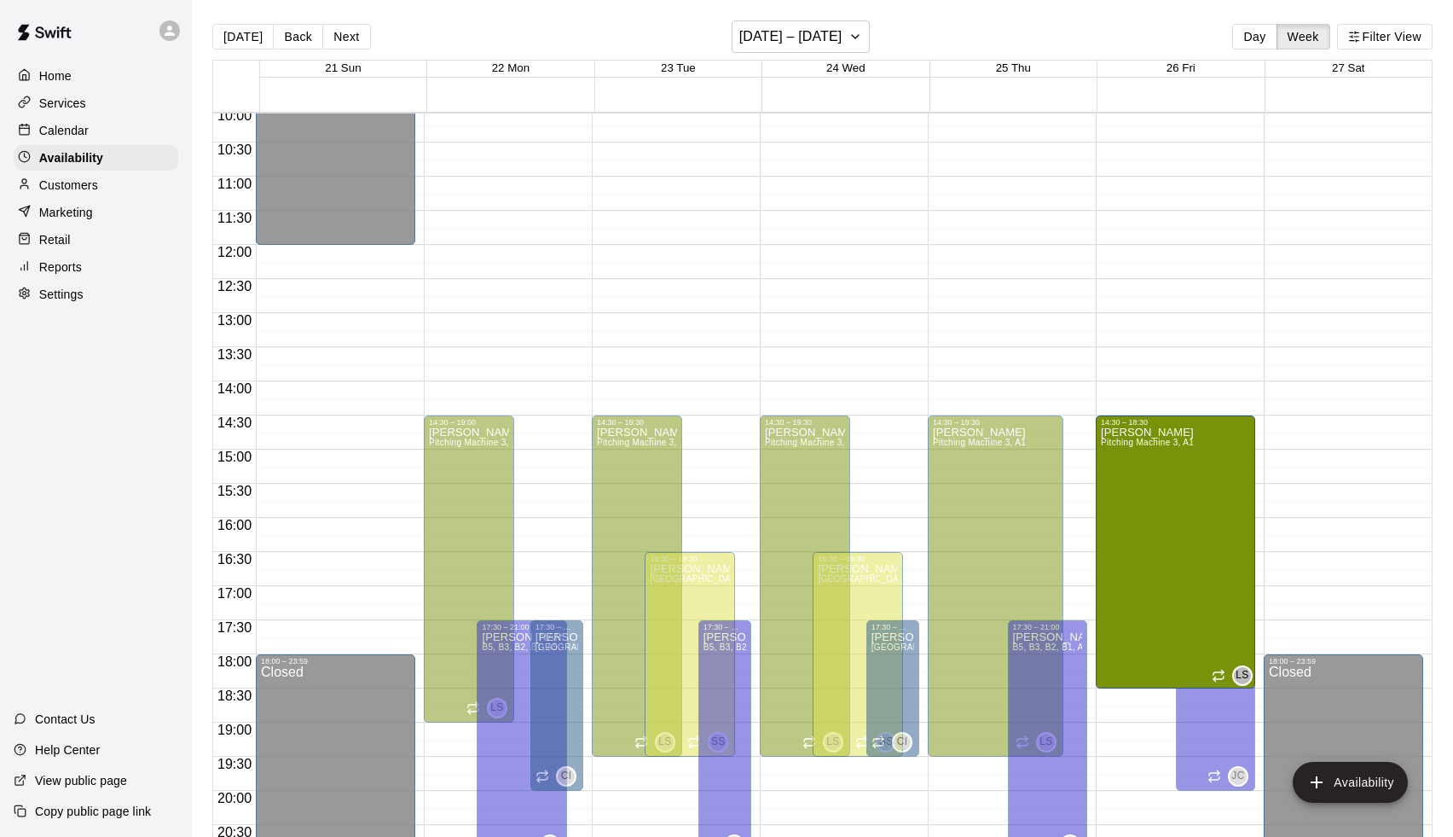
drag, startPoint x: 1165, startPoint y: 455, endPoint x: 1164, endPoint y: 429, distance: 25.6
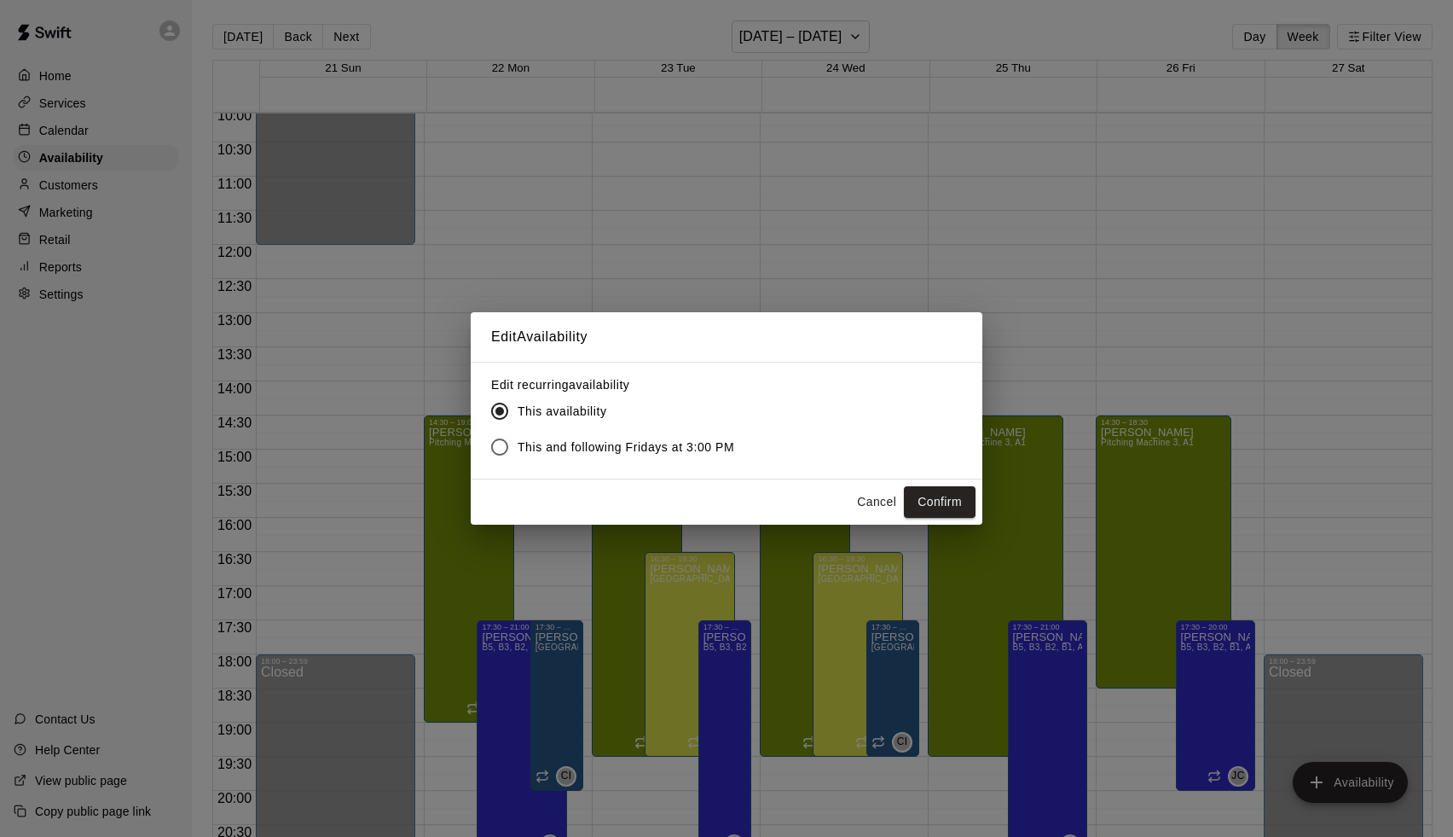
click at [699, 455] on span "This and following Fridays at 3:00 PM" at bounding box center [626, 447] width 217 height 18
click at [945, 496] on button "Confirm" at bounding box center [940, 502] width 72 height 32
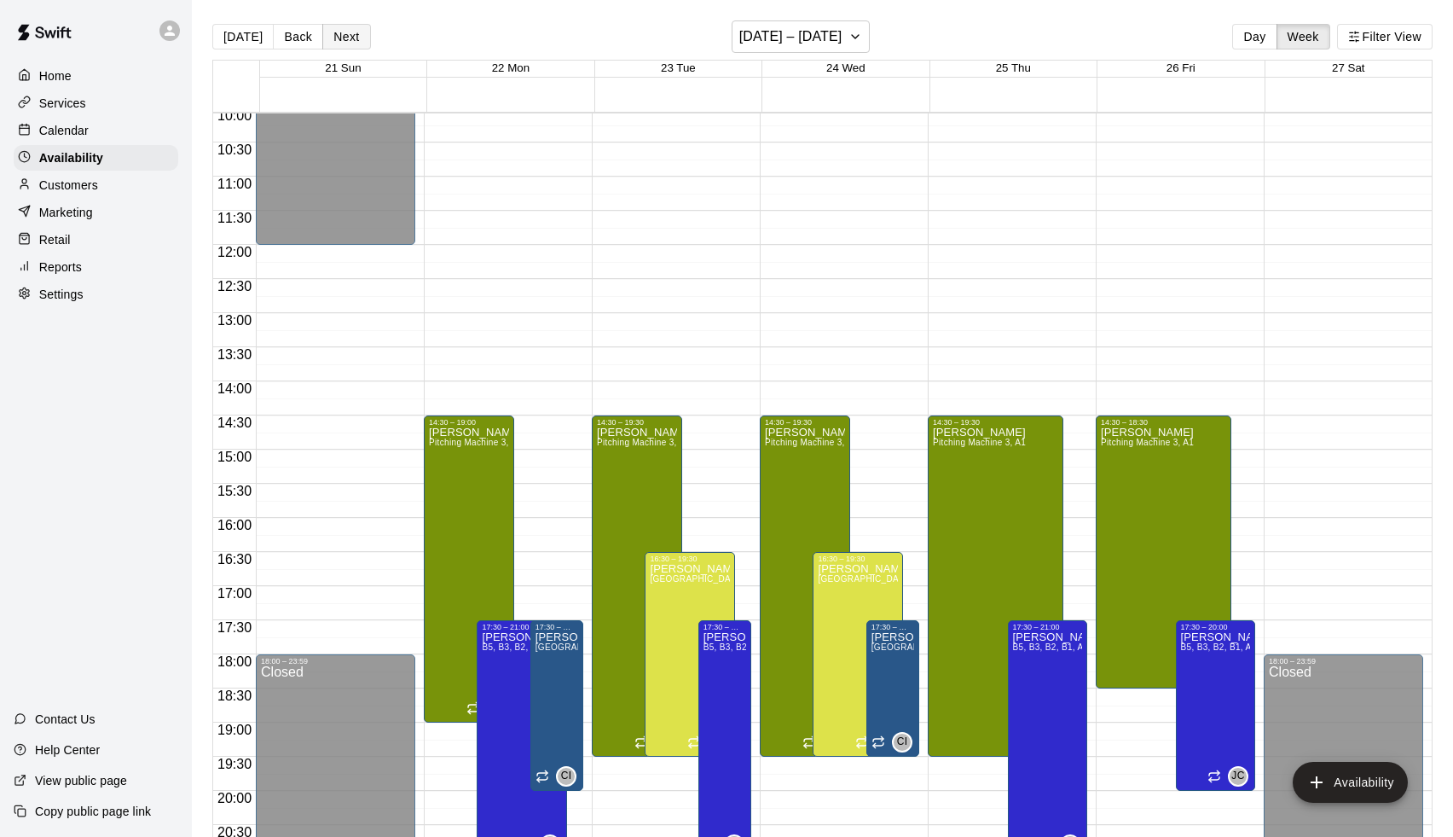
click at [347, 32] on button "Next" at bounding box center [346, 37] width 48 height 26
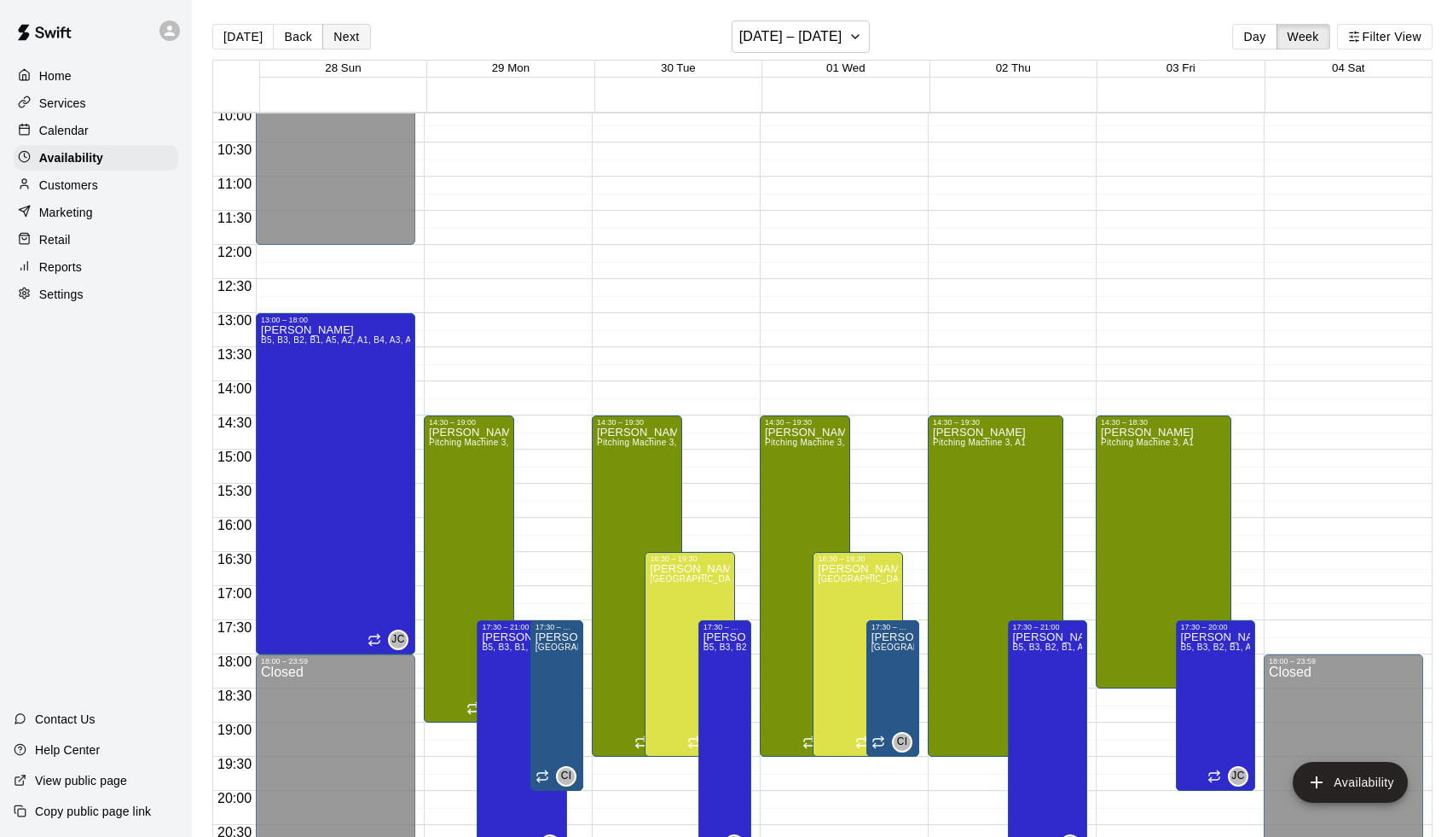
click at [347, 32] on button "Next" at bounding box center [346, 37] width 48 height 26
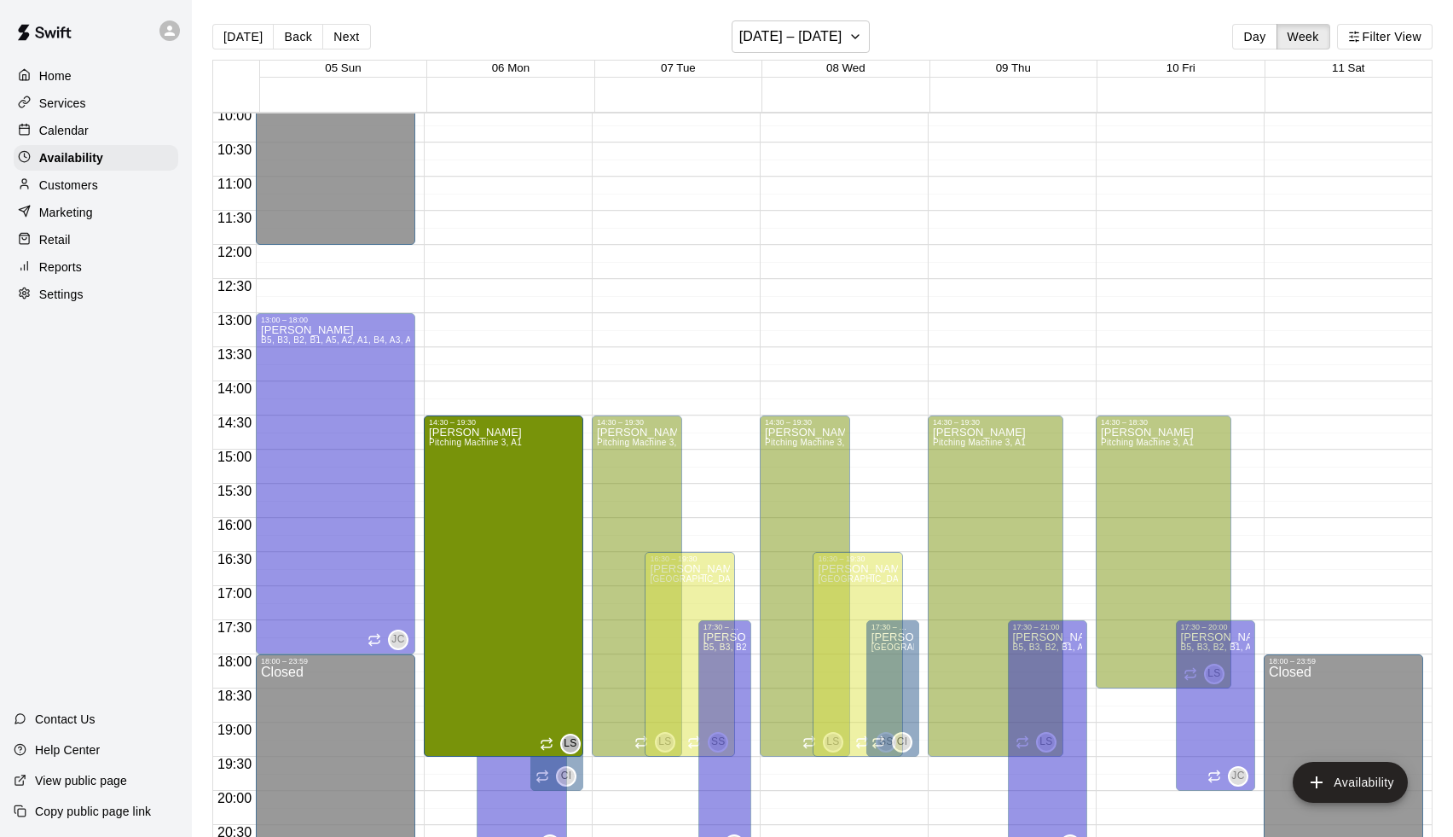
drag, startPoint x: 472, startPoint y: 454, endPoint x: 472, endPoint y: 429, distance: 24.7
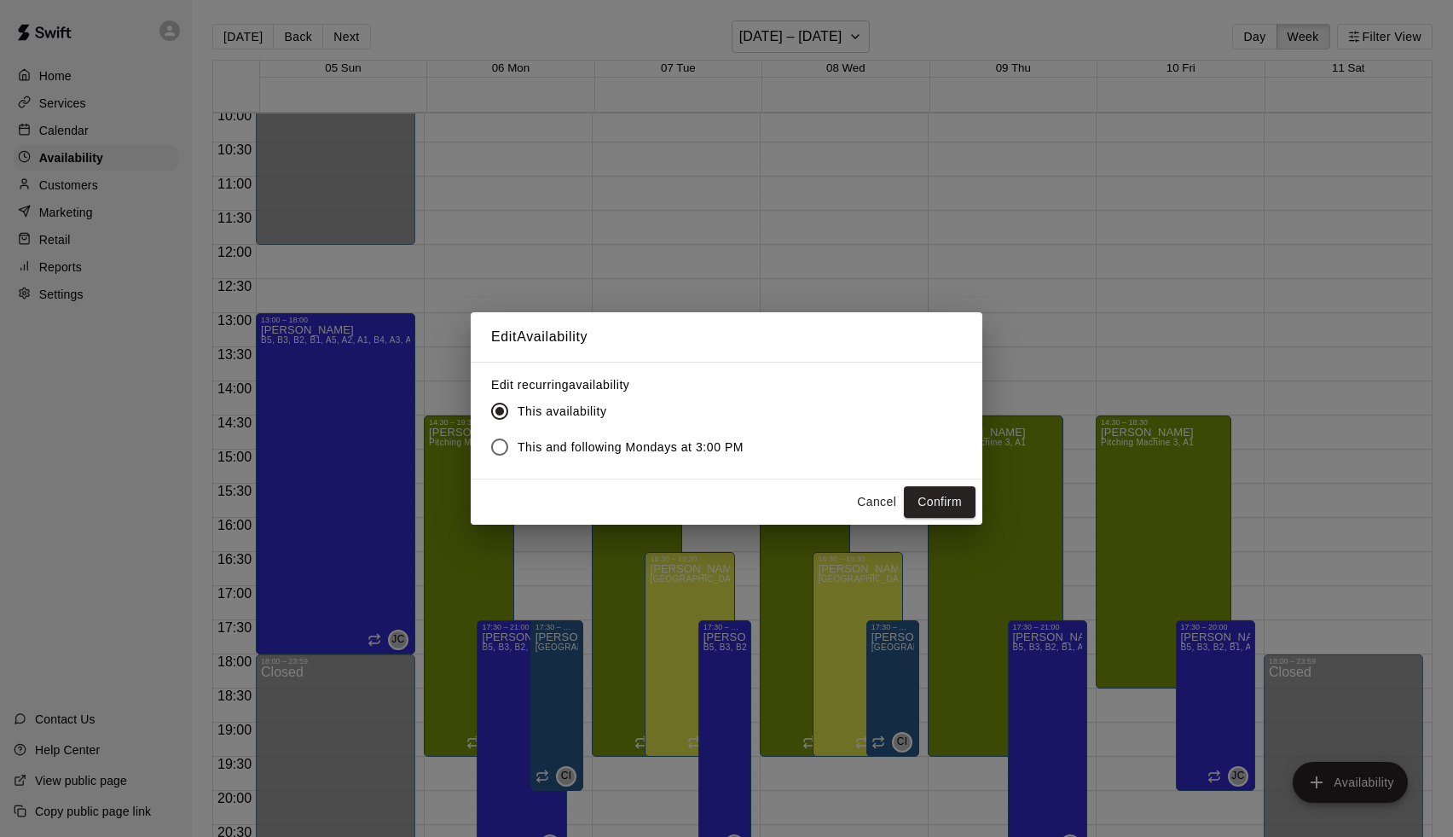
click at [626, 443] on span "This and following Mondays at 3:00 PM" at bounding box center [631, 447] width 226 height 18
click at [929, 501] on button "Confirm" at bounding box center [940, 502] width 72 height 32
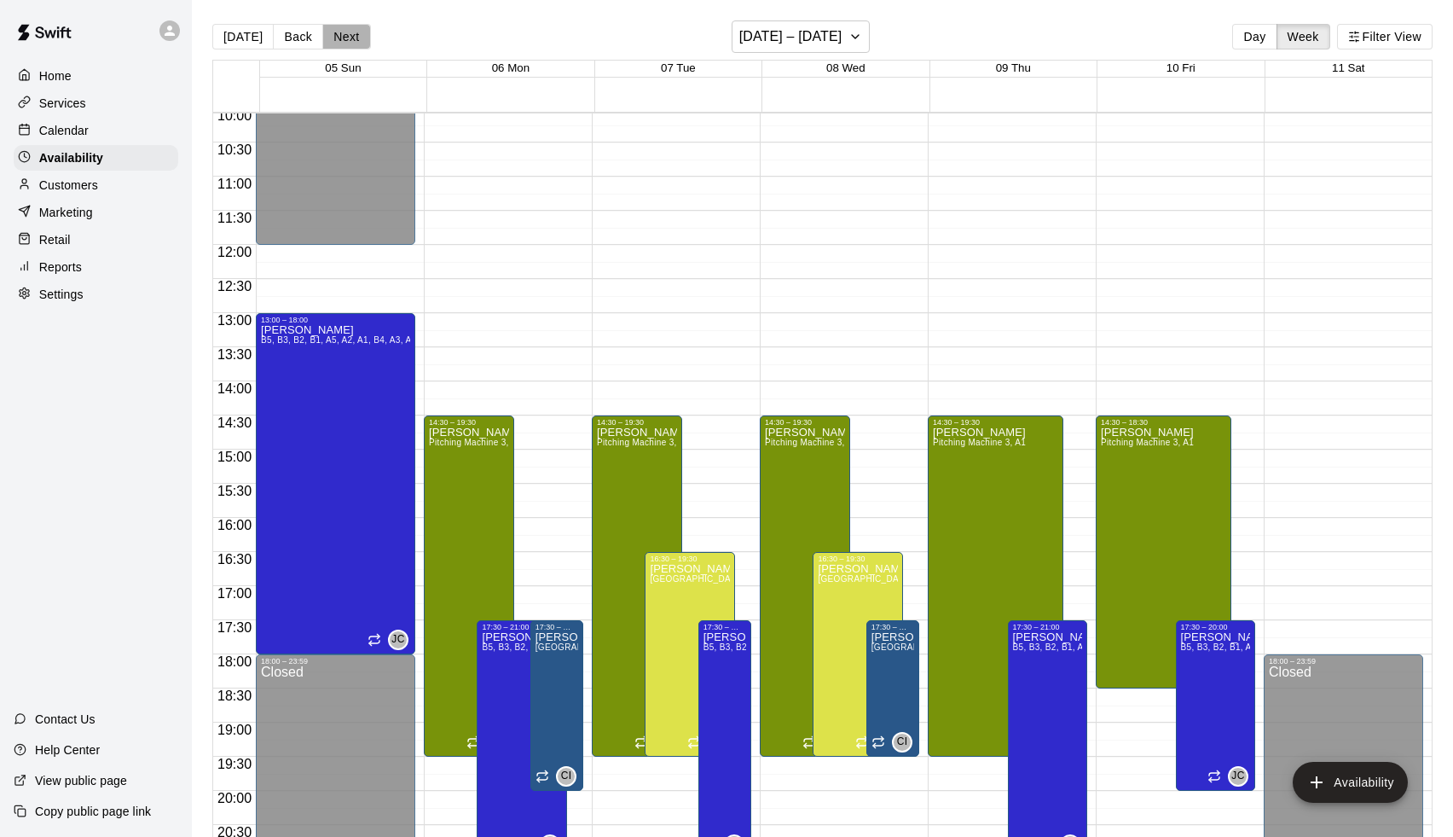
click at [352, 34] on button "Next" at bounding box center [346, 37] width 48 height 26
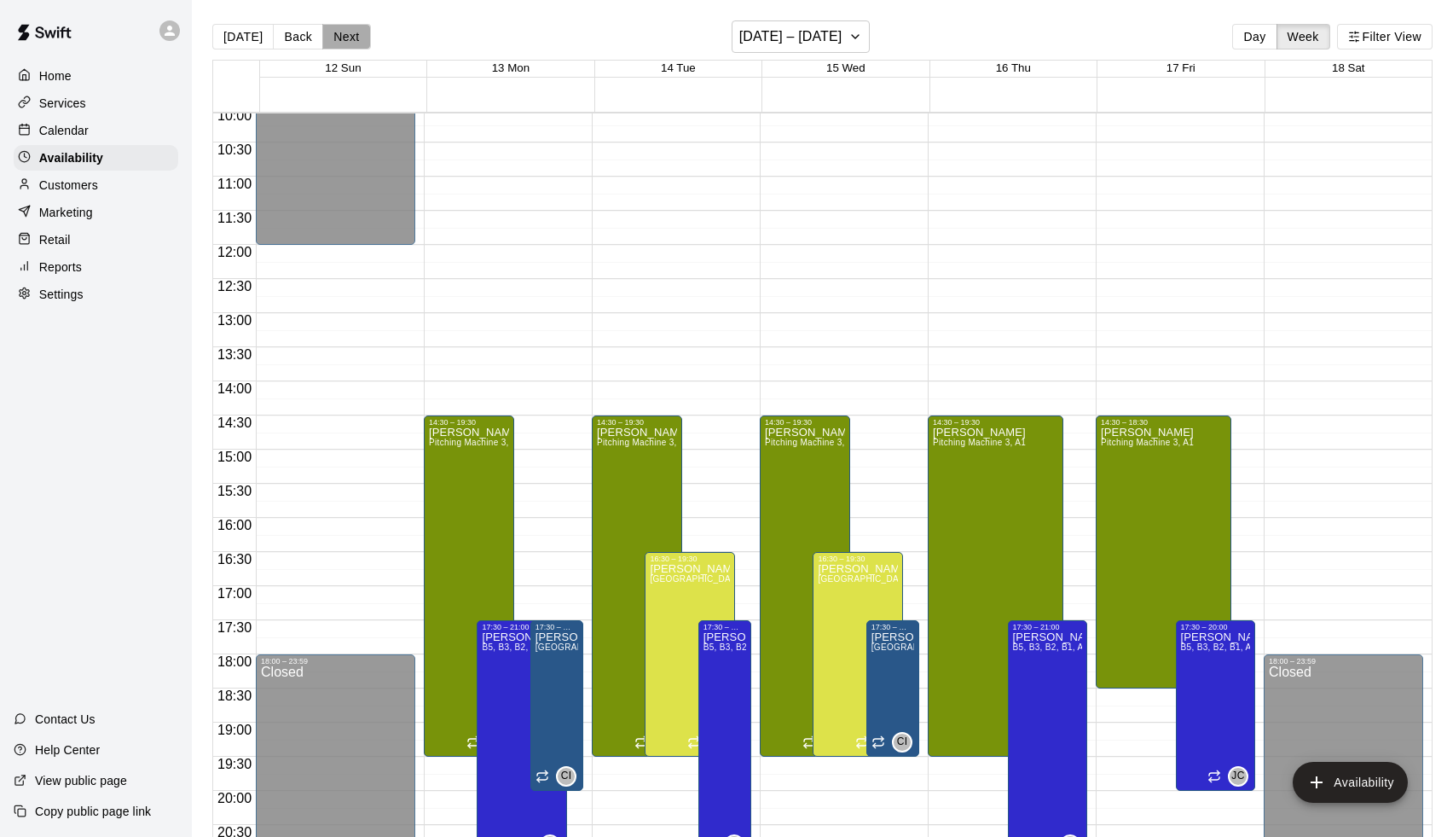
click at [352, 35] on button "Next" at bounding box center [346, 37] width 48 height 26
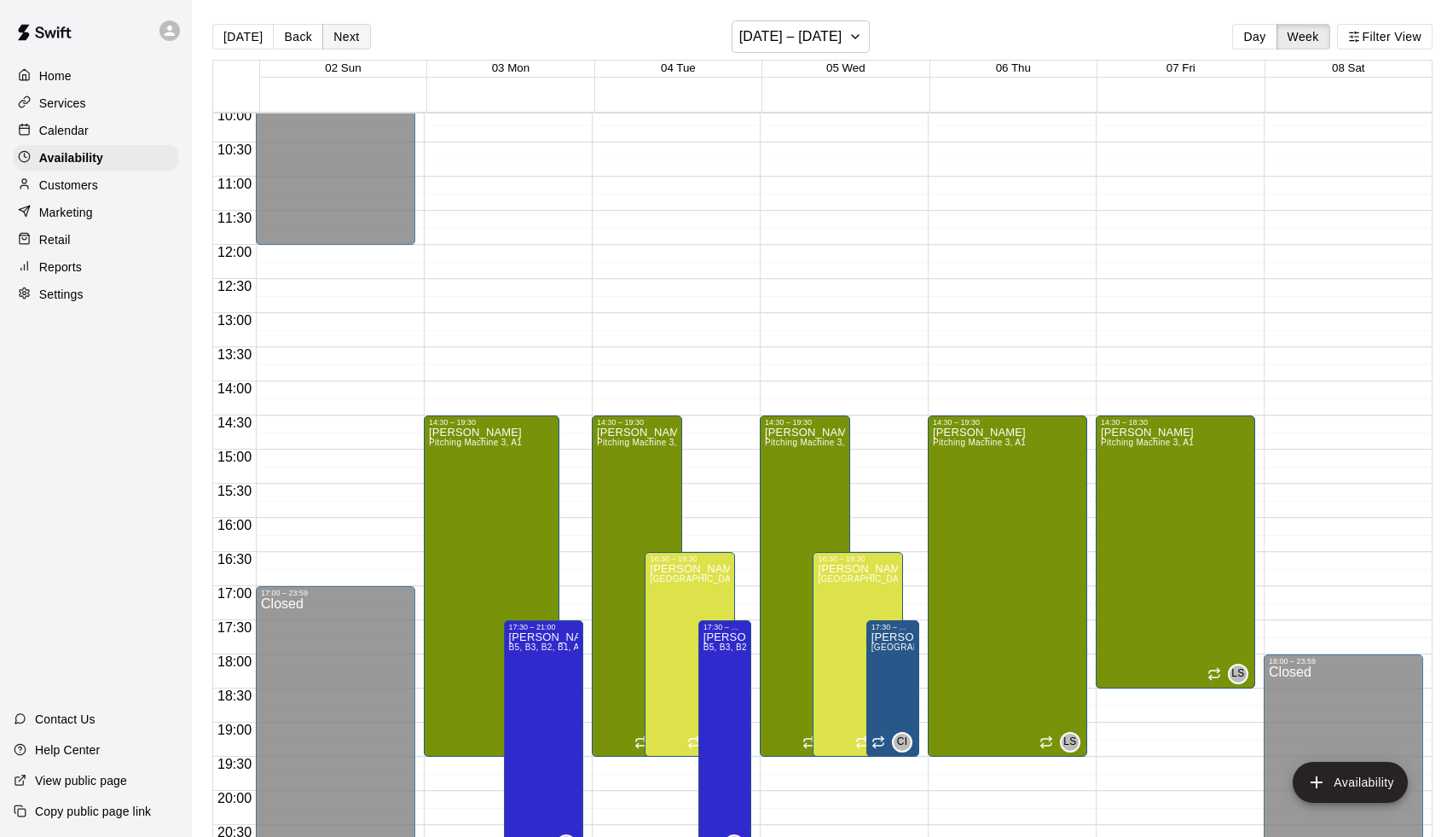
click at [352, 35] on button "Next" at bounding box center [346, 37] width 48 height 26
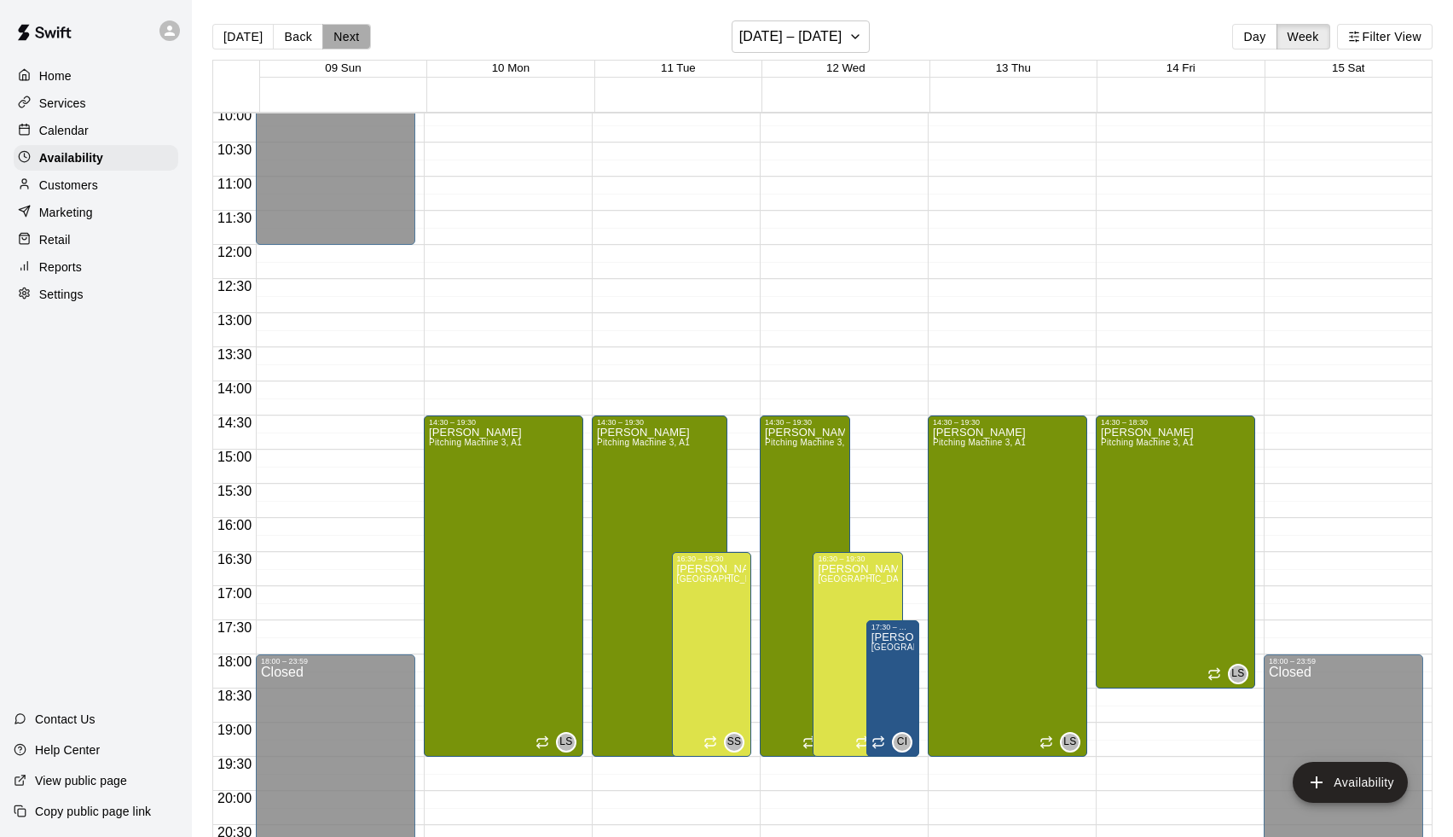
click at [352, 35] on button "Next" at bounding box center [346, 37] width 48 height 26
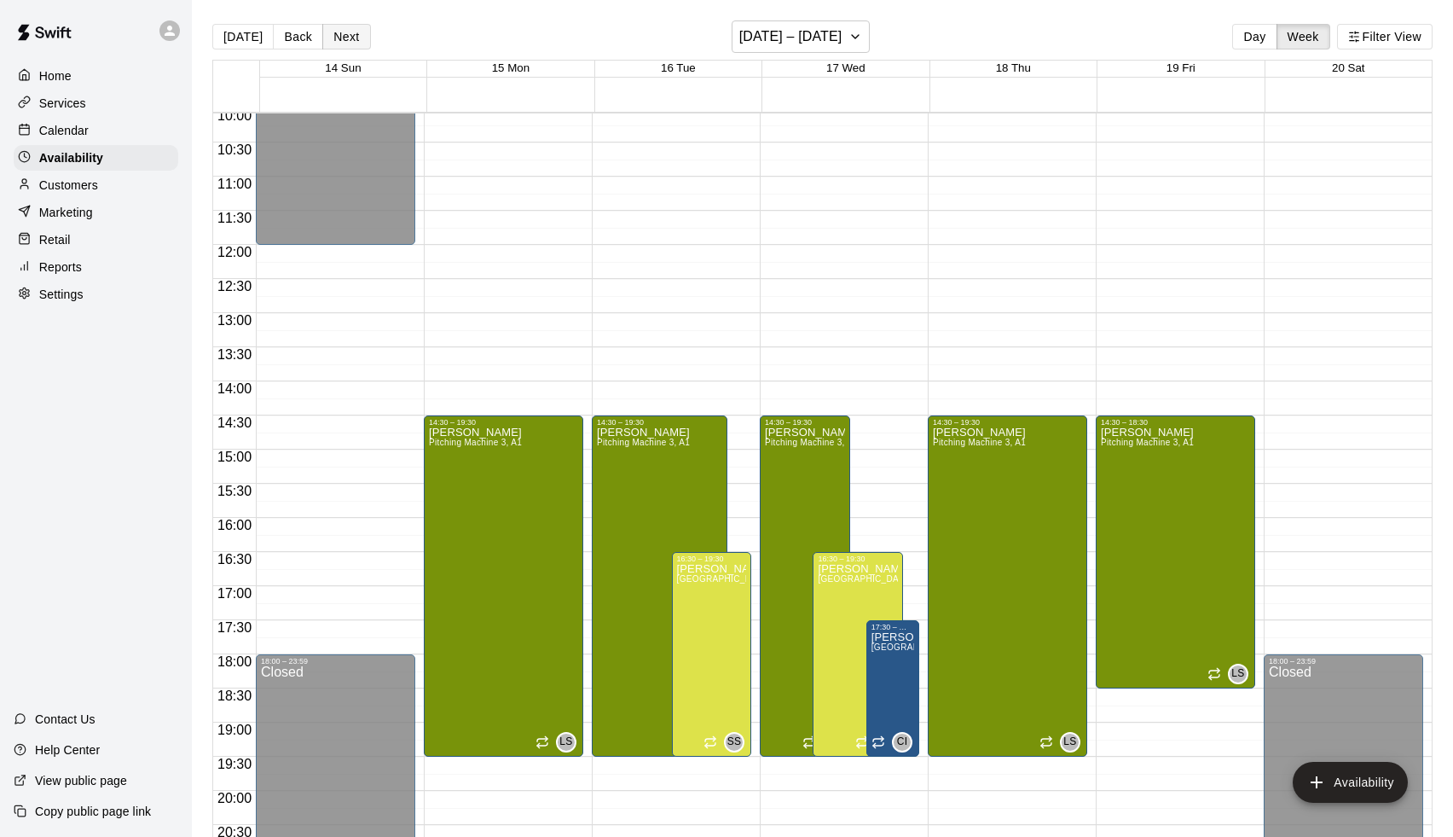
click at [352, 35] on button "Next" at bounding box center [346, 37] width 48 height 26
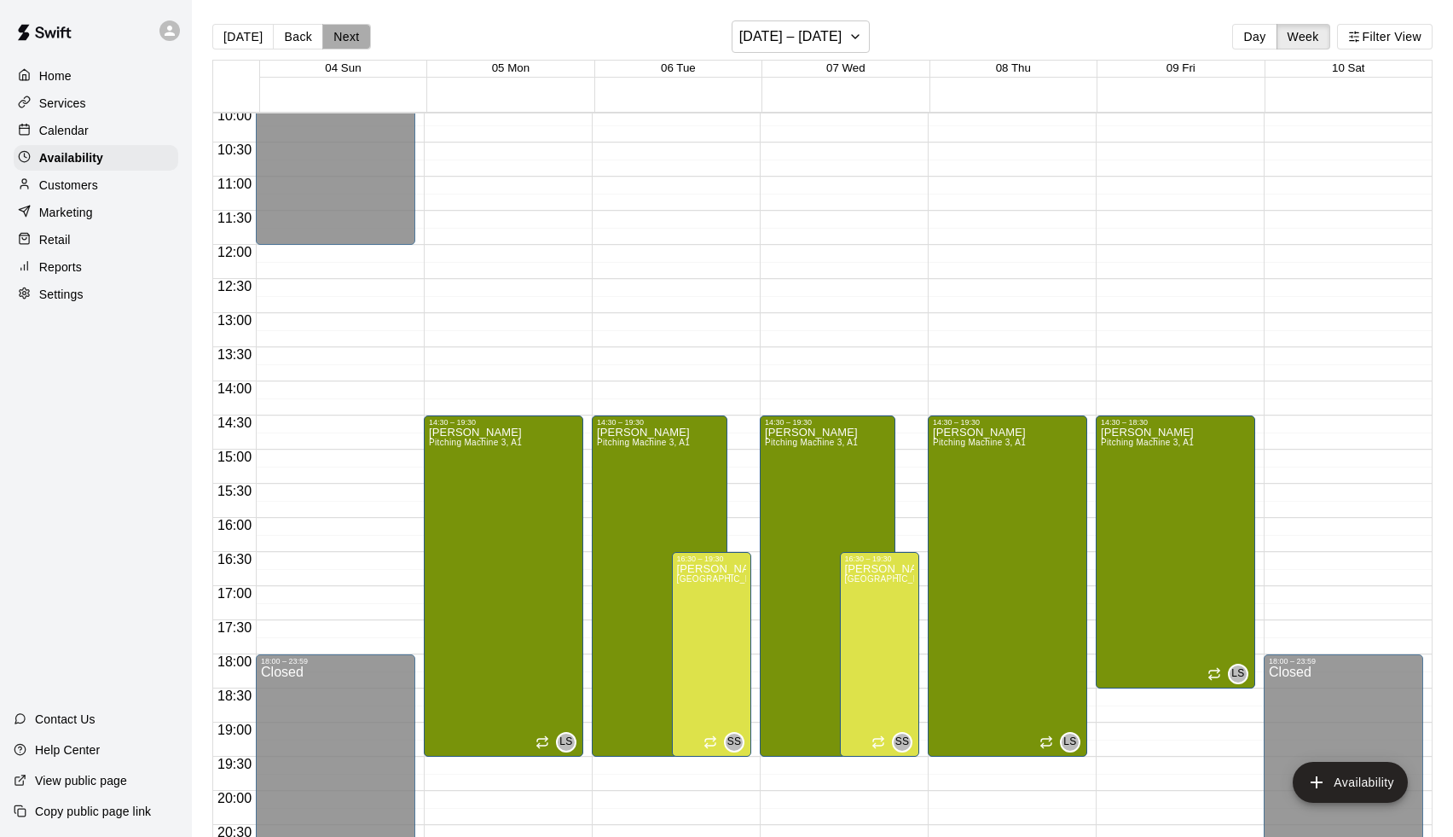
click at [352, 35] on button "Next" at bounding box center [346, 37] width 48 height 26
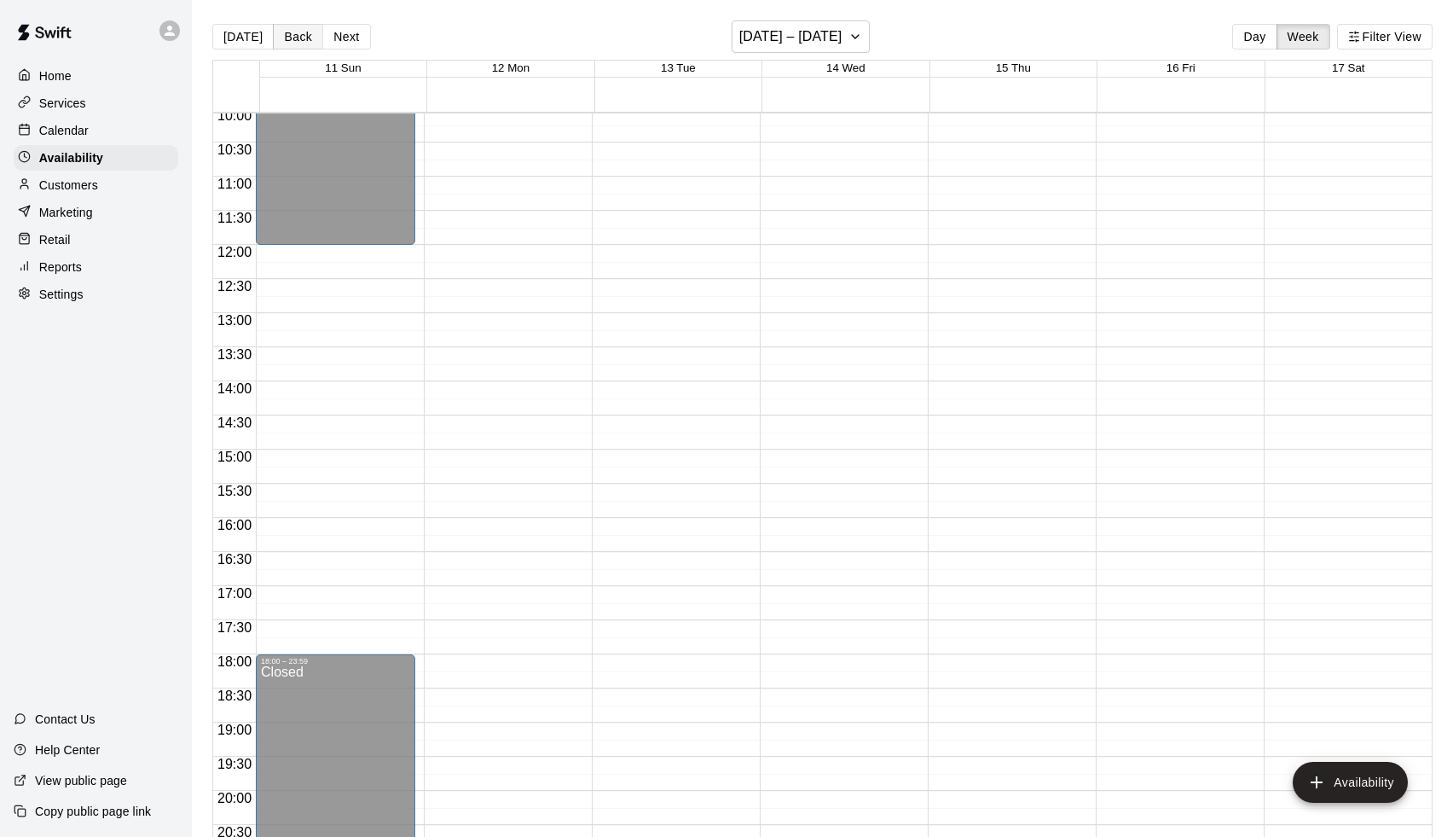
click at [310, 42] on button "Back" at bounding box center [298, 37] width 50 height 26
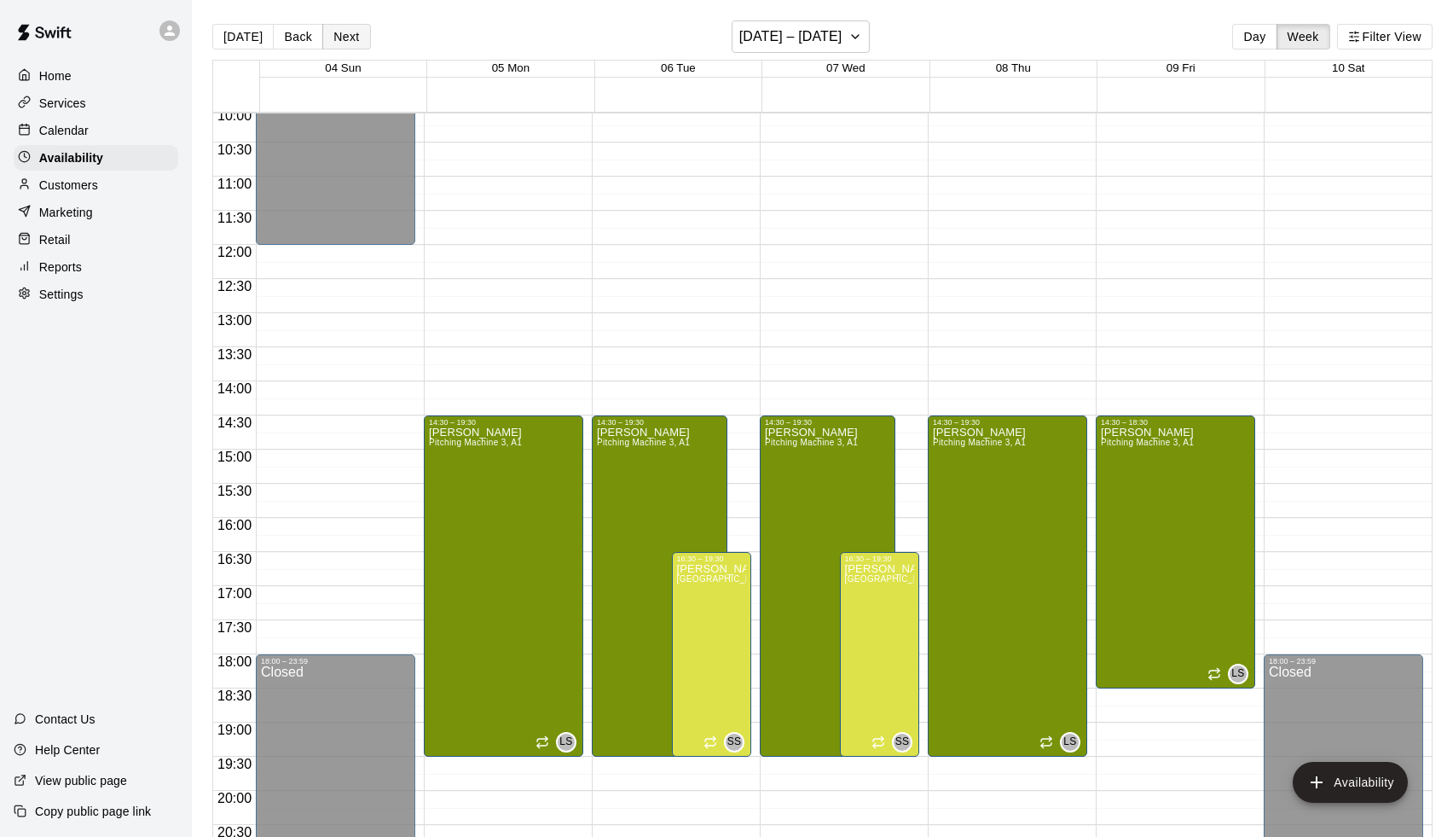
click at [360, 38] on button "Next" at bounding box center [346, 37] width 48 height 26
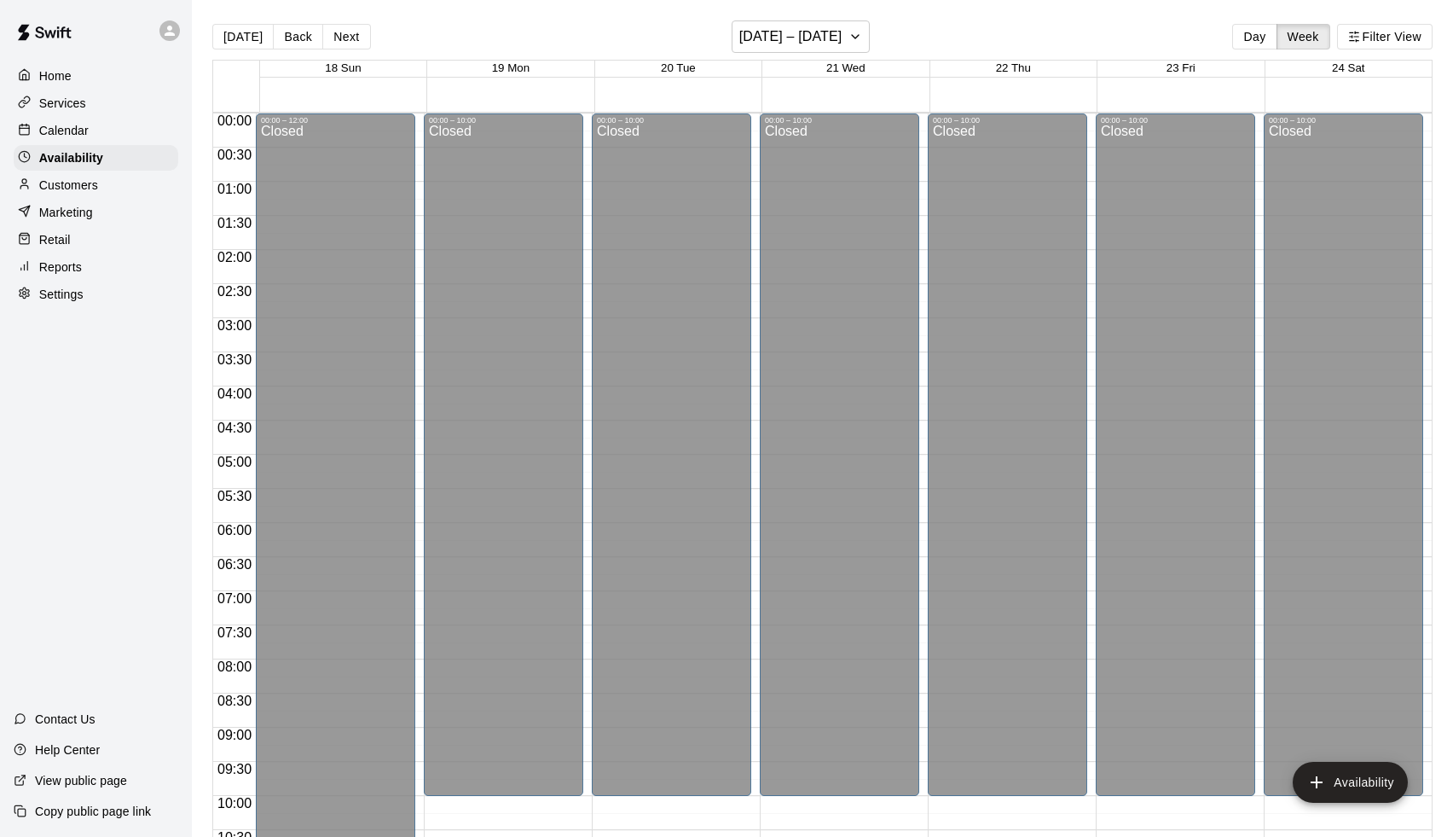
scroll to position [690, 0]
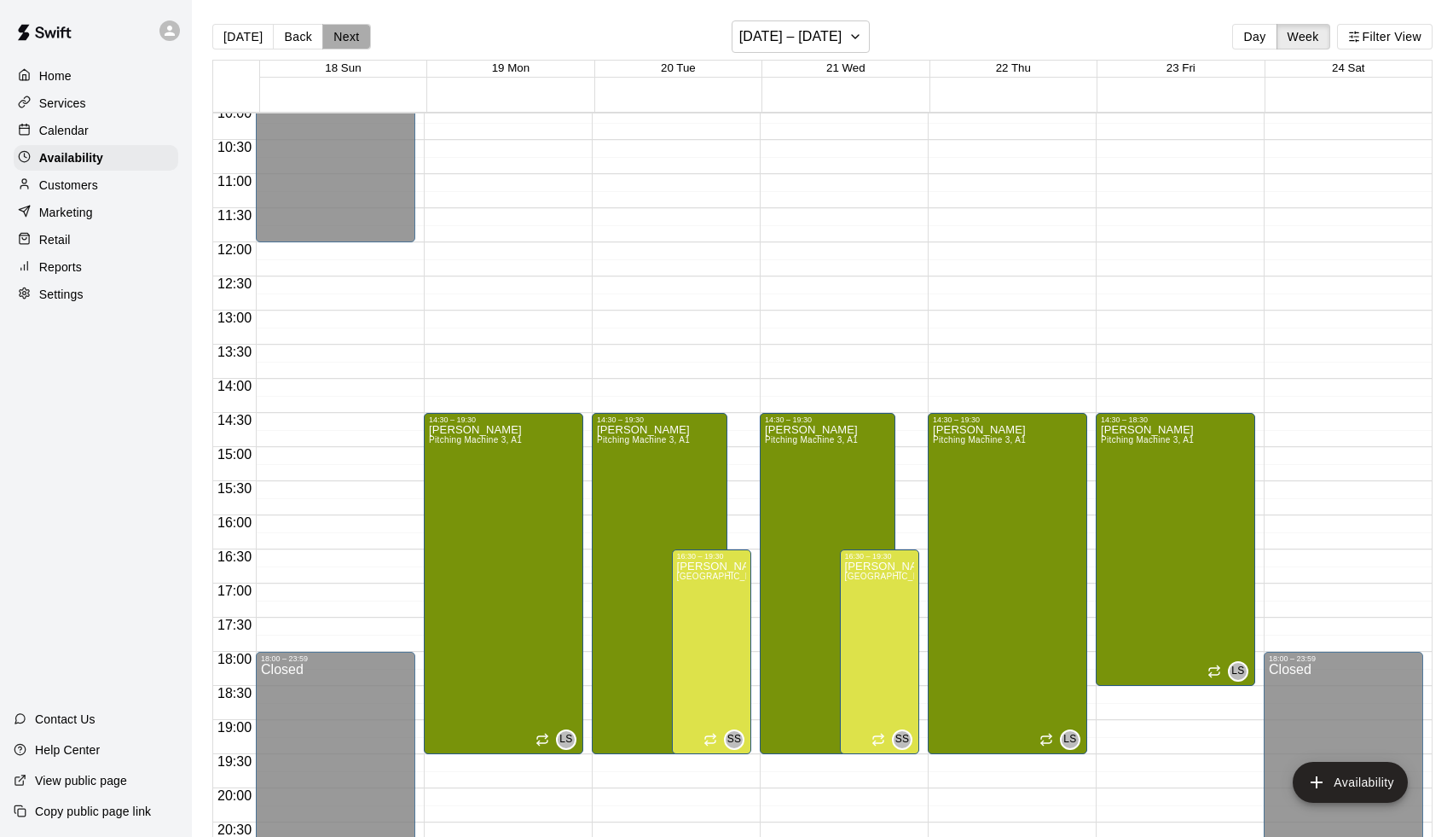
click at [339, 35] on button "Next" at bounding box center [346, 37] width 48 height 26
click at [349, 35] on button "Next" at bounding box center [346, 37] width 48 height 26
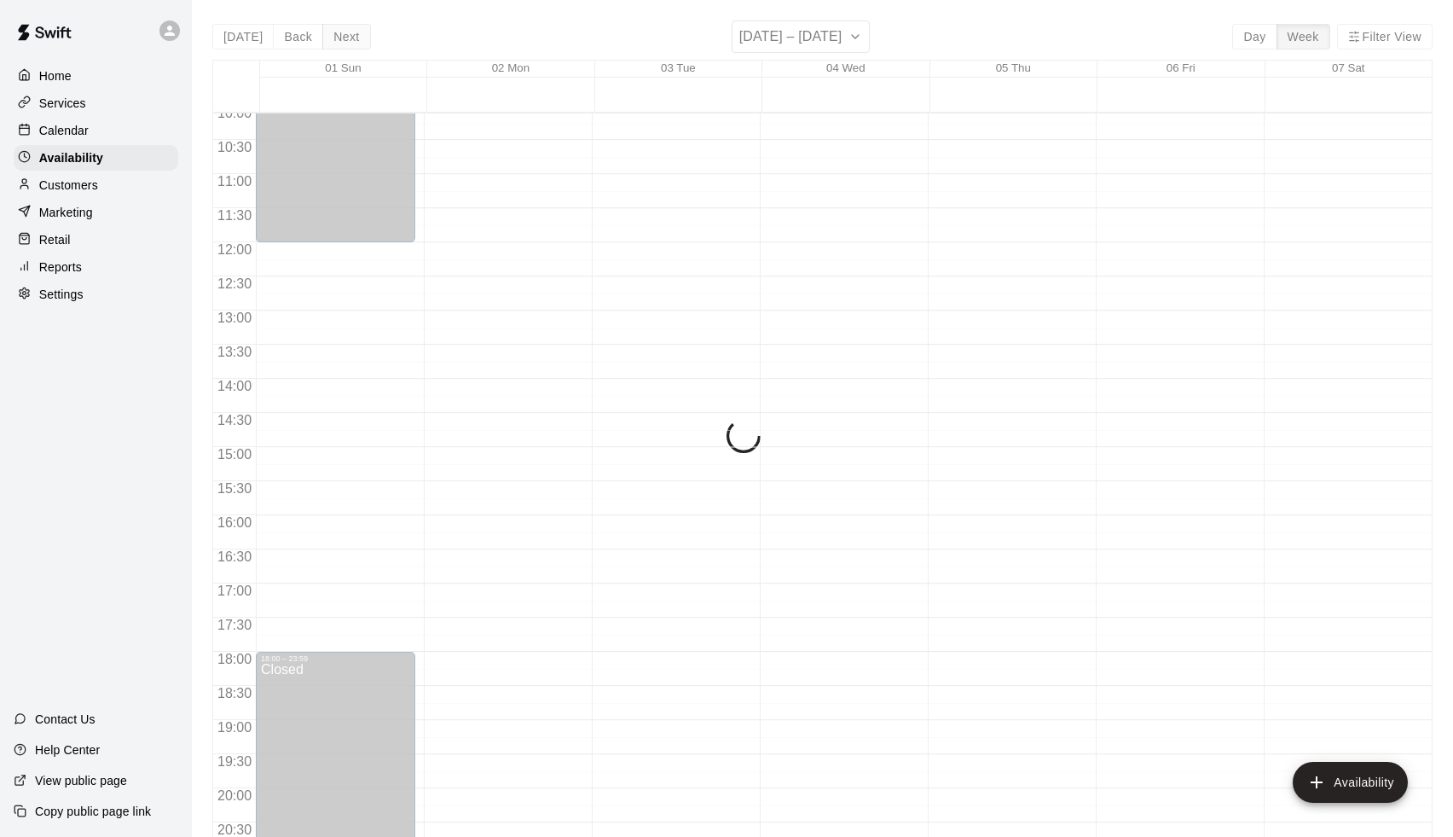
click at [349, 35] on div "Today Back Next February 01 – 07 Day Week Filter View 01 Sun 02 Mon 03 Tue 04 W…" at bounding box center [822, 438] width 1220 height 837
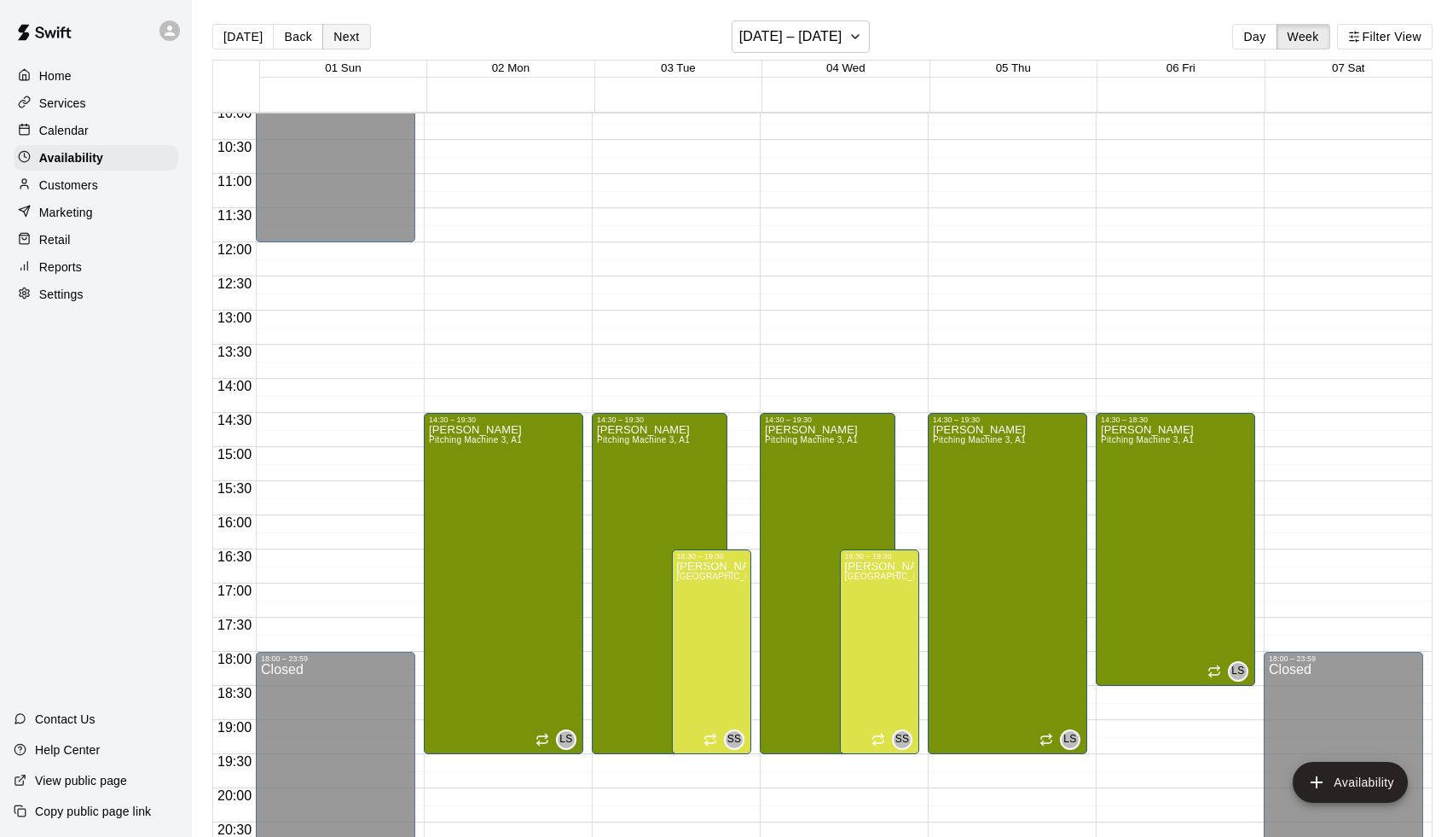
click at [349, 35] on button "Next" at bounding box center [346, 37] width 48 height 26
click at [72, 132] on p "Calendar" at bounding box center [63, 130] width 49 height 17
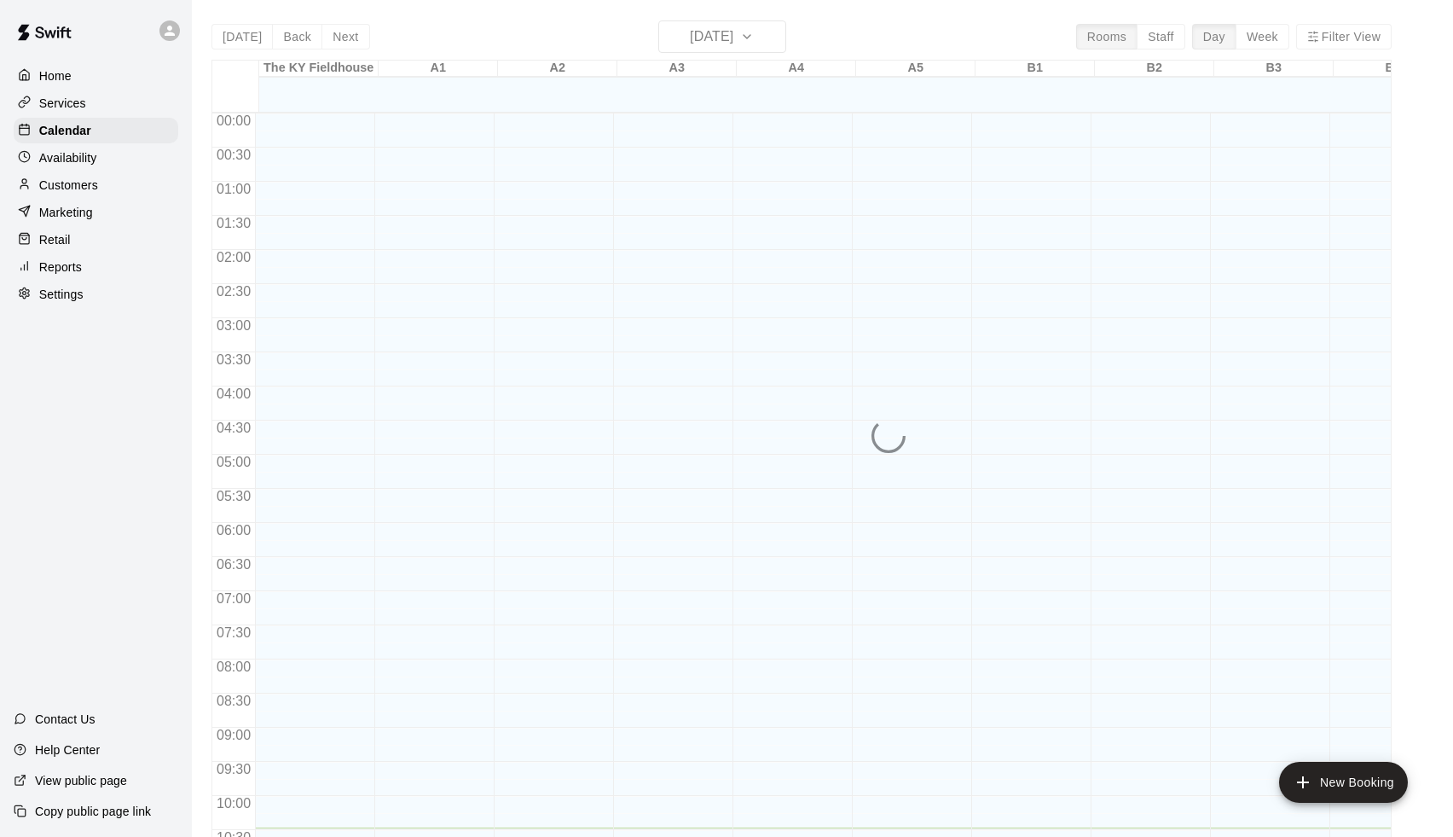
scroll to position [714, 0]
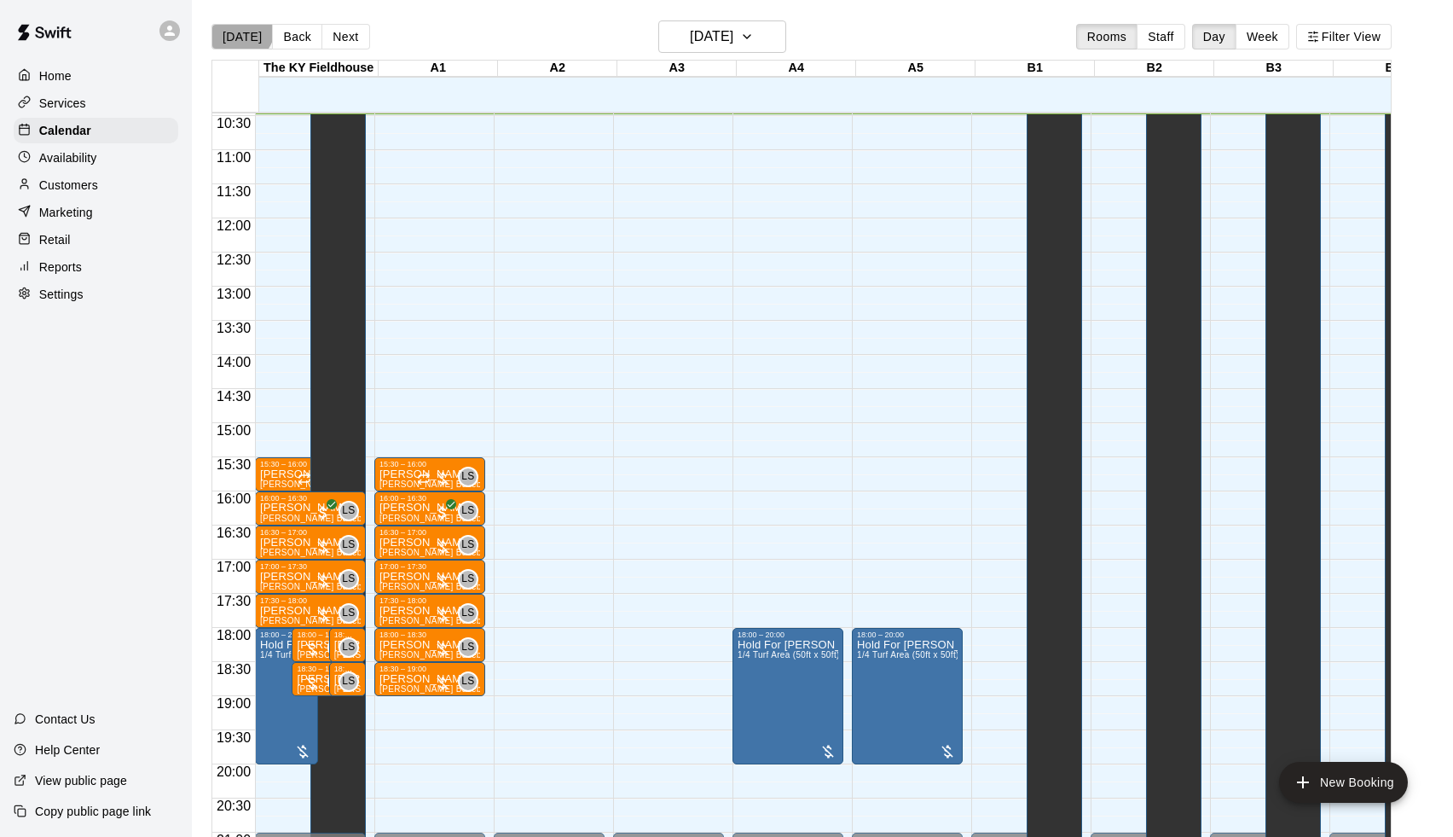
click at [240, 29] on button "[DATE]" at bounding box center [241, 37] width 61 height 26
click at [238, 22] on div "Today Back Next Wednesday Aug 20 Rooms Staff Day Week Filter View" at bounding box center [801, 39] width 1180 height 39
click at [242, 32] on button "[DATE]" at bounding box center [241, 37] width 61 height 26
